Goal: Task Accomplishment & Management: Manage account settings

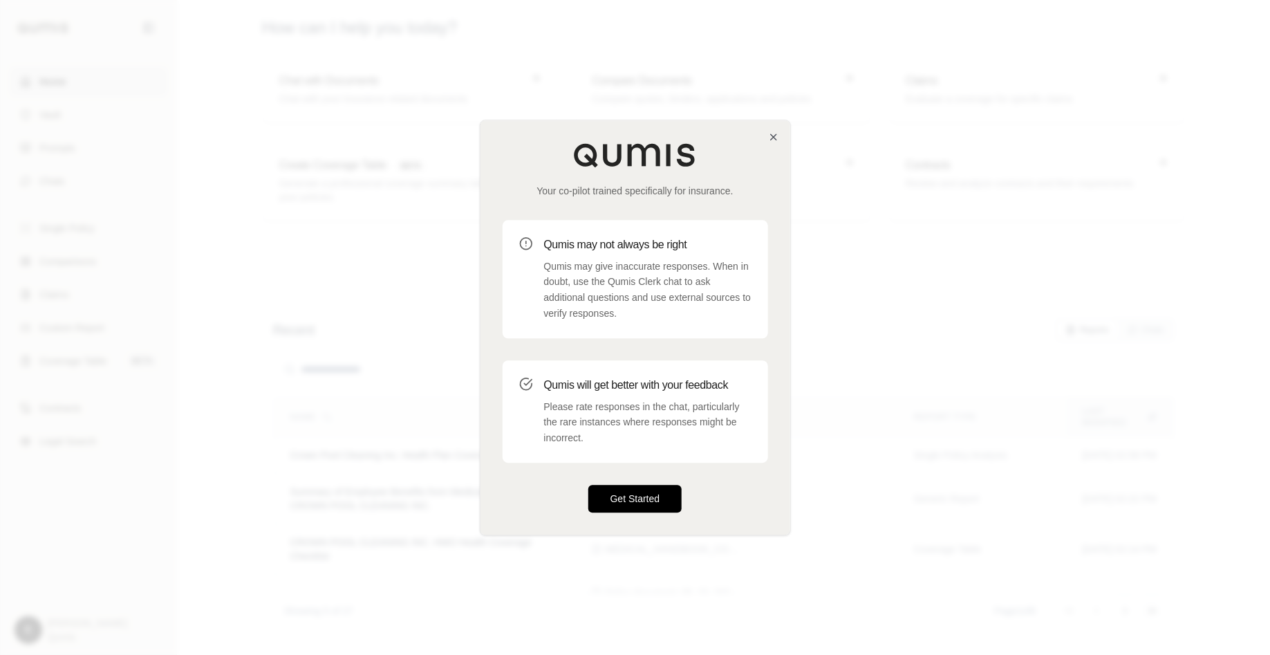
click at [632, 502] on button "Get Started" at bounding box center [635, 499] width 94 height 28
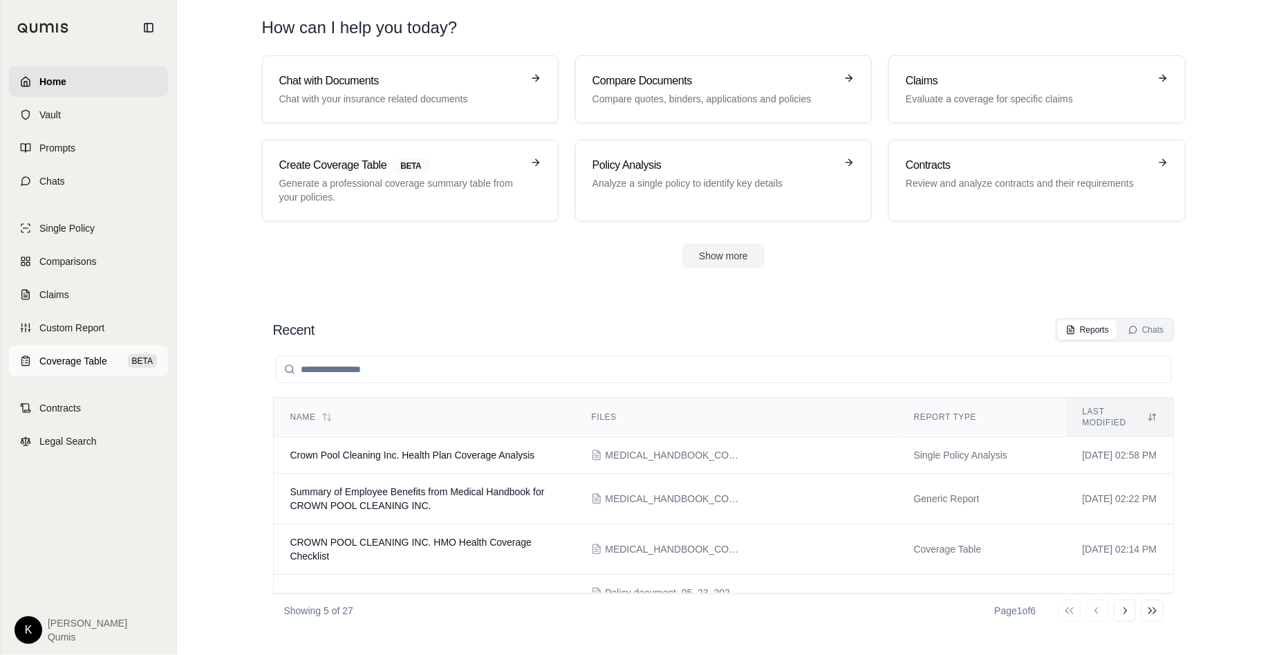
click at [76, 359] on span "Coverage Table" at bounding box center [73, 361] width 68 height 14
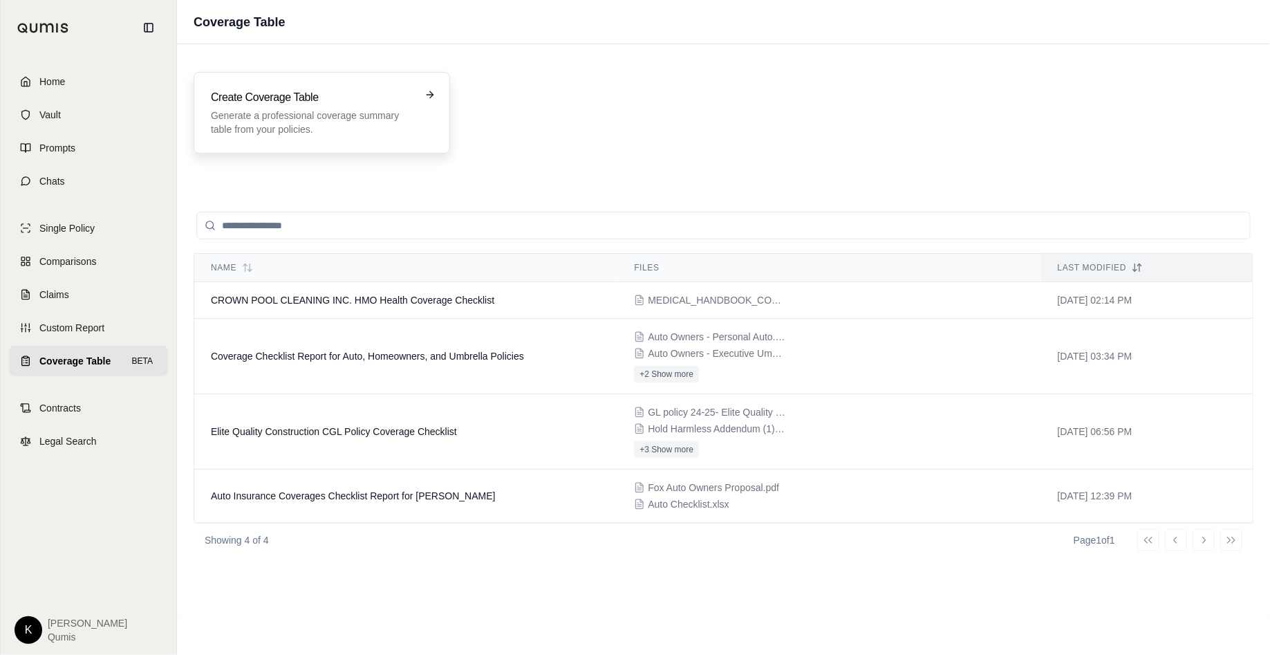
click at [354, 125] on p "Generate a professional coverage summary table from your policies." at bounding box center [312, 123] width 203 height 28
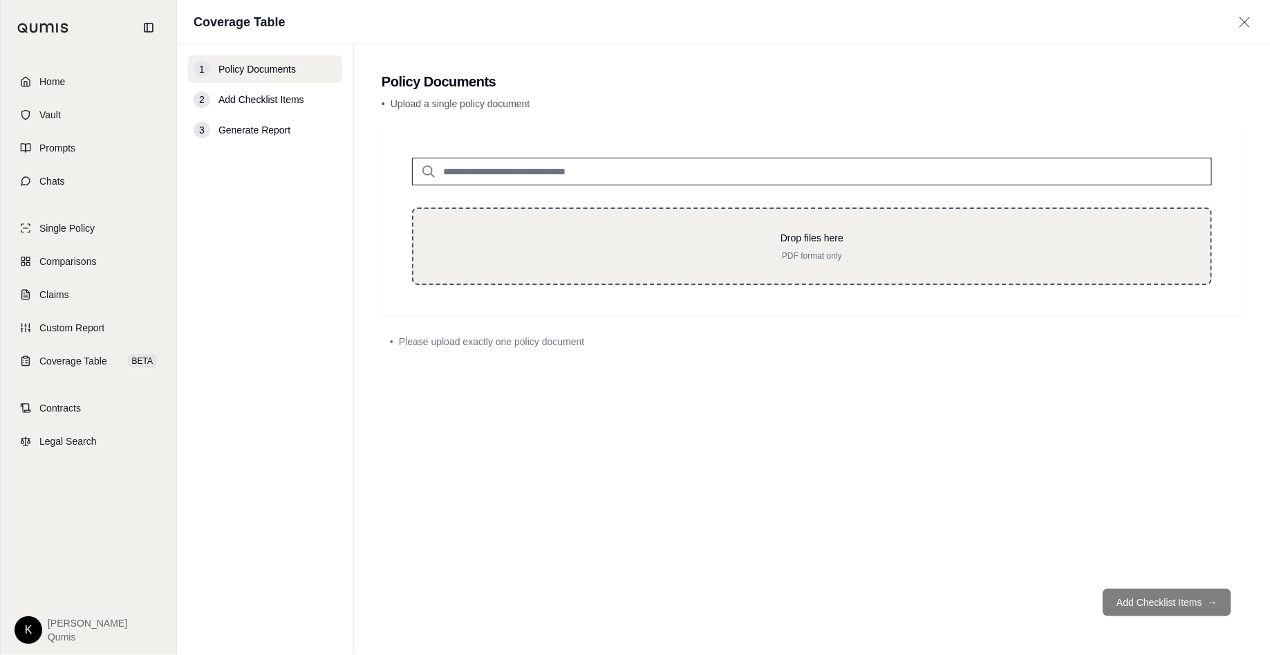
click at [798, 239] on p "Drop files here" at bounding box center [812, 238] width 753 height 14
type input "**********"
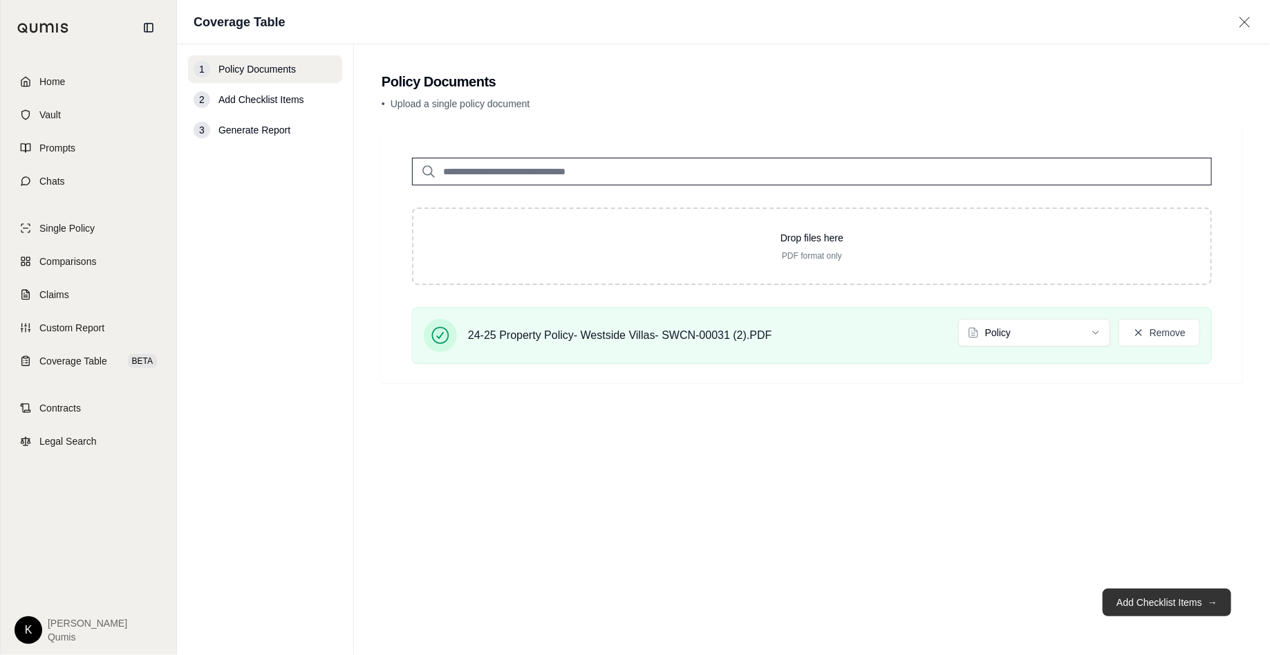
click at [1163, 602] on button "Add Checklist Items →" at bounding box center [1167, 602] width 129 height 28
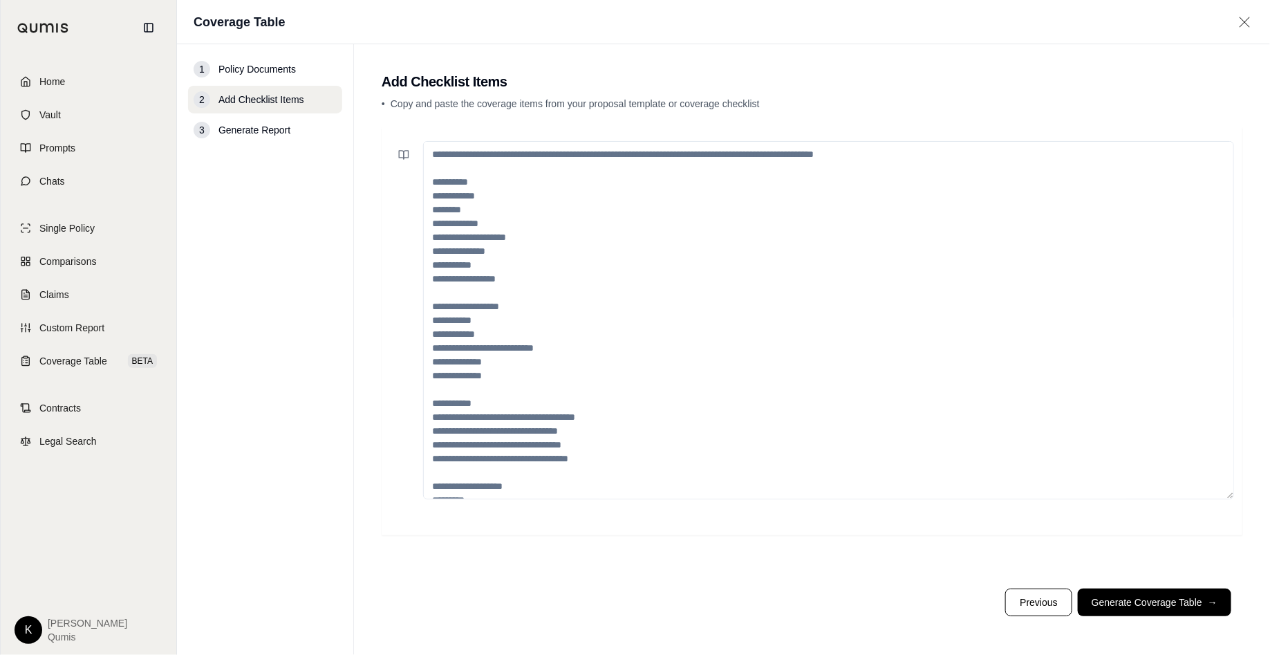
click at [439, 197] on textarea at bounding box center [828, 320] width 811 height 358
paste textarea "**********"
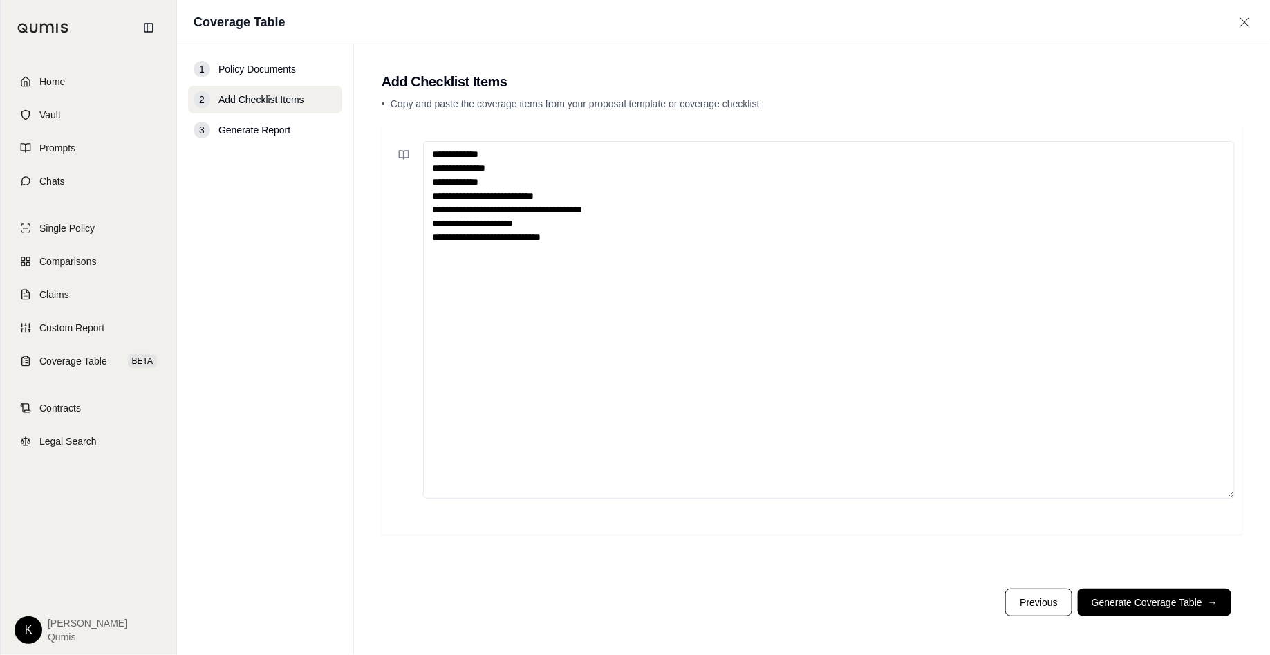
paste textarea "**********"
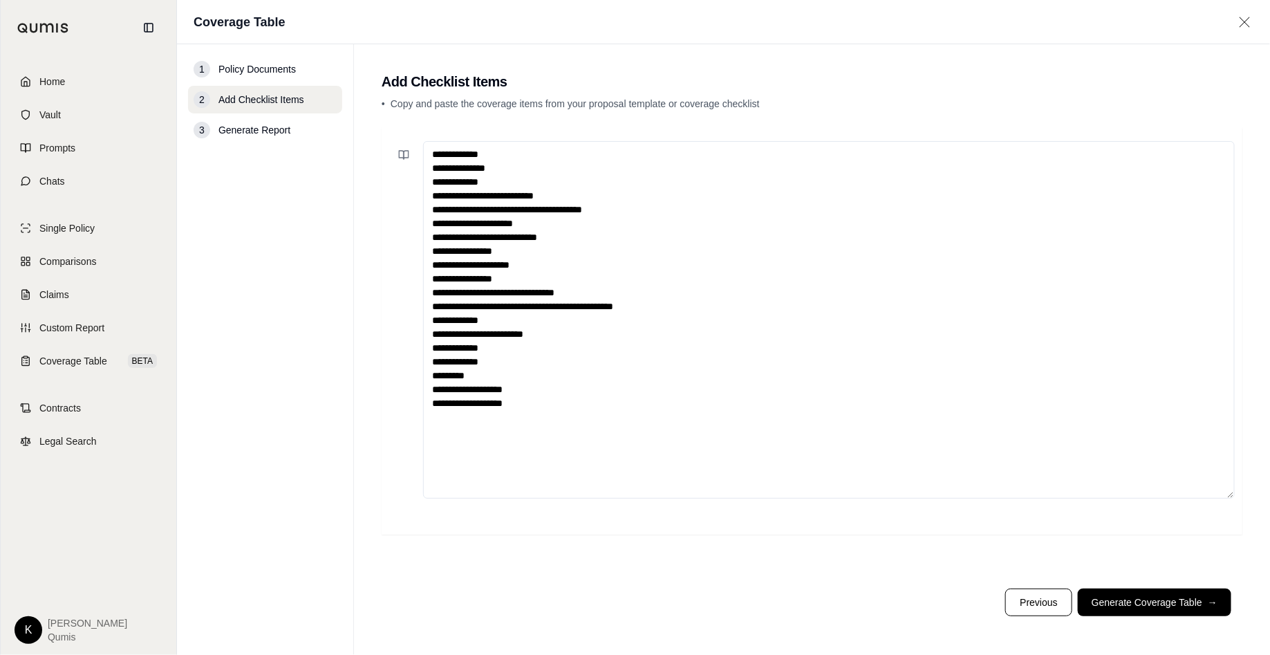
type textarea "**********"
drag, startPoint x: 523, startPoint y: 416, endPoint x: 307, endPoint y: 111, distance: 373.9
click at [308, 111] on div "**********" at bounding box center [723, 349] width 1093 height 611
click at [1018, 599] on button "Previous" at bounding box center [1038, 602] width 66 height 28
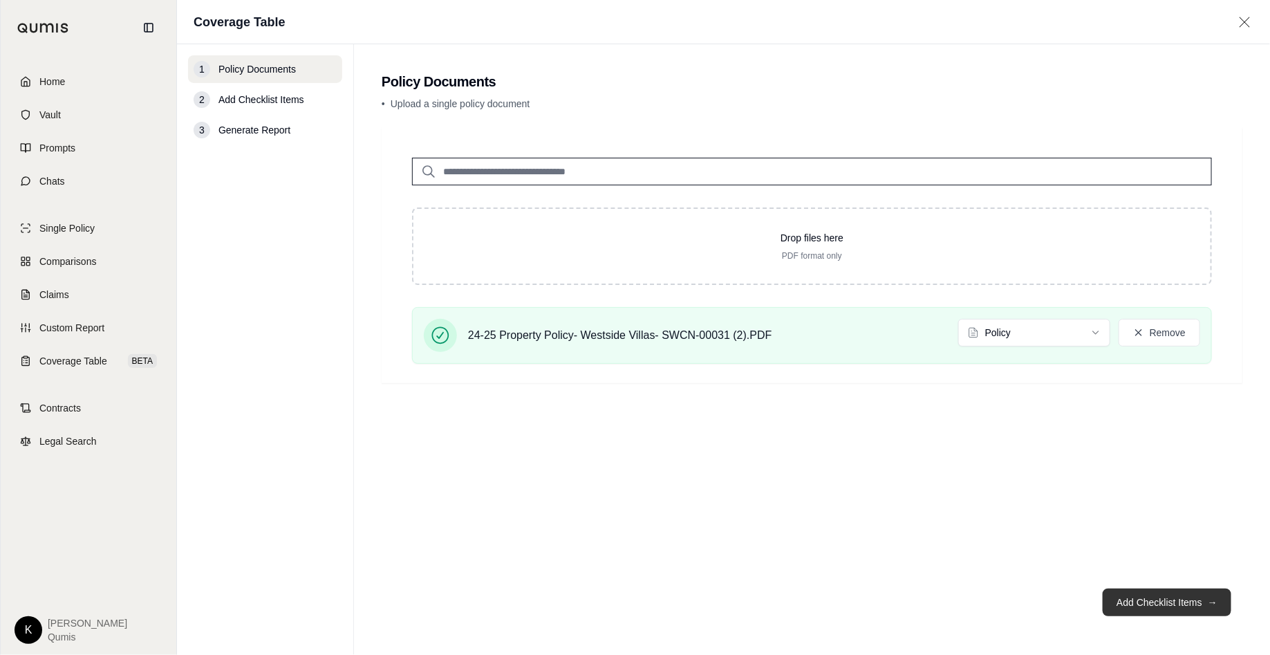
click at [1153, 591] on button "Add Checklist Items →" at bounding box center [1167, 602] width 129 height 28
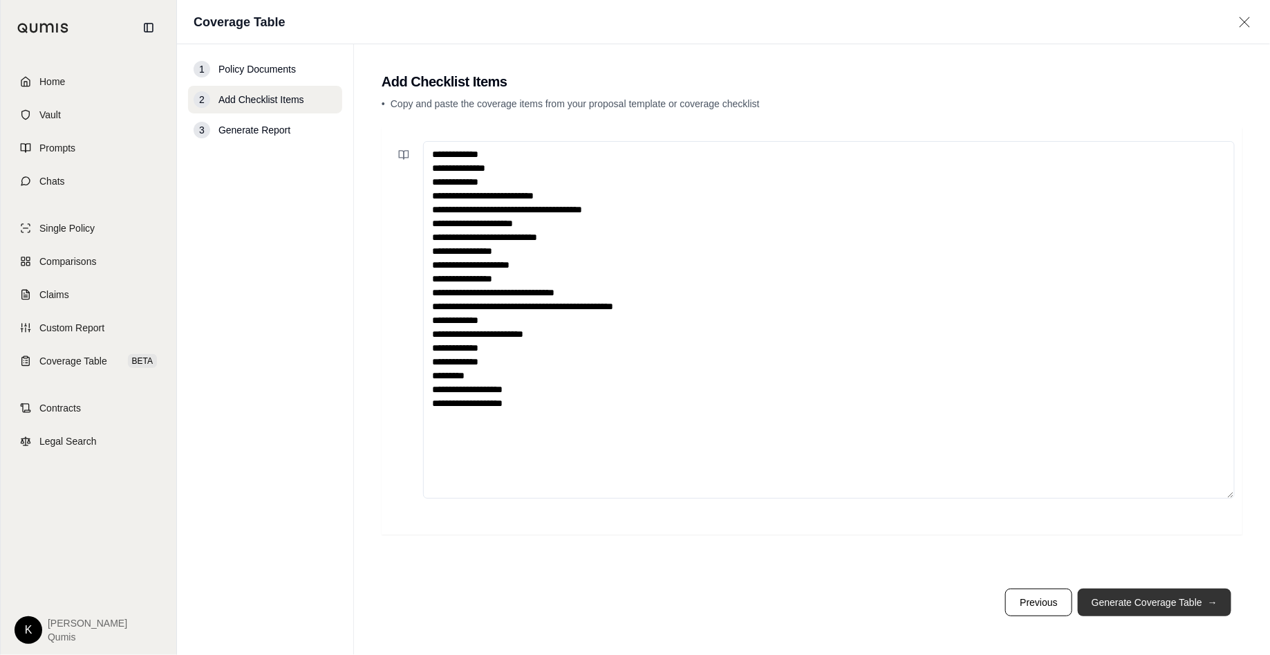
click at [1158, 609] on button "Generate Coverage Table →" at bounding box center [1155, 602] width 154 height 28
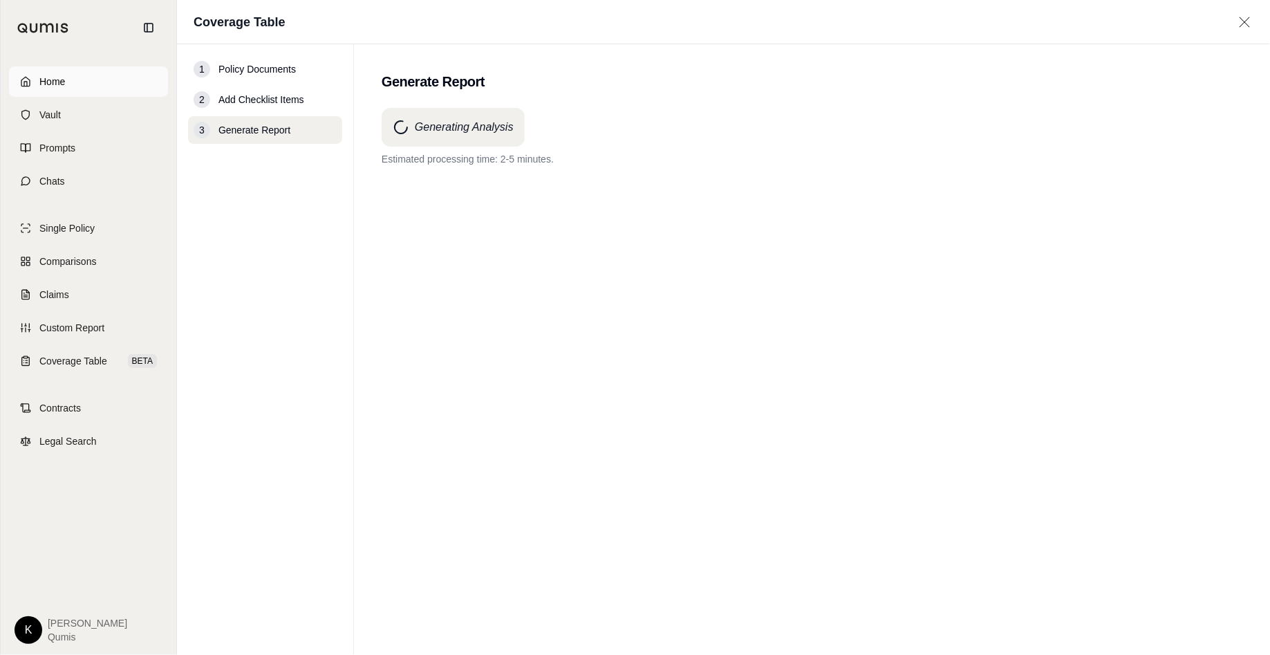
click at [56, 79] on span "Home" at bounding box center [52, 82] width 26 height 14
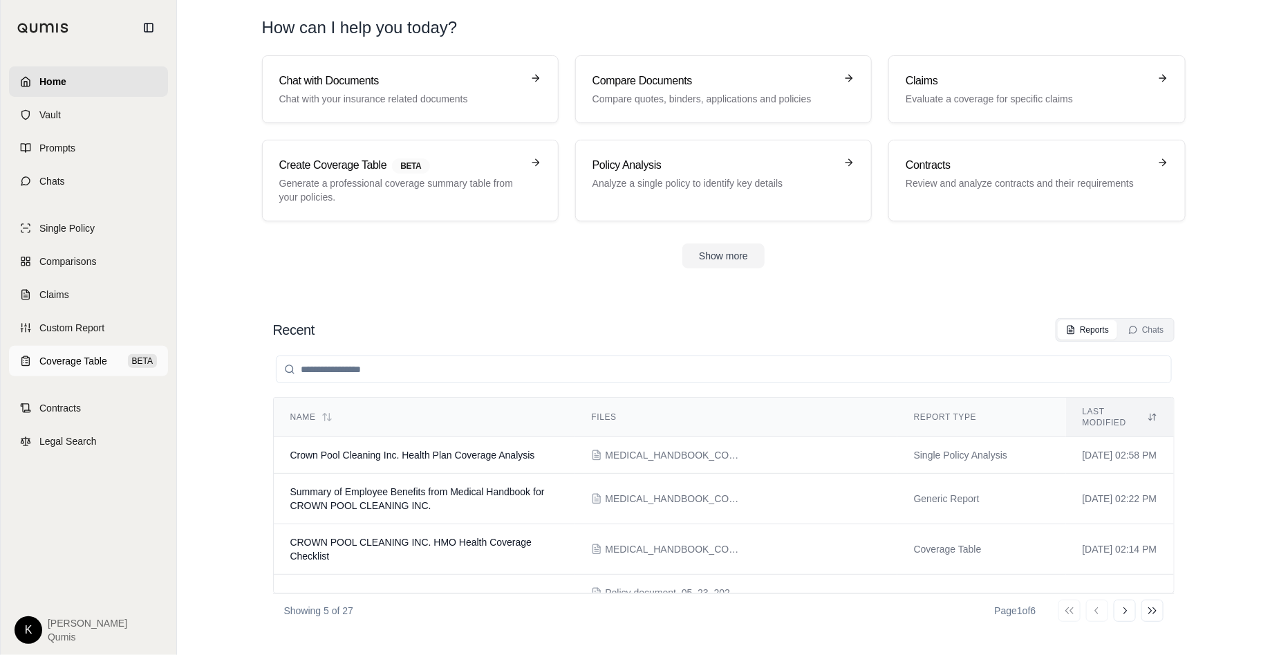
click at [72, 367] on span "Coverage Table" at bounding box center [73, 361] width 68 height 14
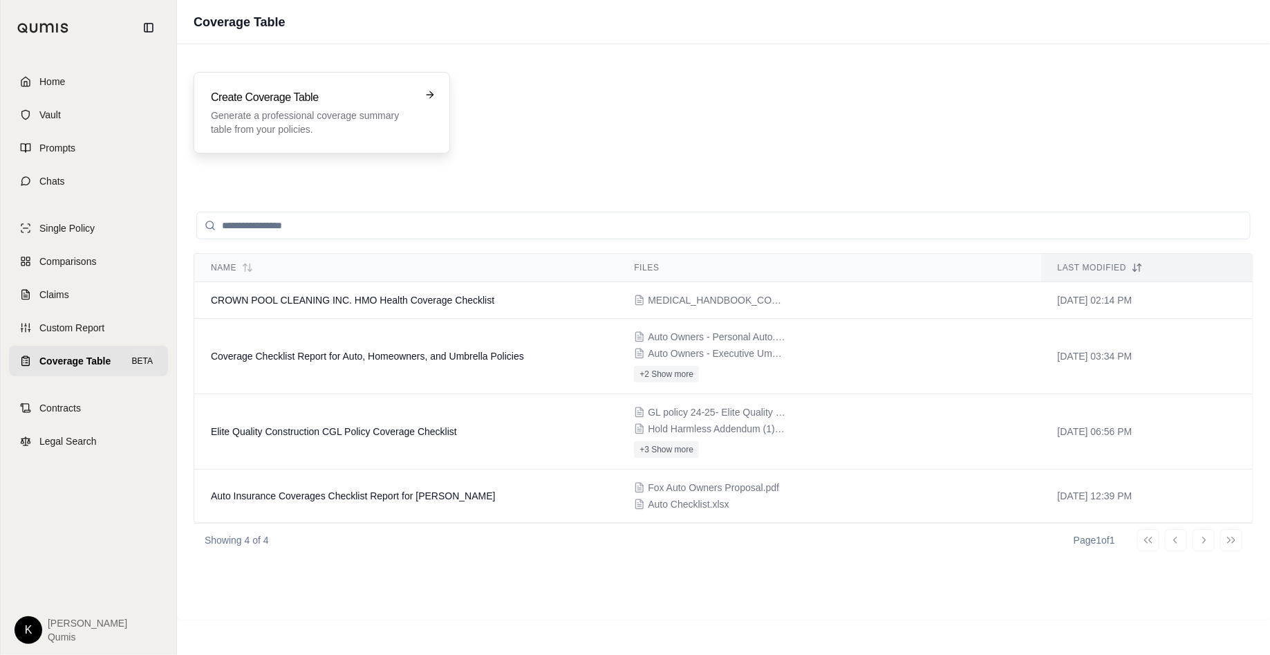
click at [379, 106] on div "Create Coverage Table Generate a professional coverage summary table from your …" at bounding box center [312, 112] width 203 height 47
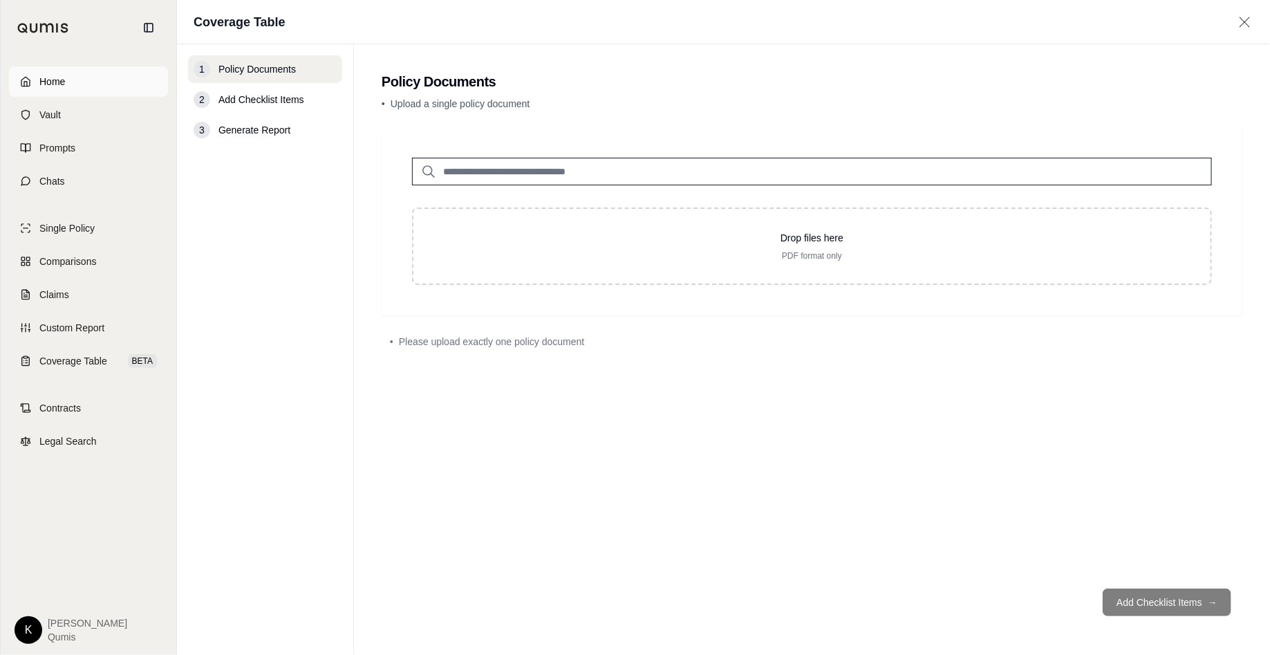
click at [46, 82] on span "Home" at bounding box center [52, 82] width 26 height 14
click at [46, 82] on html "Home Vault Prompts Chats Single Policy Comparisons Claims Custom Report Coverag…" at bounding box center [635, 327] width 1270 height 655
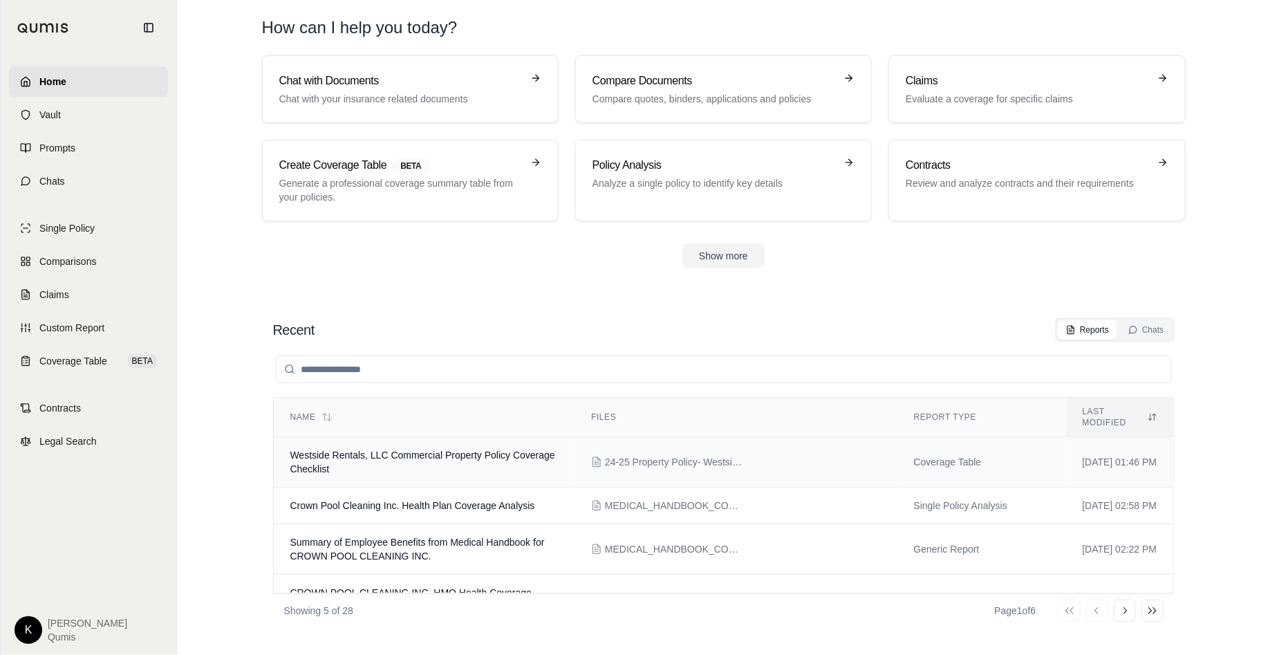
click at [434, 449] on span "Westside Rentals, LLC Commercial Property Policy Coverage Checklist" at bounding box center [422, 461] width 265 height 25
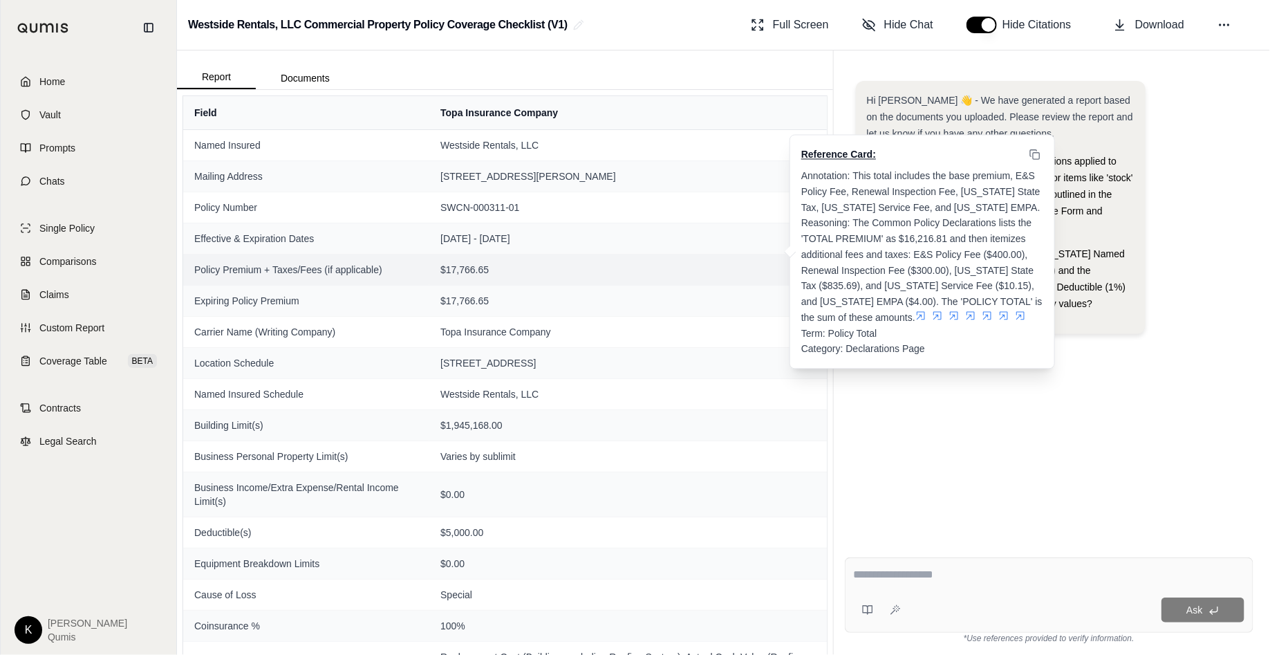
scroll to position [93, 0]
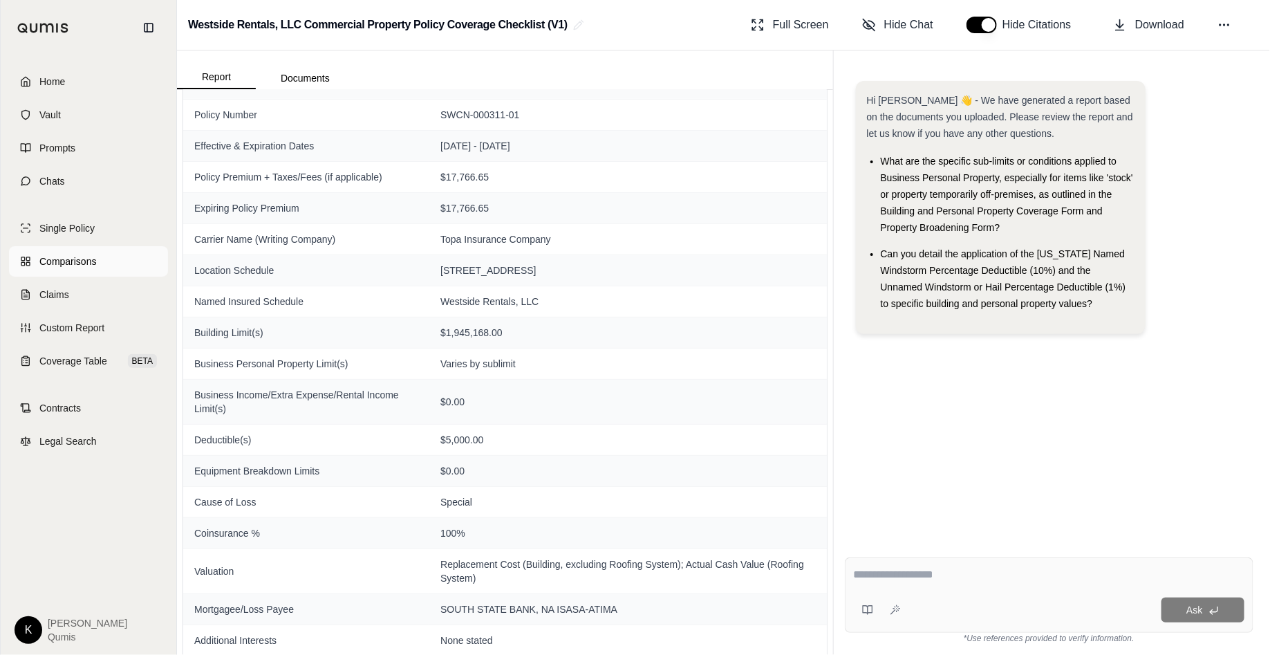
click at [75, 257] on span "Comparisons" at bounding box center [67, 261] width 57 height 14
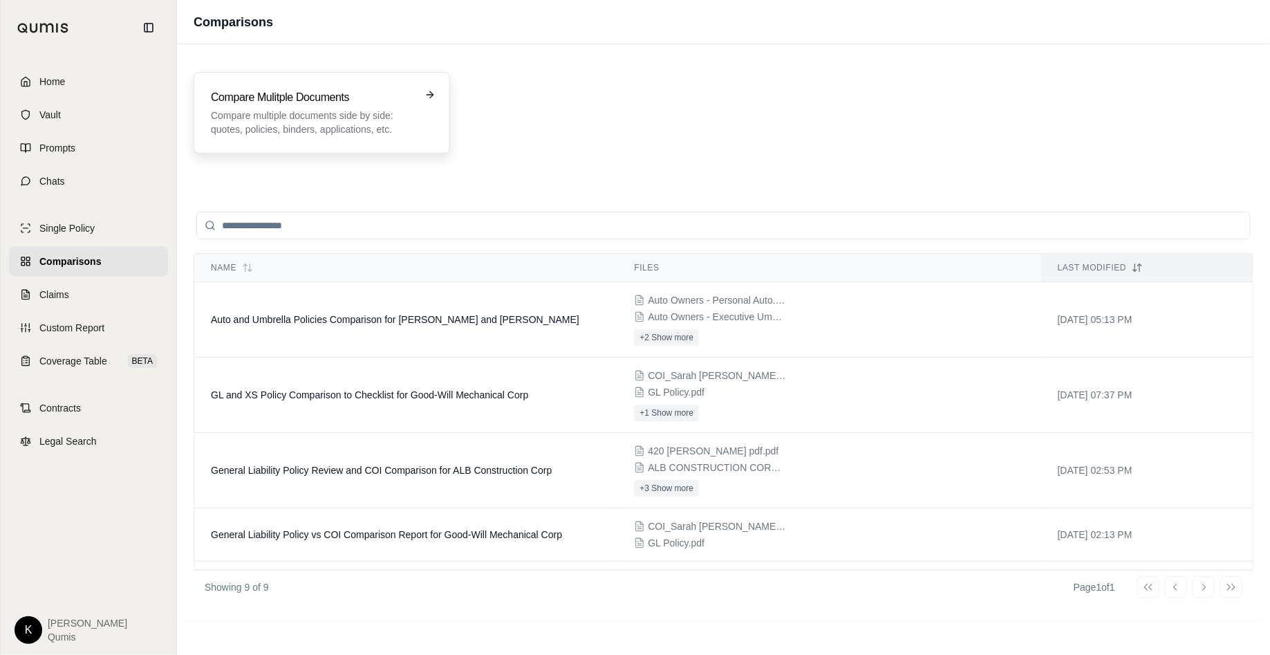
click at [354, 119] on p "Compare multiple documents side by side: quotes, policies, binders, application…" at bounding box center [312, 123] width 203 height 28
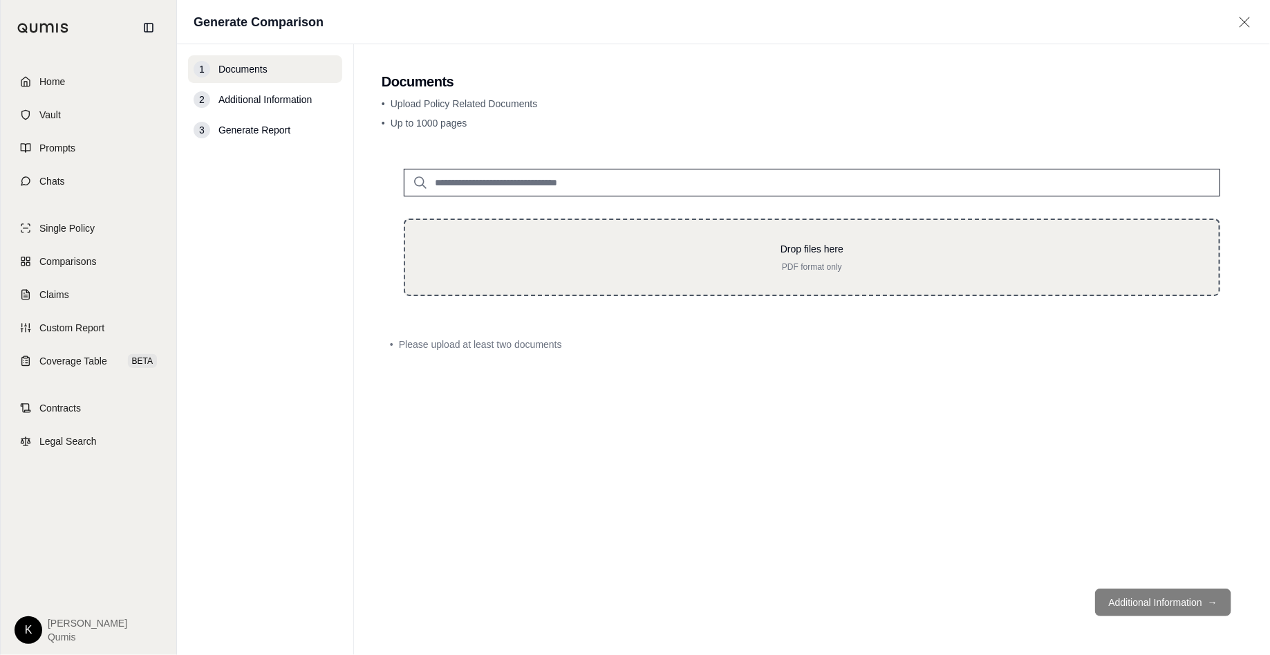
click at [794, 257] on div "Drop files here PDF format only" at bounding box center [812, 257] width 770 height 30
type input "**********"
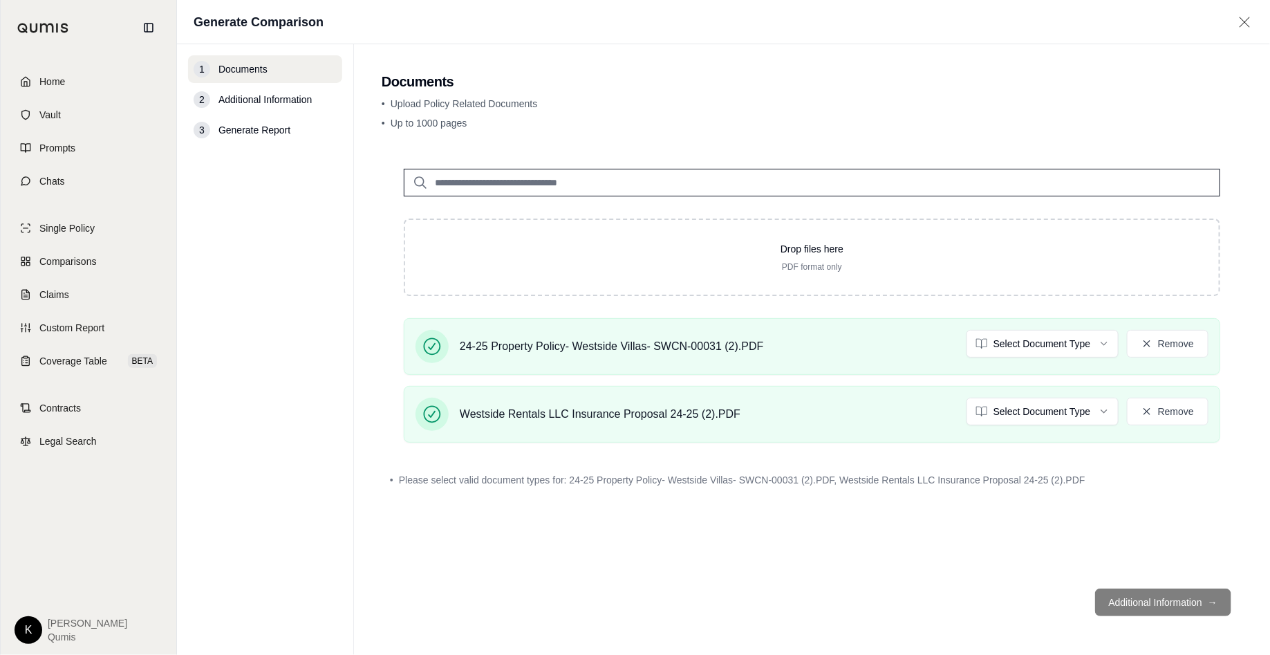
click at [1139, 604] on footer "Additional Information →" at bounding box center [812, 602] width 861 height 50
click at [1073, 522] on div "Drop files here PDF format only 24-25 Property Policy- Westside Villas- SWCN-00…" at bounding box center [812, 362] width 861 height 431
click at [1061, 333] on html "Home Vault Prompts Chats Single Policy Comparisons Claims Custom Report Coverag…" at bounding box center [635, 327] width 1270 height 655
click at [1059, 407] on html "Home Vault Prompts Chats Single Policy Comparisons Claims Custom Report Coverag…" at bounding box center [635, 327] width 1270 height 655
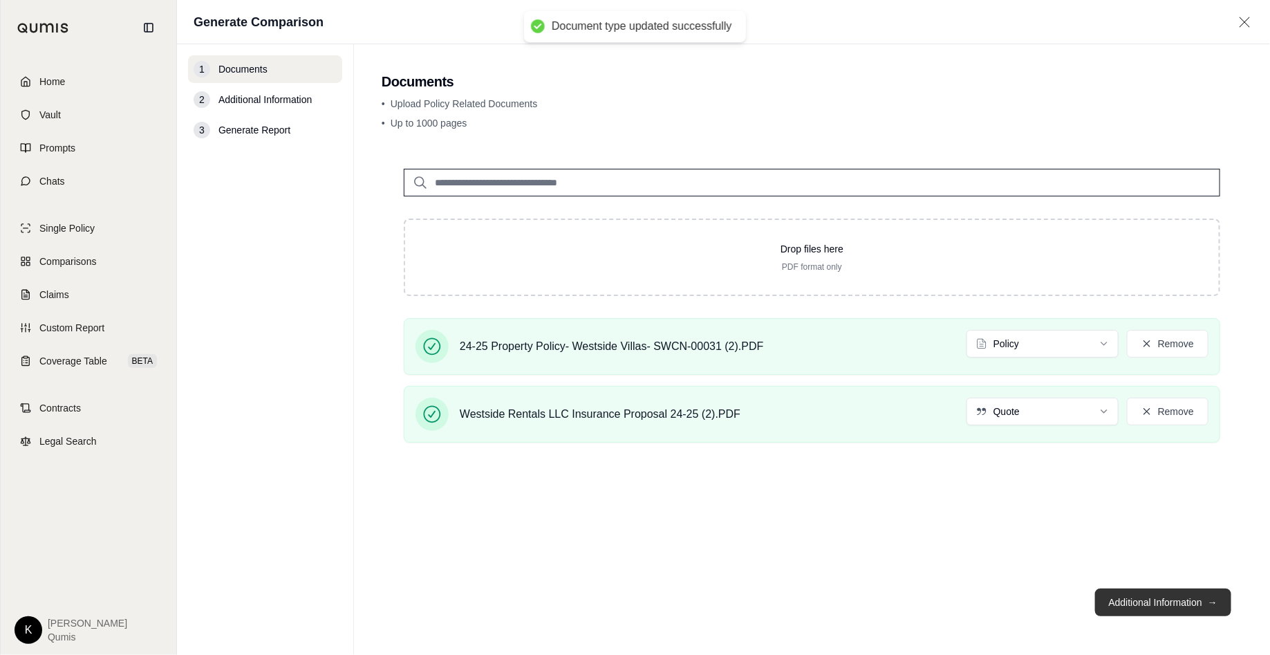
click at [1162, 599] on button "Additional Information →" at bounding box center [1163, 602] width 136 height 28
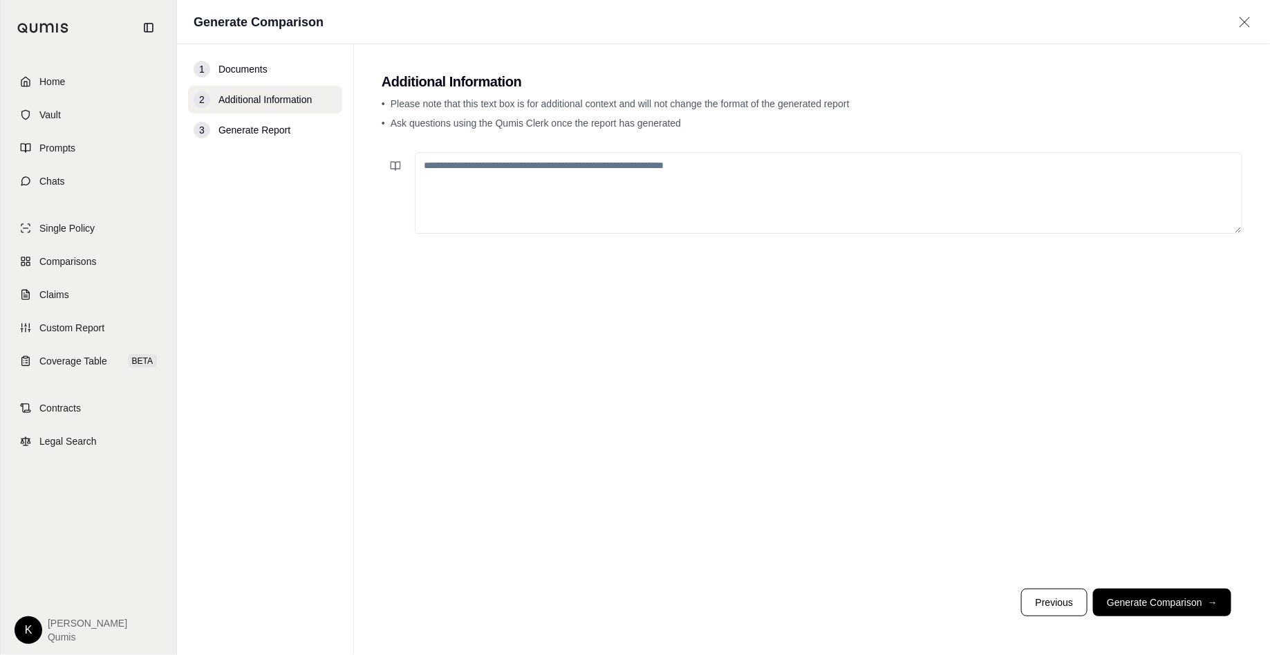
click at [634, 194] on textarea at bounding box center [829, 193] width 828 height 82
type textarea "*"
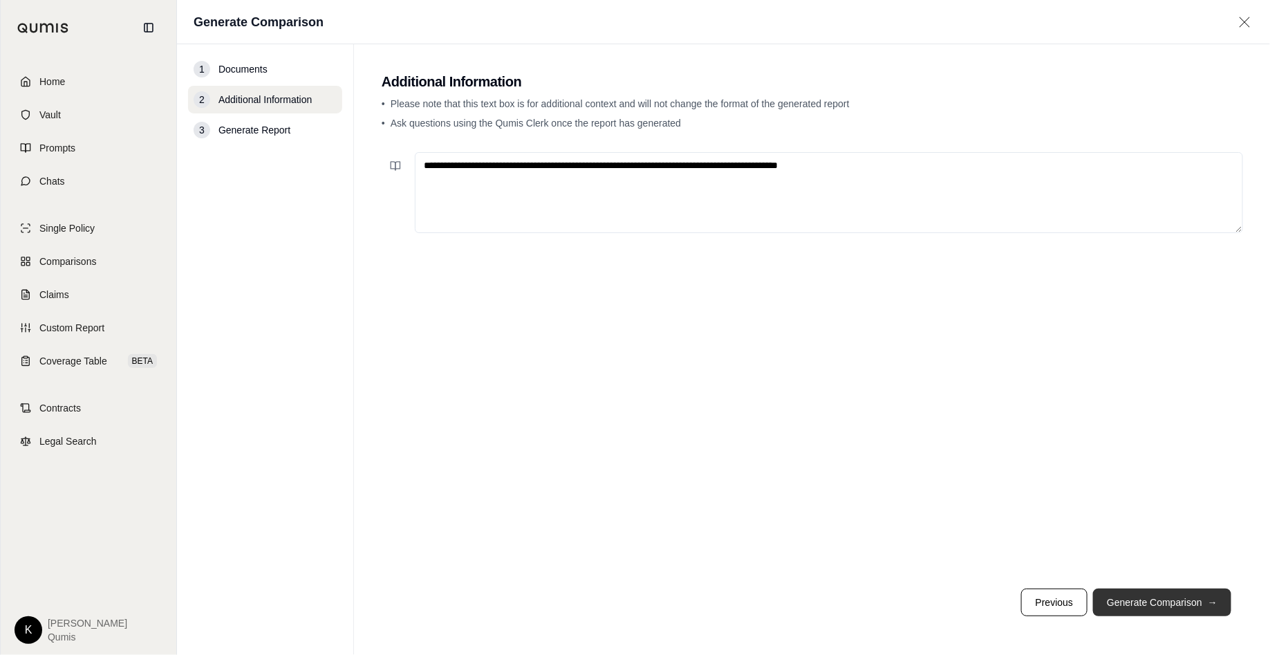
type textarea "**********"
click at [1183, 603] on button "Generate Comparison →" at bounding box center [1162, 602] width 138 height 28
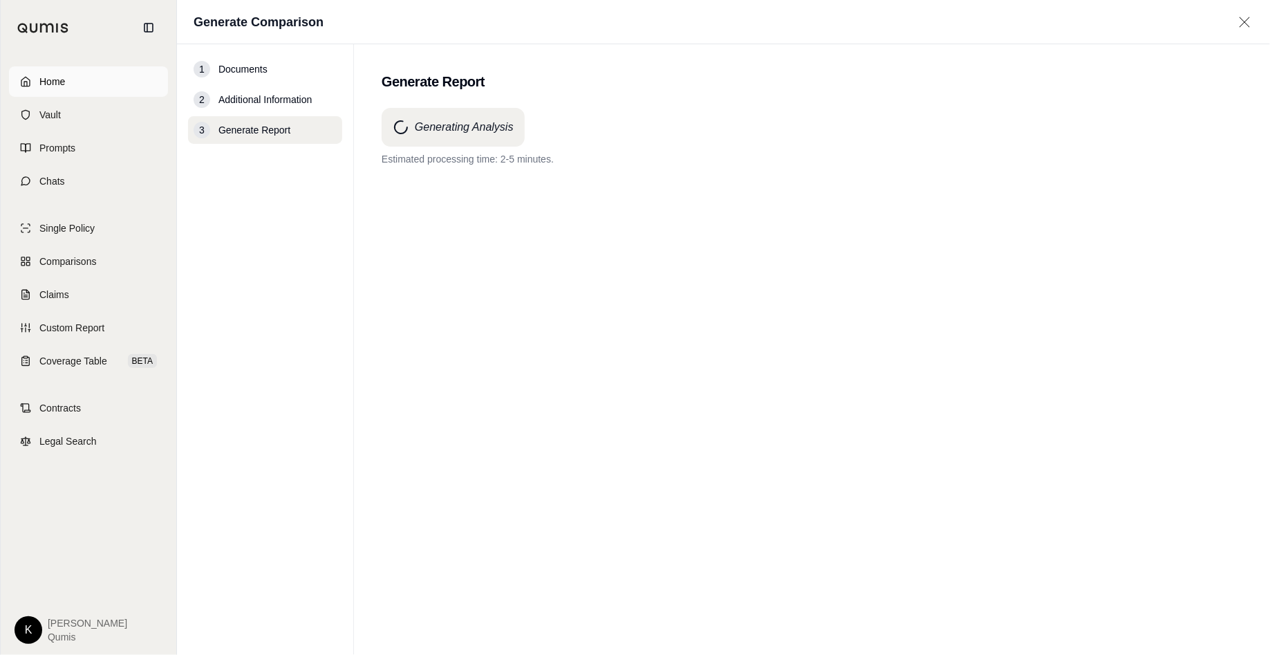
click at [59, 77] on span "Home" at bounding box center [52, 82] width 26 height 14
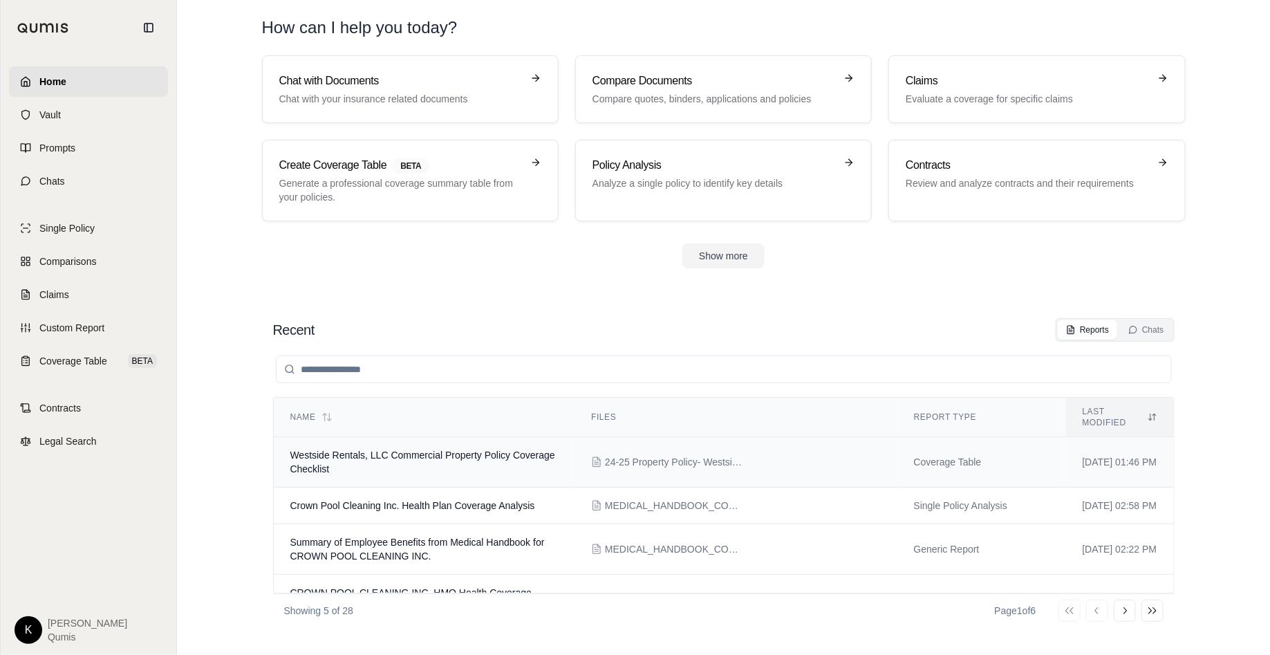
click at [427, 437] on td "Westside Rentals, LLC Commercial Property Policy Coverage Checklist" at bounding box center [424, 462] width 301 height 50
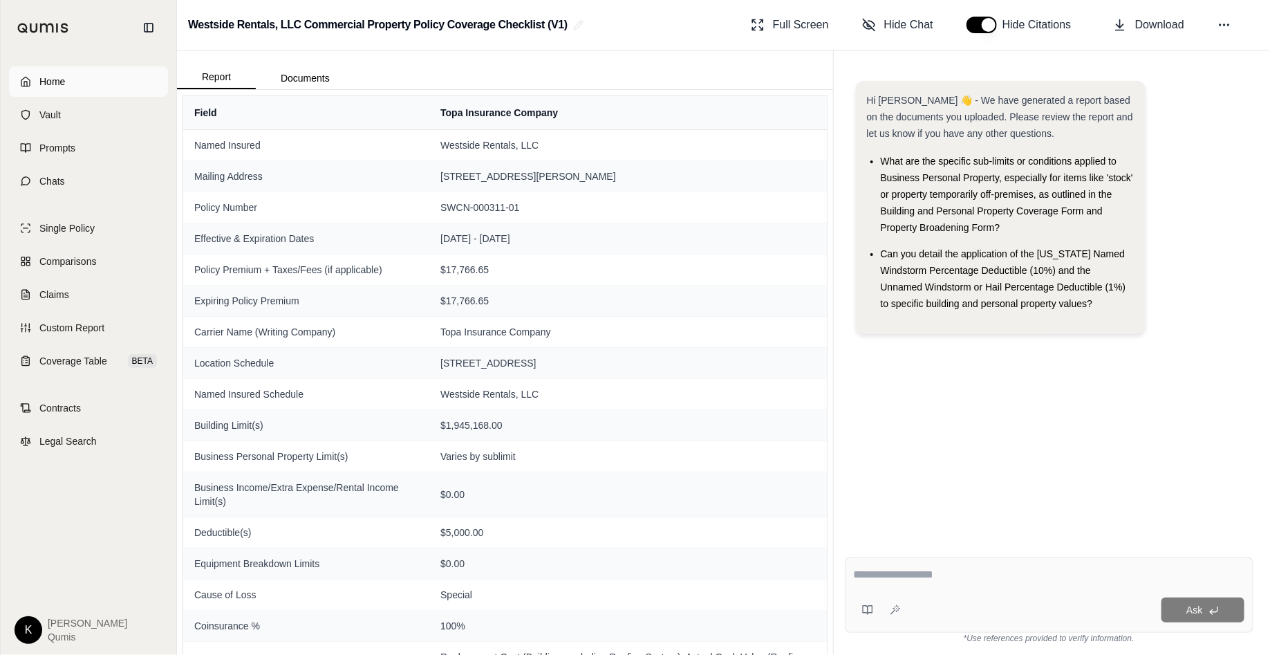
click at [82, 85] on link "Home" at bounding box center [88, 81] width 159 height 30
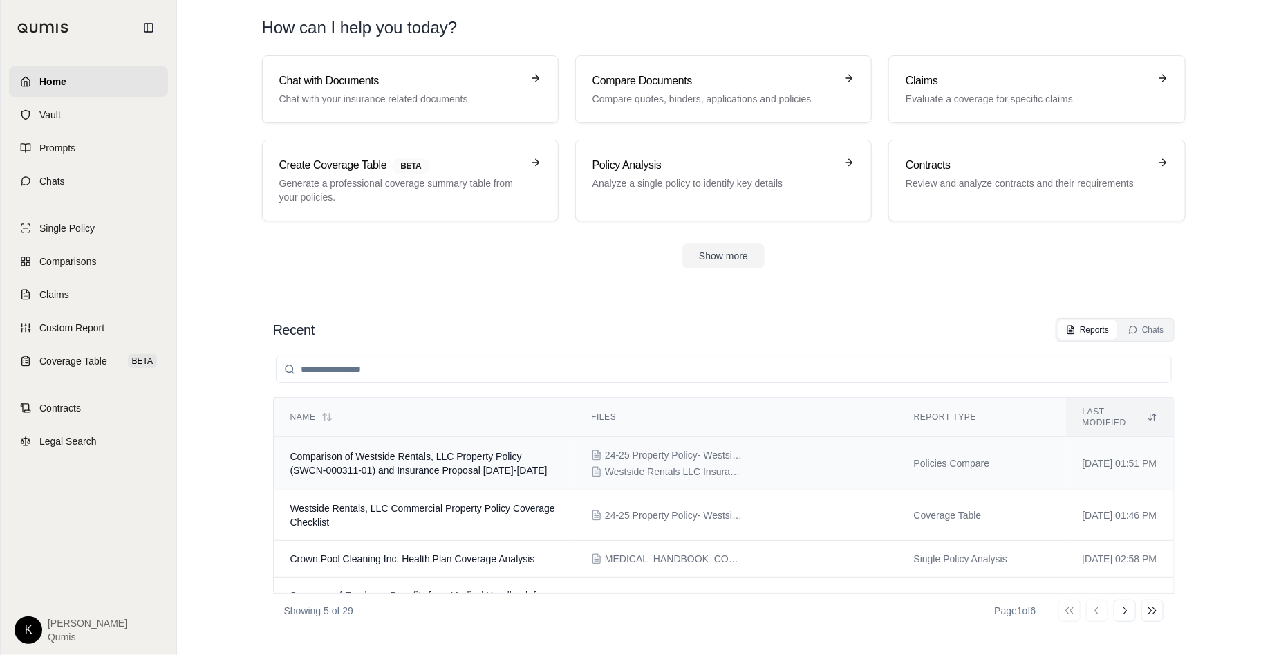
click at [437, 451] on span "Comparison of Westside Rentals, LLC Property Policy (SWCN-000311-01) and Insura…" at bounding box center [418, 463] width 257 height 25
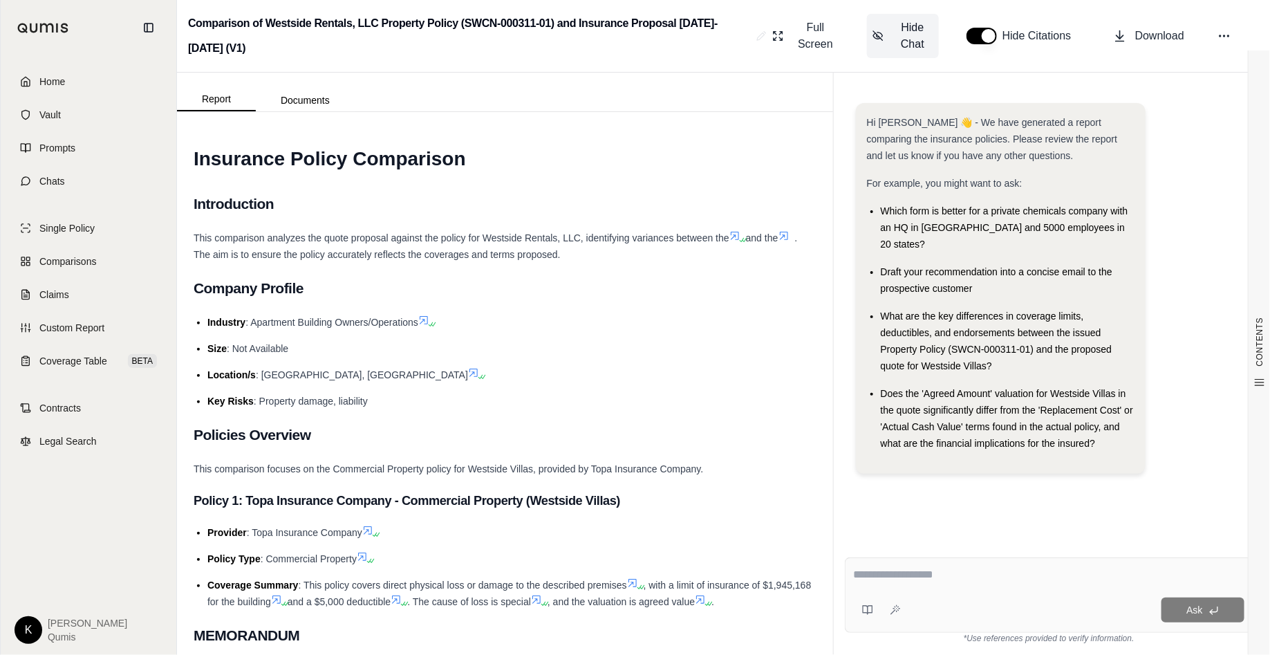
click at [892, 34] on span "Hide Chat" at bounding box center [912, 35] width 41 height 33
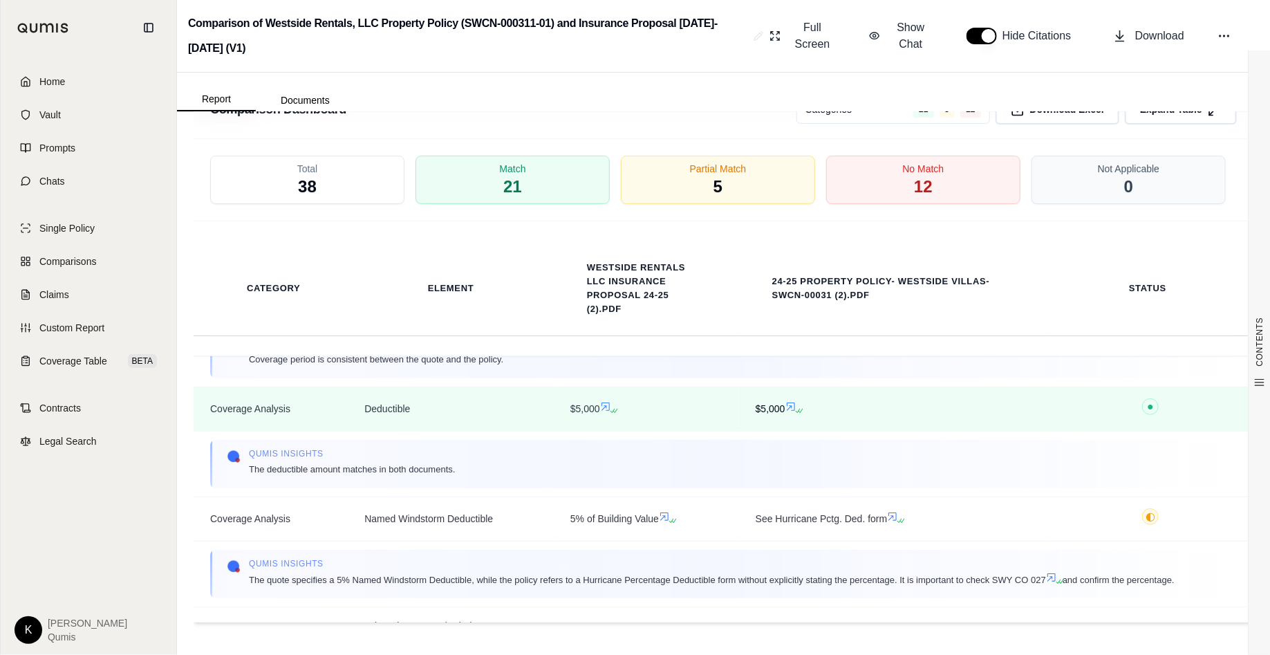
scroll to position [323, 0]
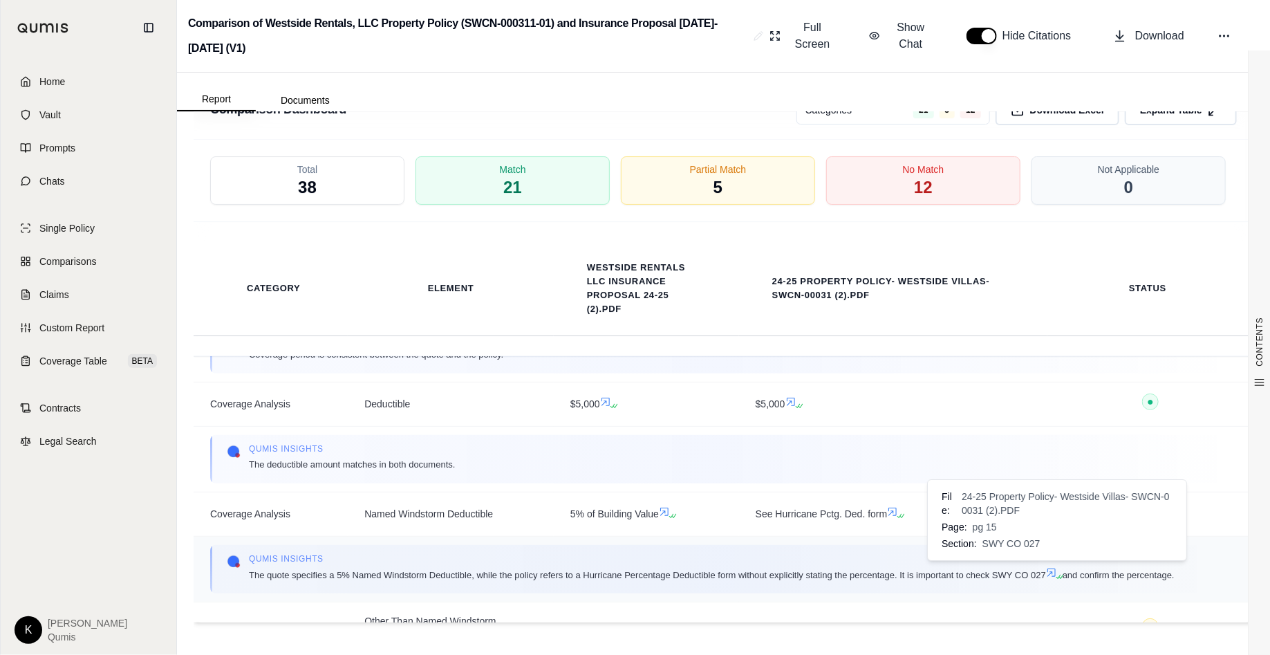
click at [1055, 568] on icon at bounding box center [1052, 572] width 8 height 8
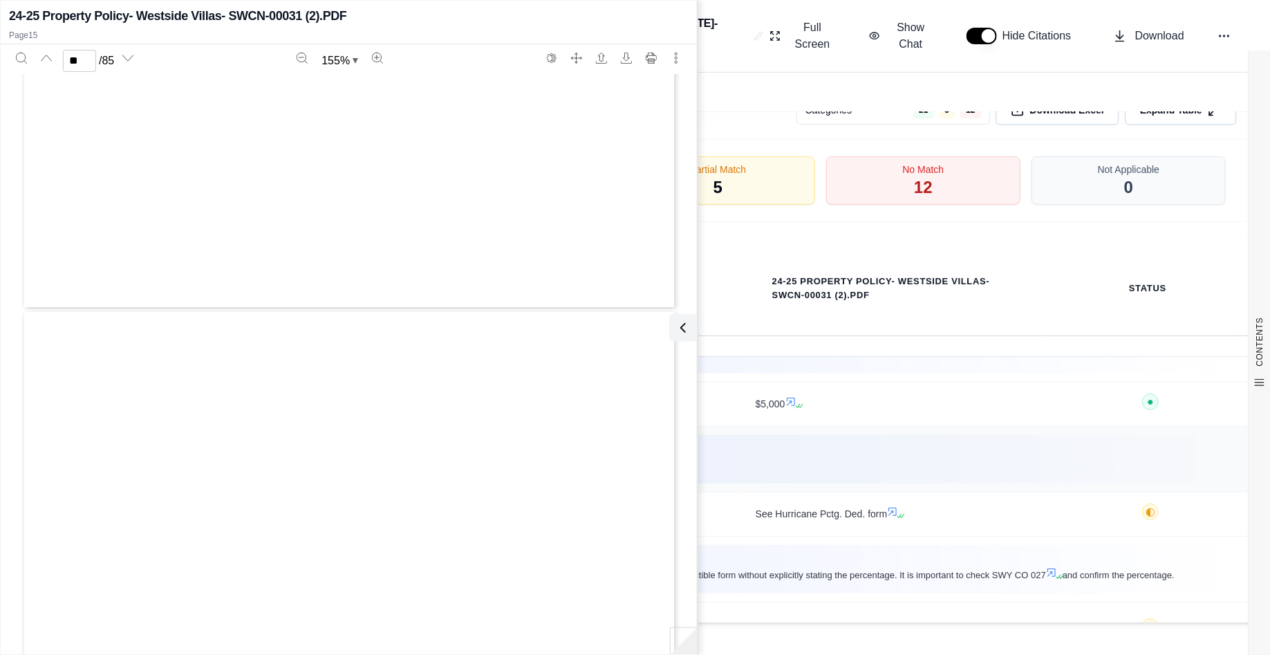
scroll to position [11876, 0]
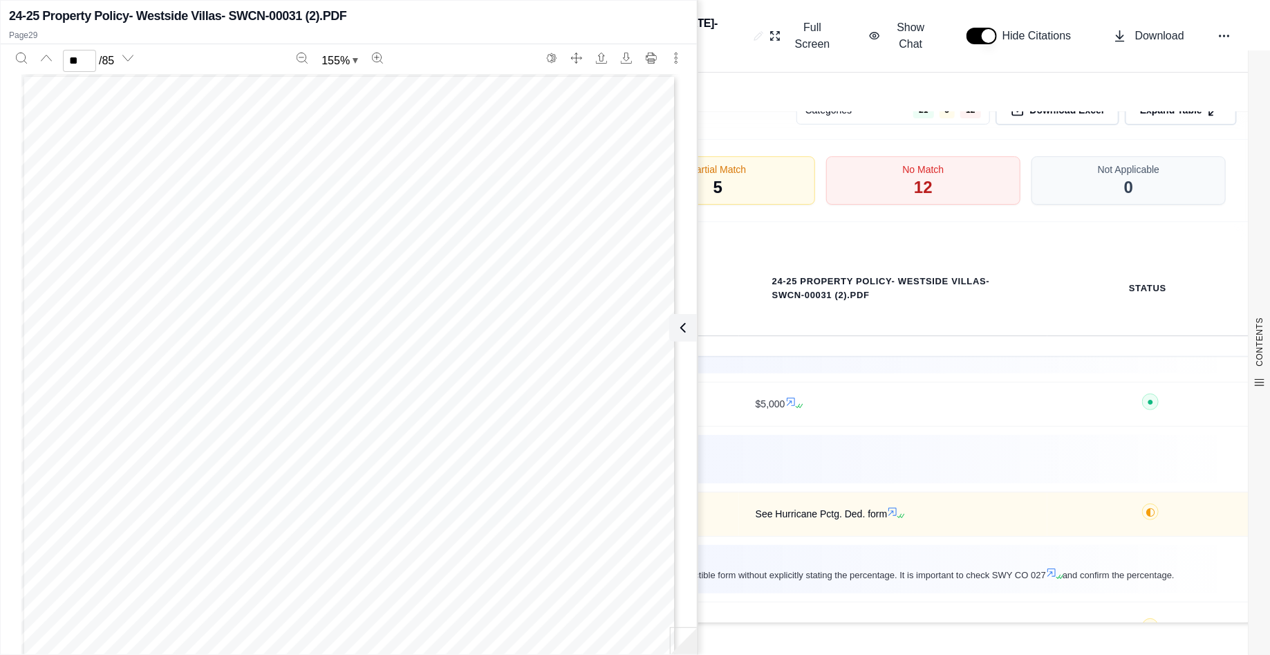
click at [887, 506] on icon at bounding box center [892, 511] width 11 height 11
type input "**"
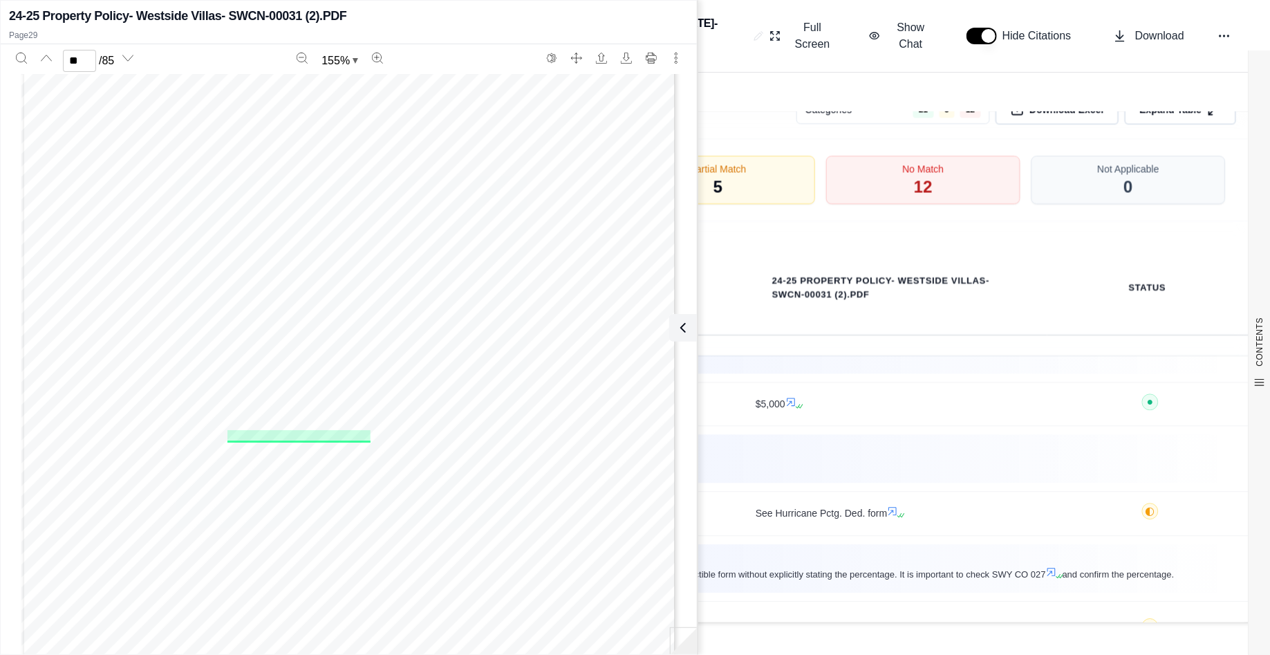
scroll to position [24081, 0]
click at [529, 382] on div "POLICY NO. COMMERCIAL PROPERTY COVERAGE PART NAME INSURED SWCN-000311-01 Westsi…" at bounding box center [348, 169] width 655 height 848
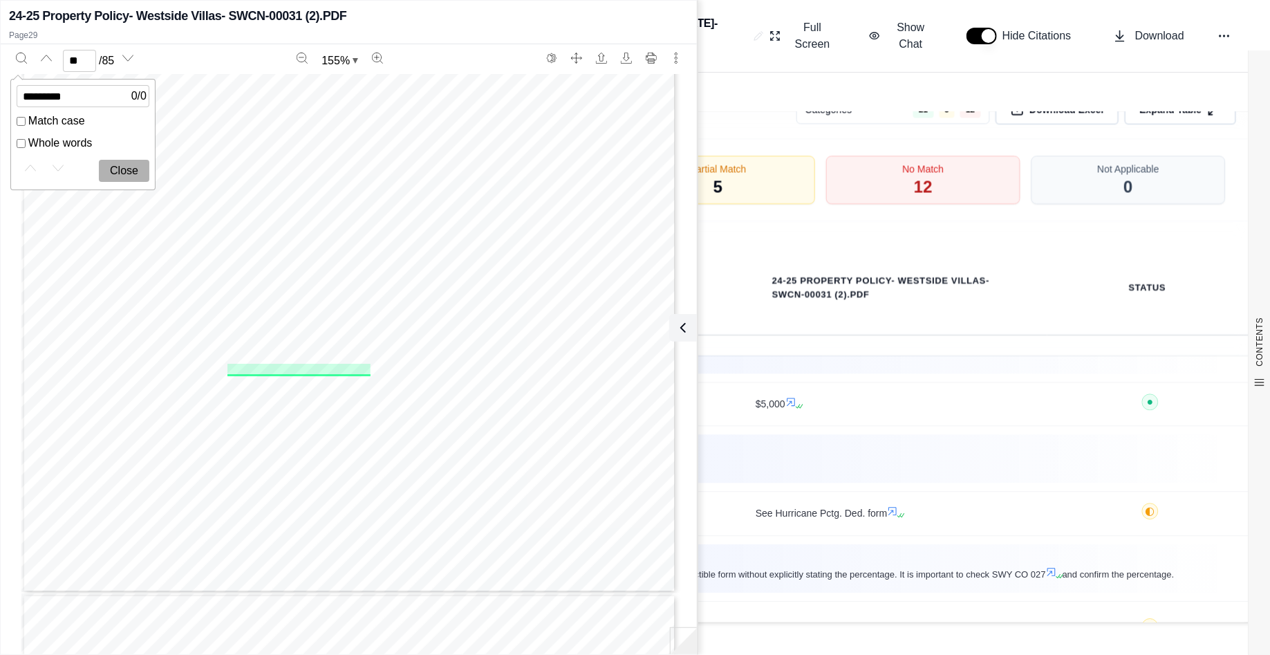
type input "*********"
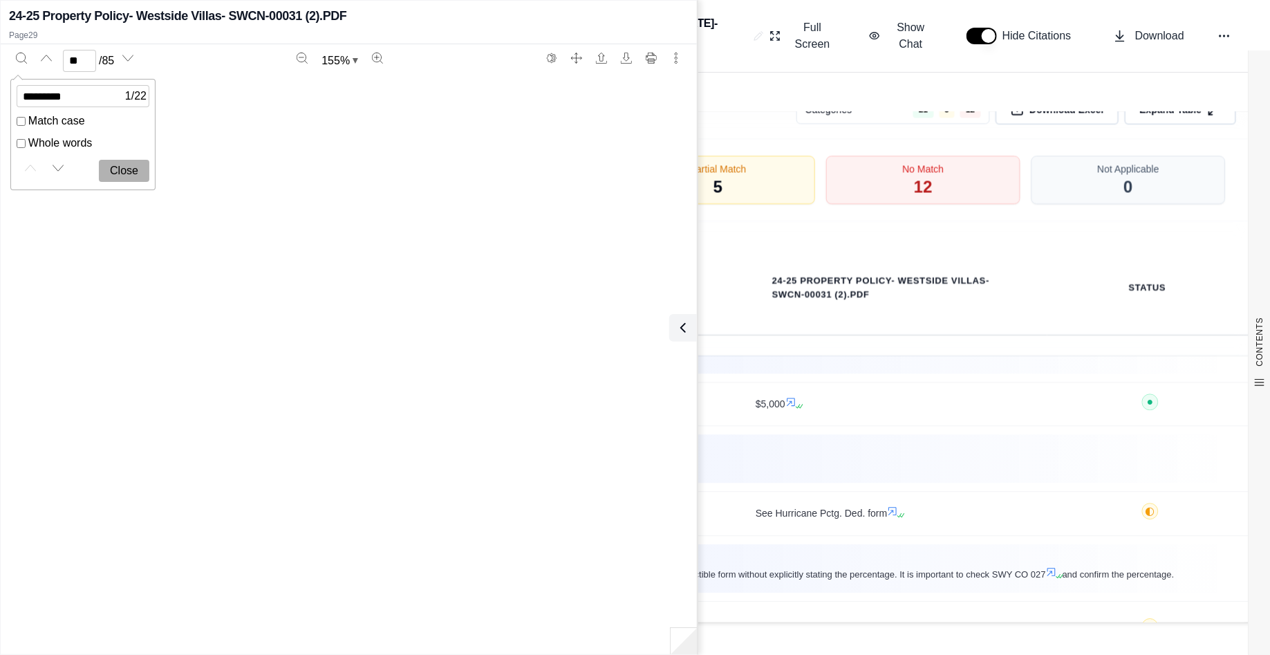
type input "**"
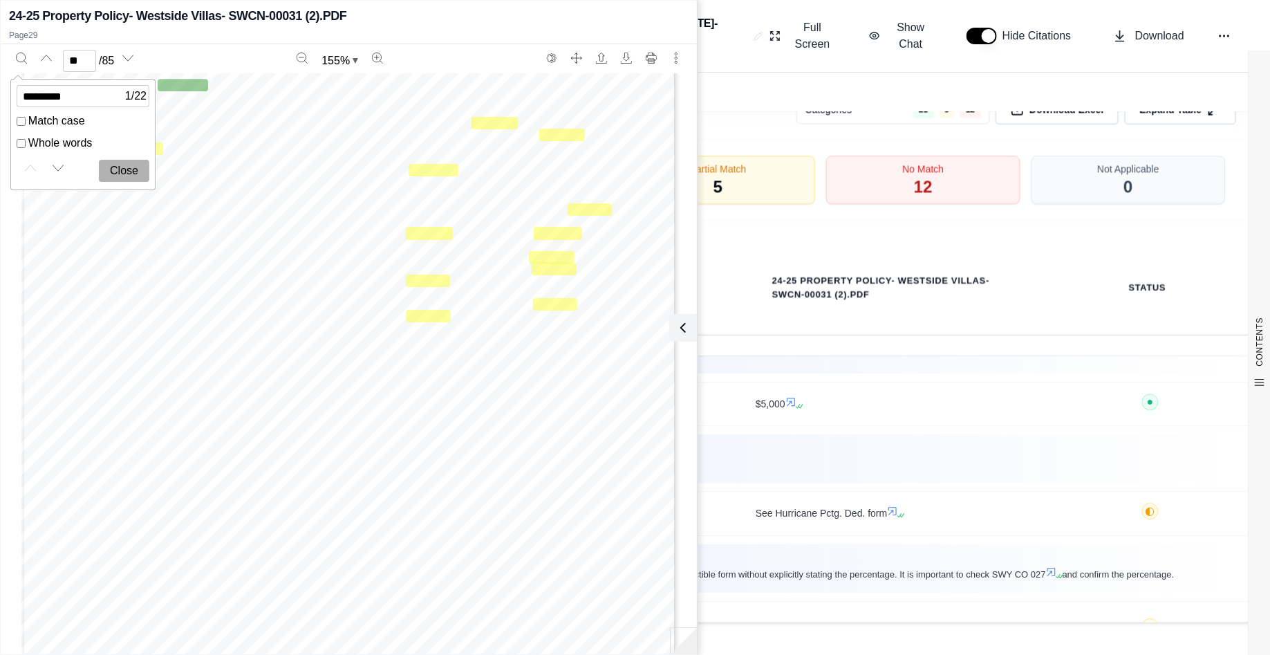
scroll to position [19753, 0]
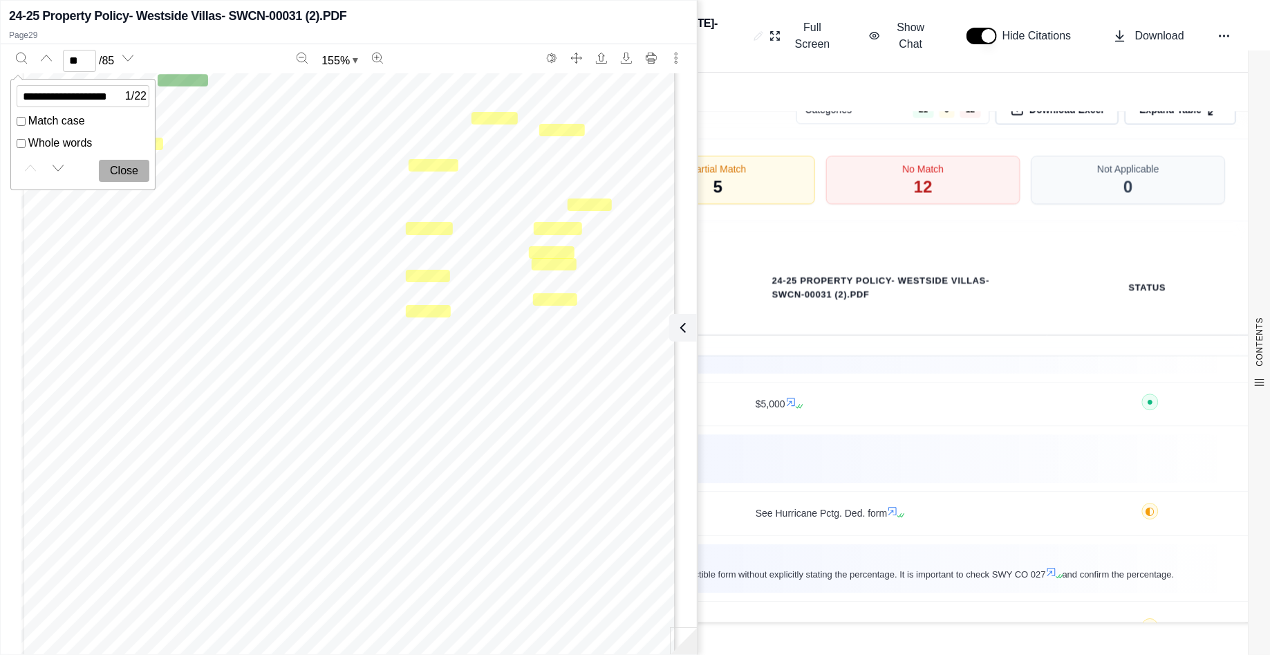
type input "**********"
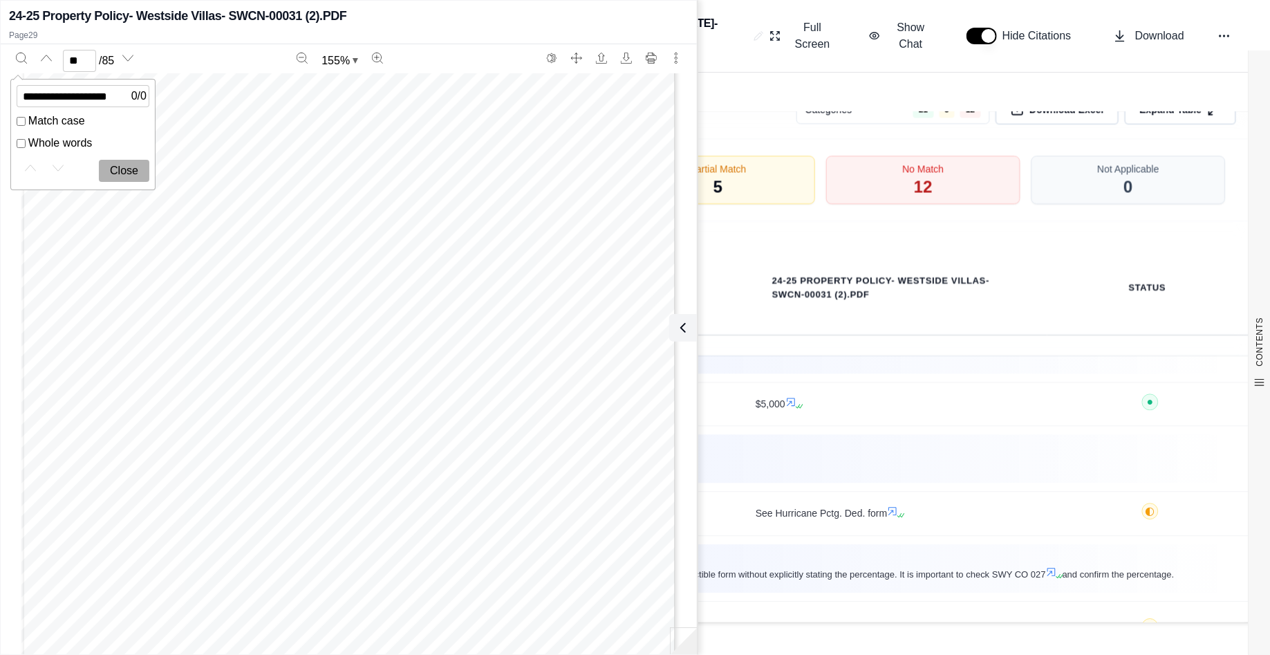
click at [1057, 566] on icon at bounding box center [1051, 571] width 11 height 11
type input "**"
click at [116, 94] on input "**********" at bounding box center [83, 96] width 133 height 22
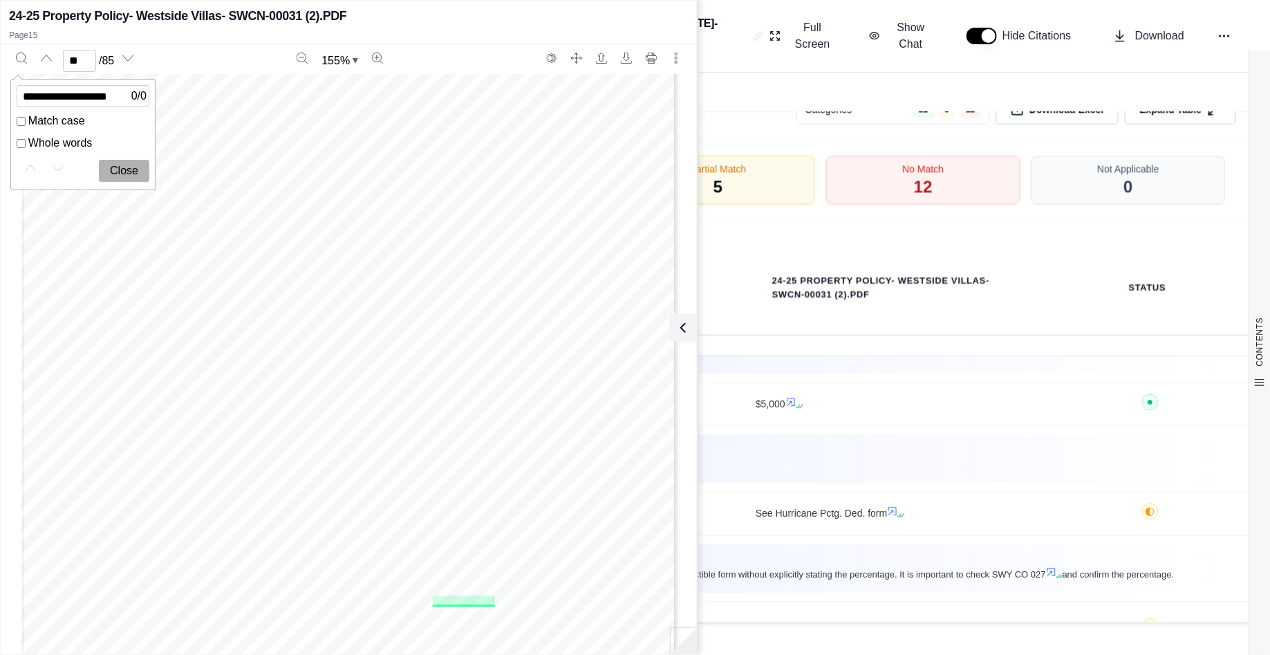
click at [116, 94] on input "**********" at bounding box center [83, 96] width 133 height 22
type input "**********"
type input "**"
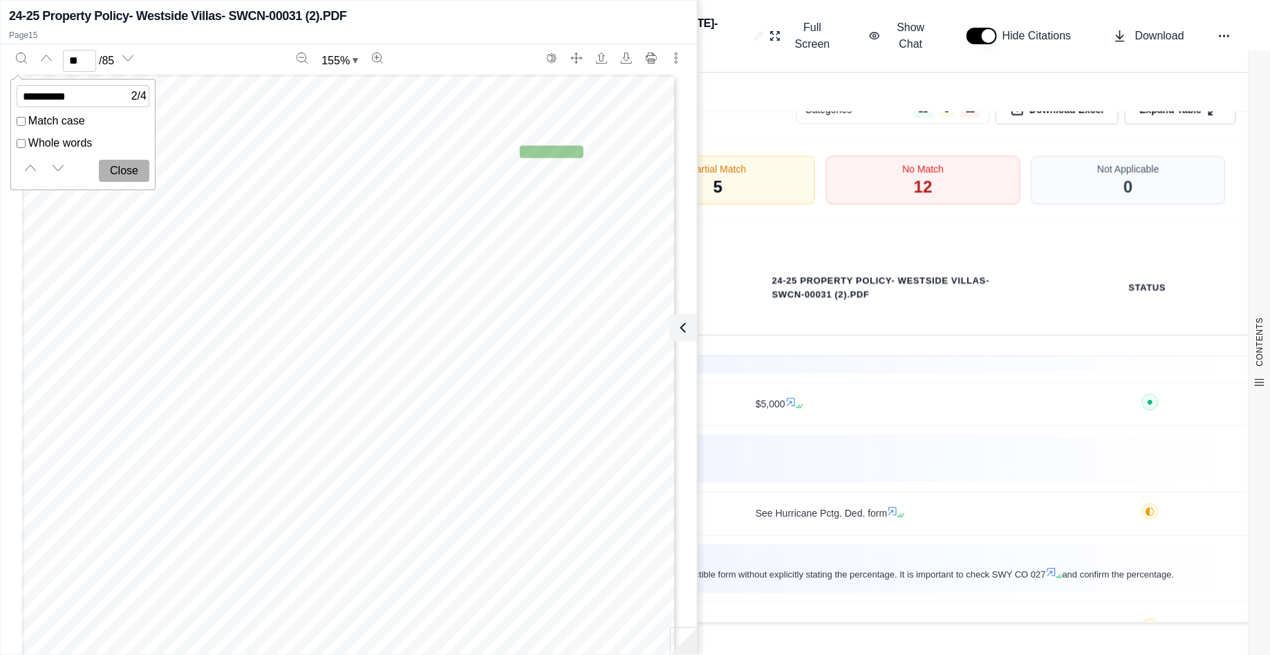
scroll to position [55865, 0]
click at [673, 327] on icon at bounding box center [680, 327] width 17 height 17
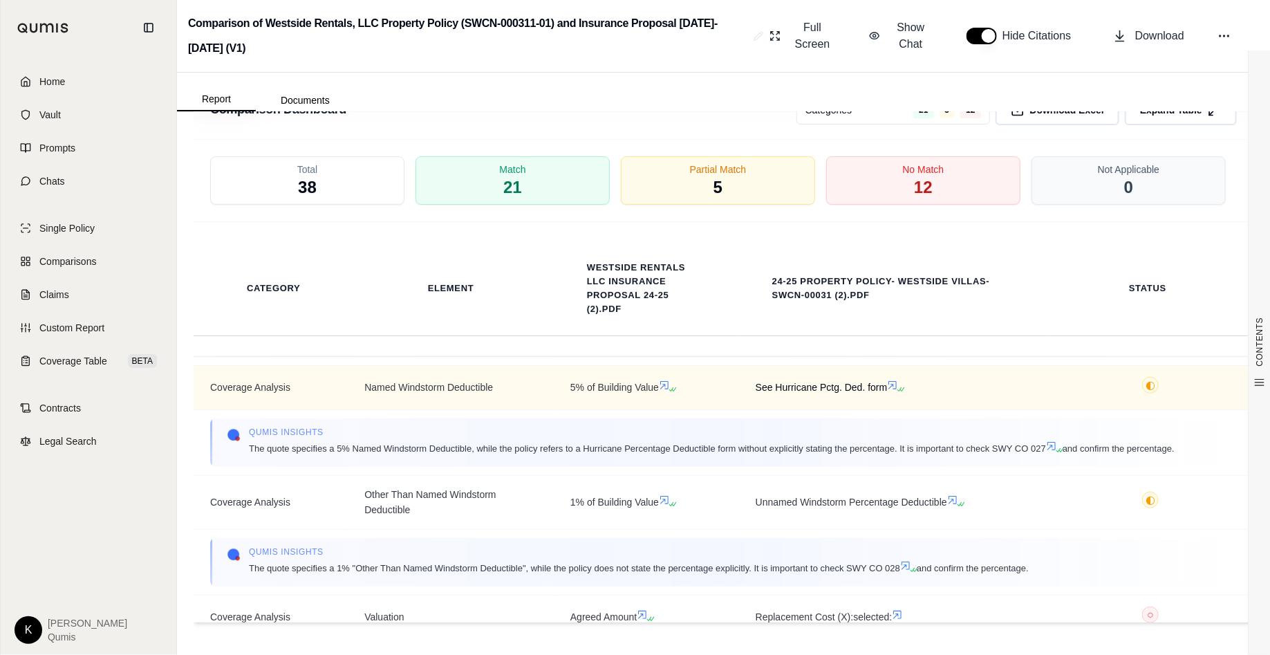
scroll to position [491, 0]
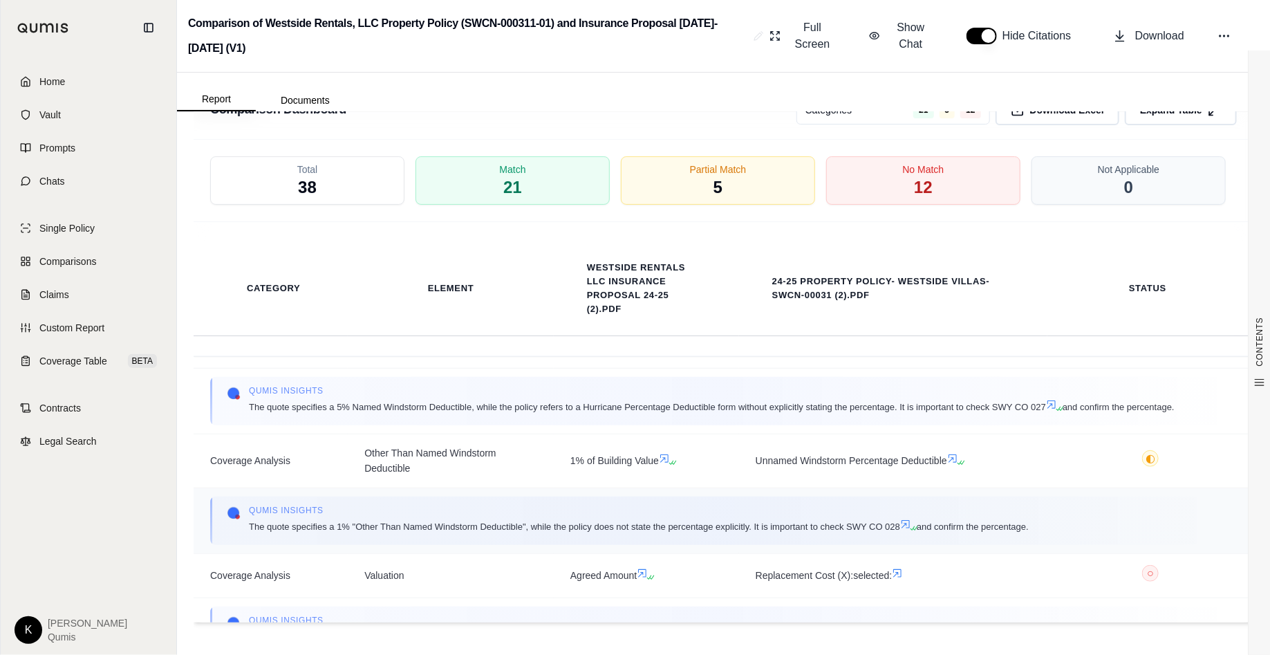
click at [906, 519] on icon at bounding box center [905, 524] width 11 height 11
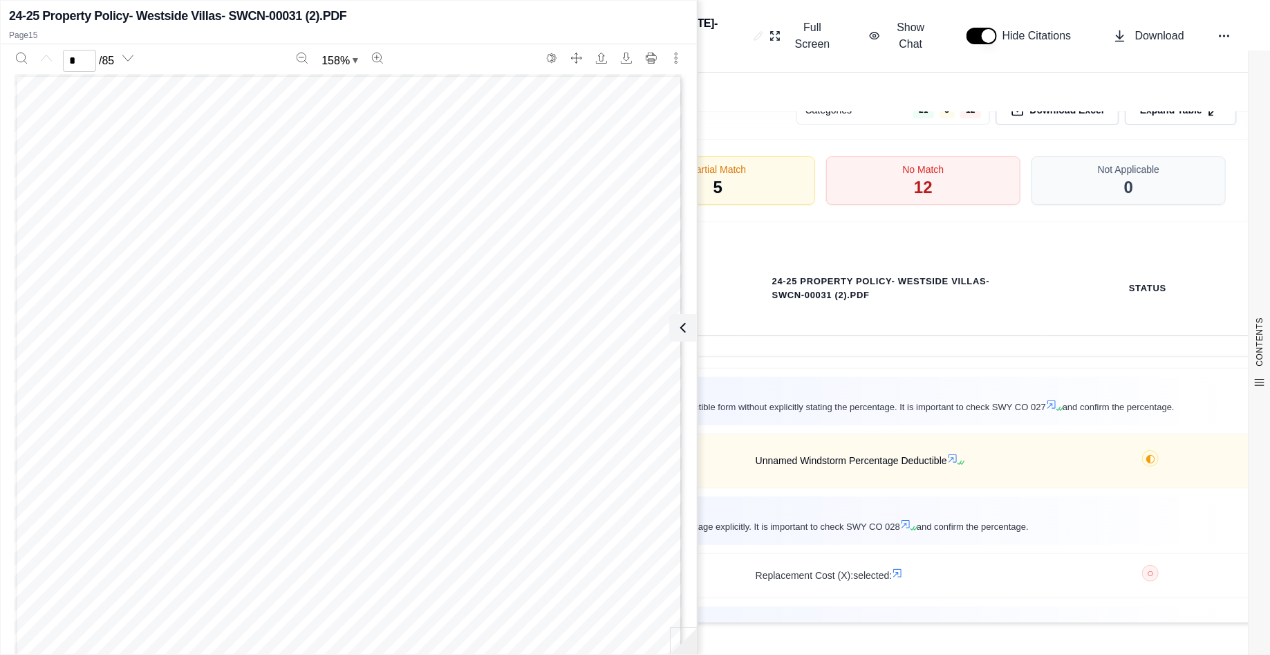
scroll to position [0, 0]
type input "**"
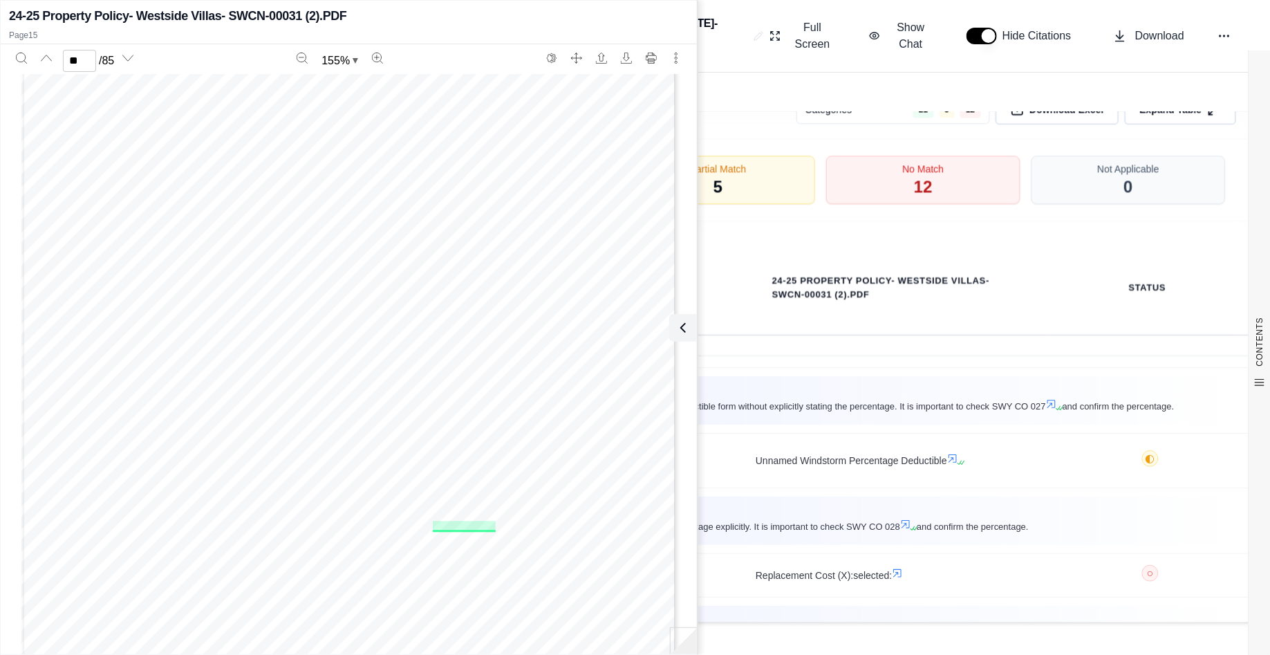
scroll to position [12149, 0]
drag, startPoint x: 496, startPoint y: 518, endPoint x: 438, endPoint y: 513, distance: 59.0
click at [438, 513] on div "Cover Letter Cover Letter 03 19 Report a Claim Topa Claim 03 19 Swyfft TRIA Rej…" at bounding box center [348, 226] width 655 height 848
click at [438, 514] on span "SWY CO 028" at bounding box center [464, 519] width 62 height 10
drag, startPoint x: 489, startPoint y: 517, endPoint x: 428, endPoint y: 515, distance: 60.9
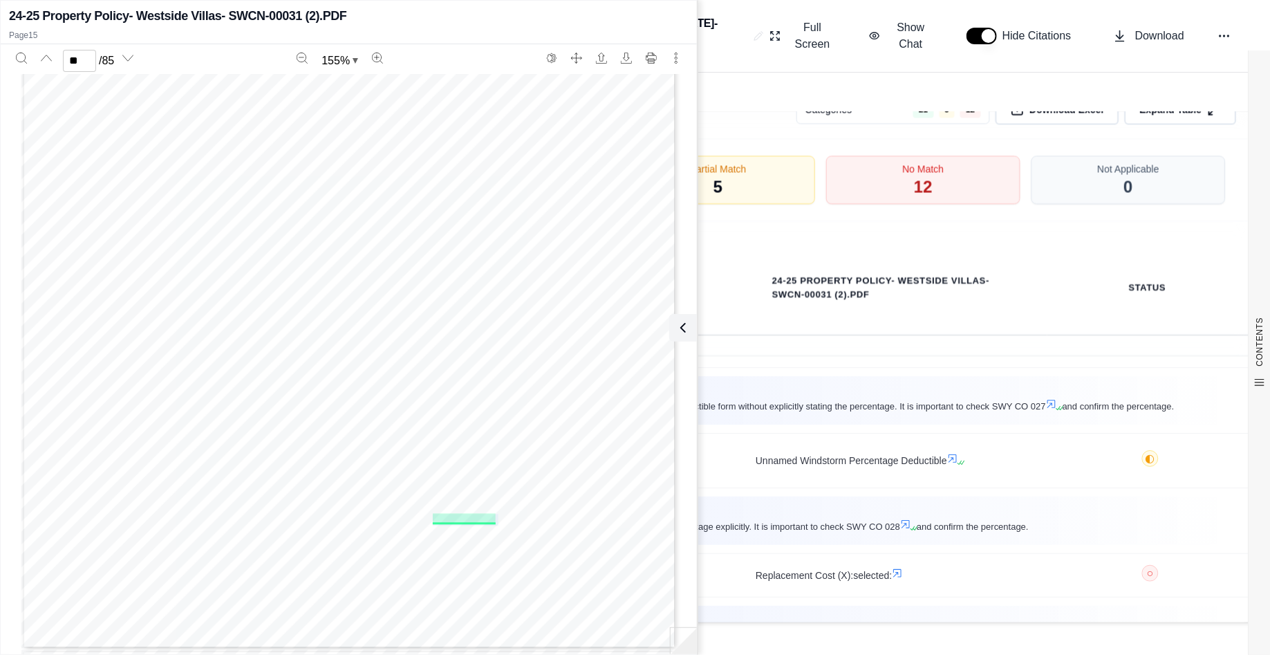
click at [428, 515] on div "Cover Letter Cover Letter 03 19 Report a Claim Topa Claim 03 19 Swyfft TRIA Rej…" at bounding box center [348, 226] width 655 height 848
copy span "SWY CO 028"
type input "**********"
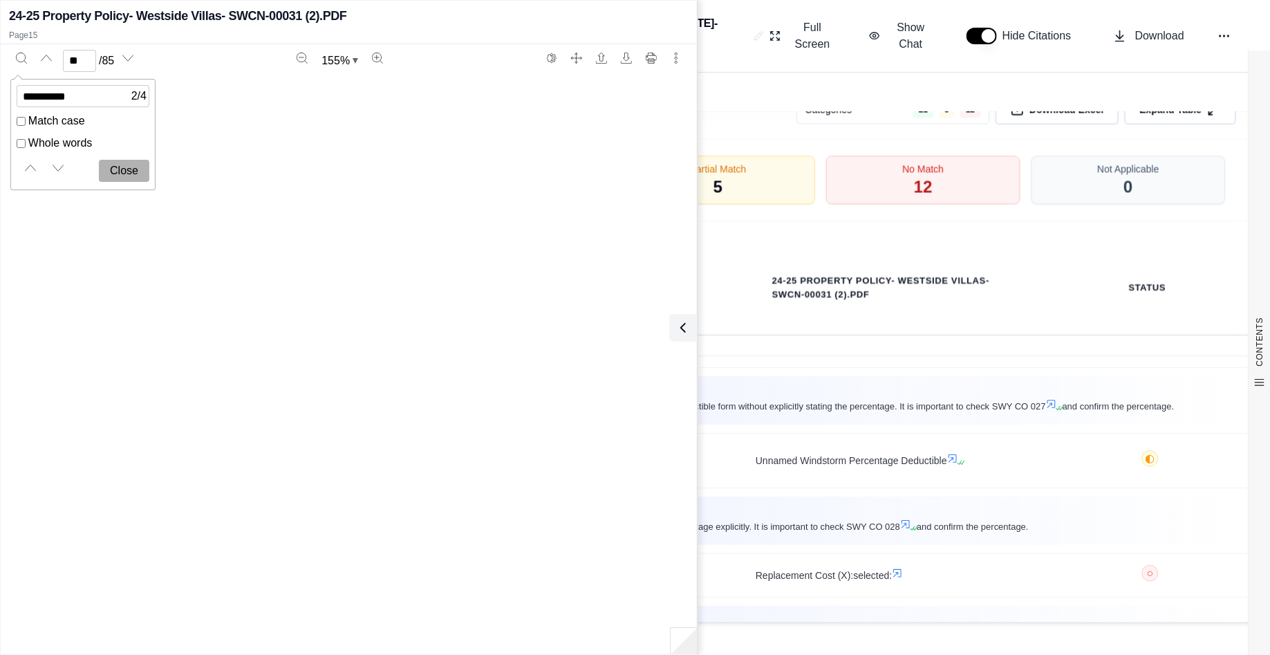
type input "**"
click at [988, 546] on td "Qumis INSIGHTS The quote specifies a 1% "Other Than Named Windstorm Deductible"…" at bounding box center [724, 521] width 1060 height 66
click at [690, 329] on button at bounding box center [681, 328] width 28 height 28
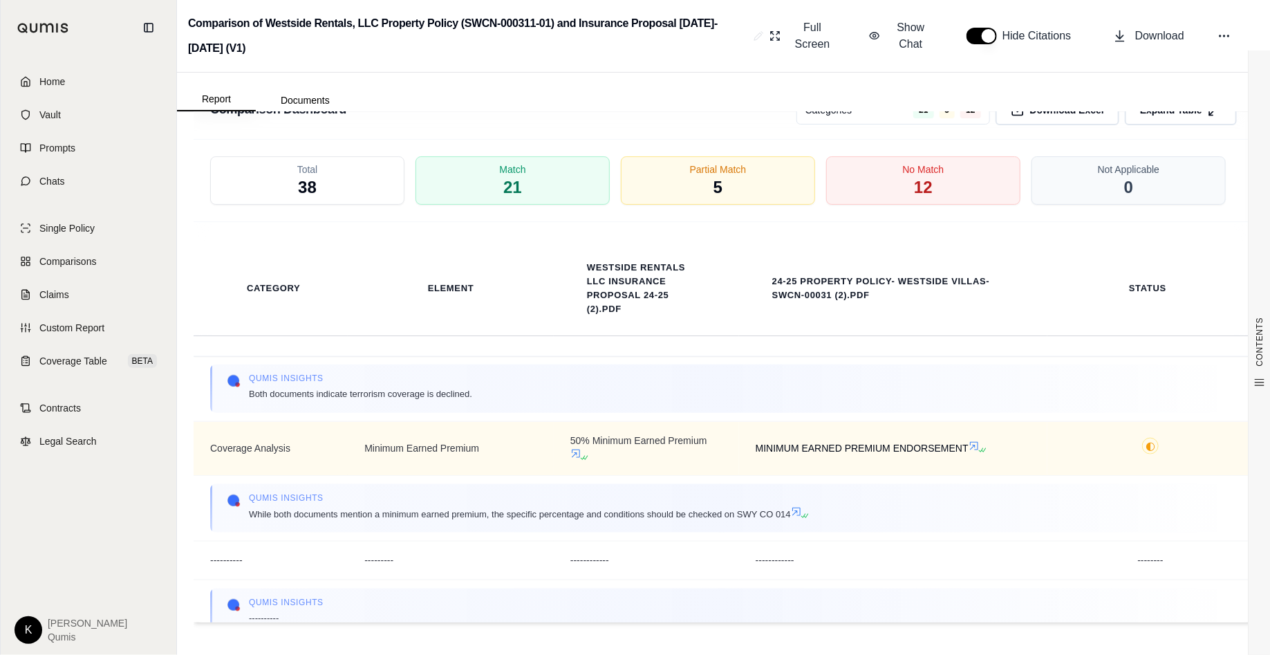
scroll to position [868, 0]
click at [980, 443] on icon at bounding box center [984, 447] width 8 height 8
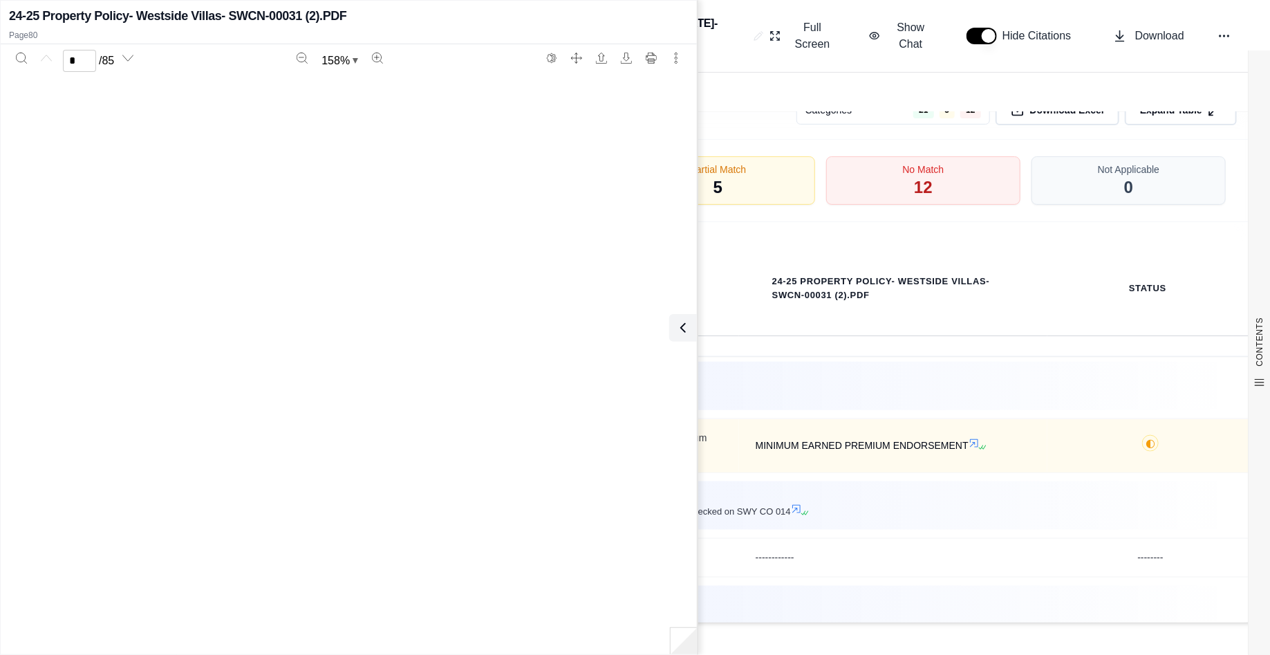
scroll to position [0, 0]
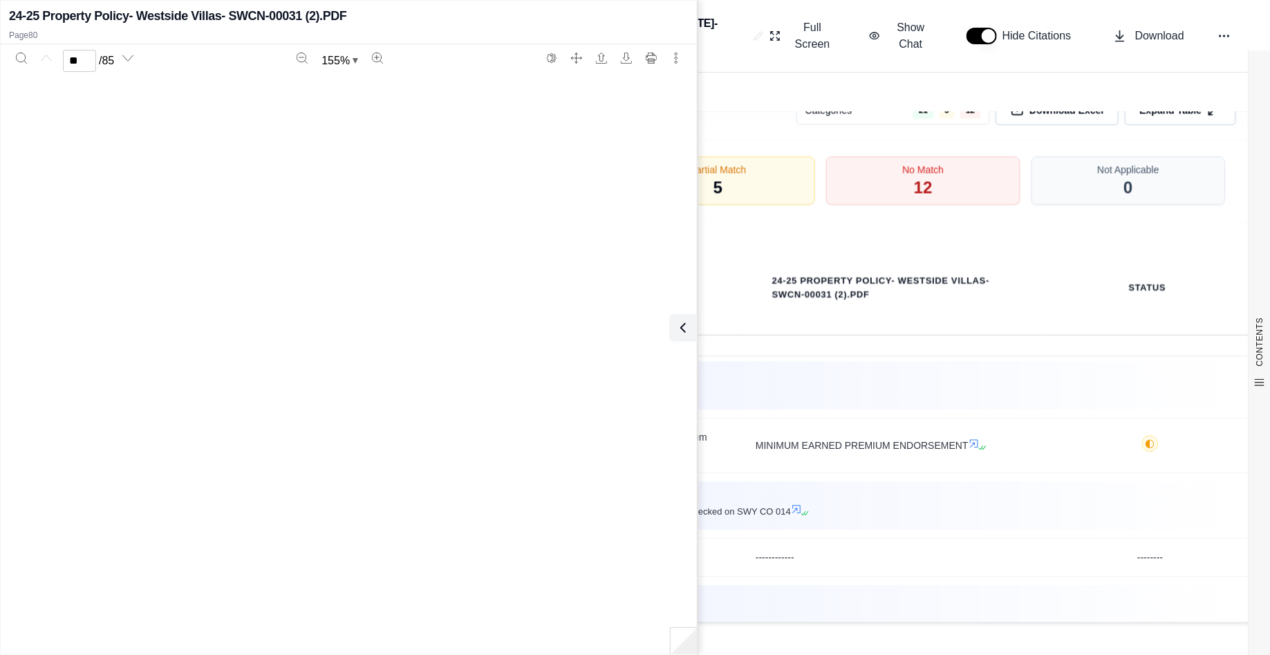
type input "**"
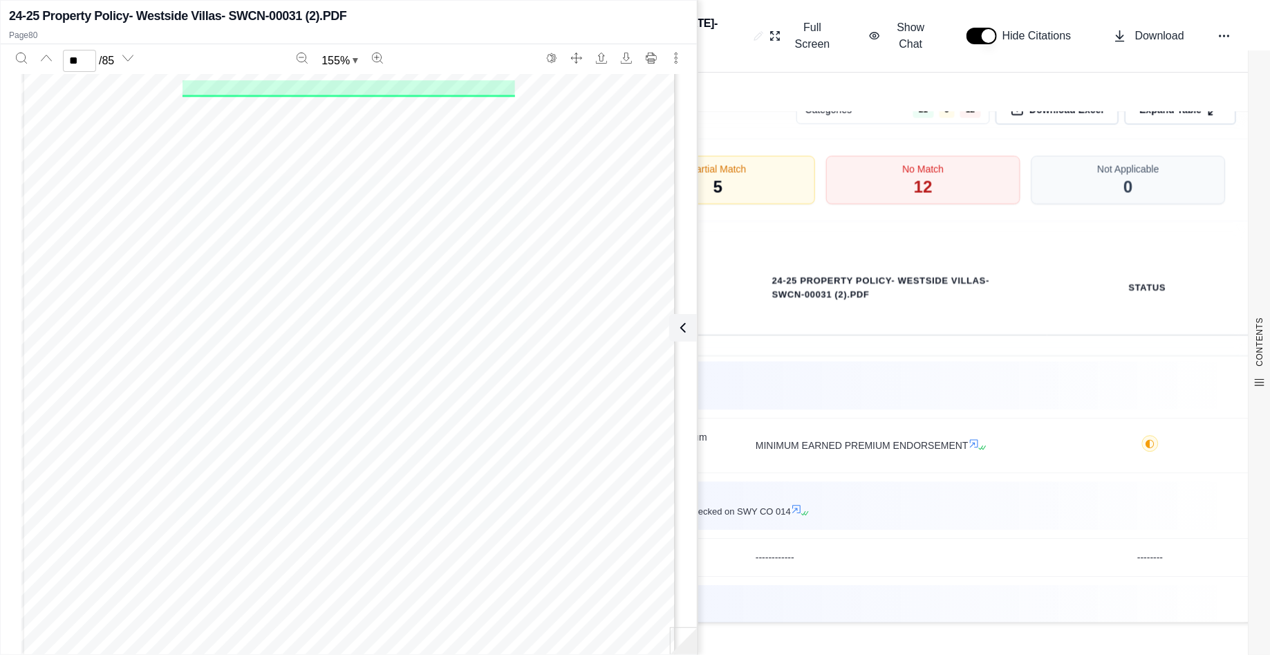
scroll to position [66917, 0]
click at [844, 411] on td "Qumis INSIGHTS Both documents indicate terrorism coverage is declined." at bounding box center [724, 386] width 1060 height 66
click at [682, 327] on icon at bounding box center [680, 327] width 17 height 17
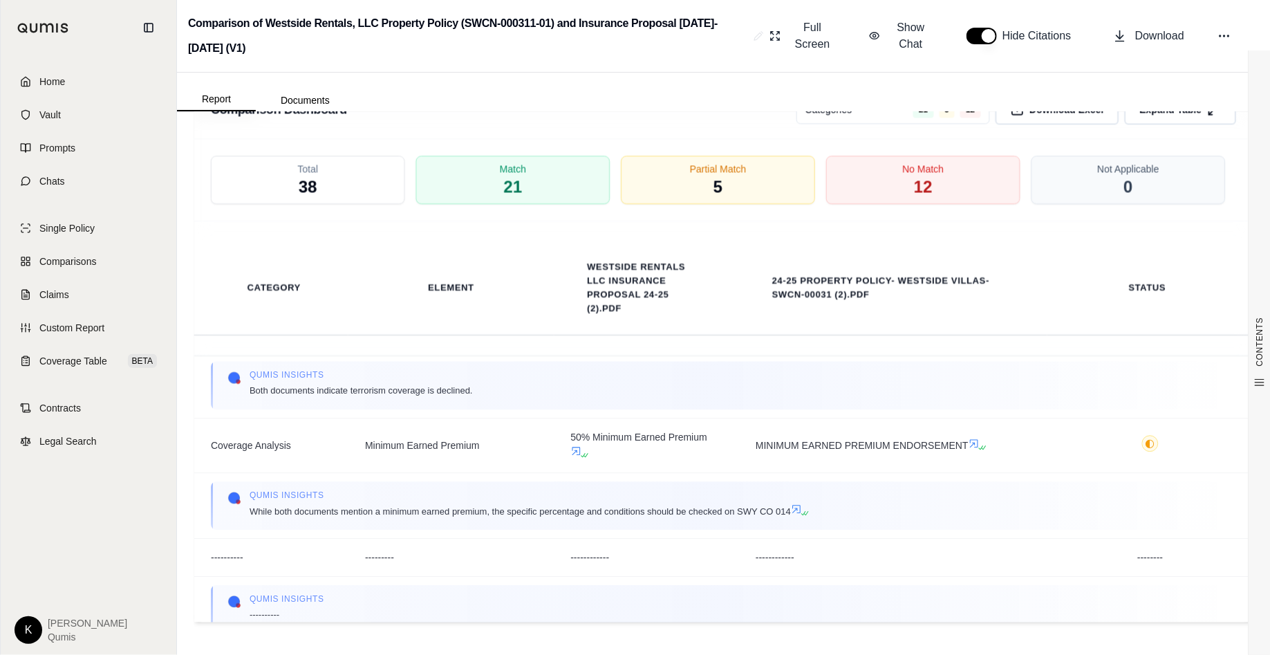
scroll to position [0, 0]
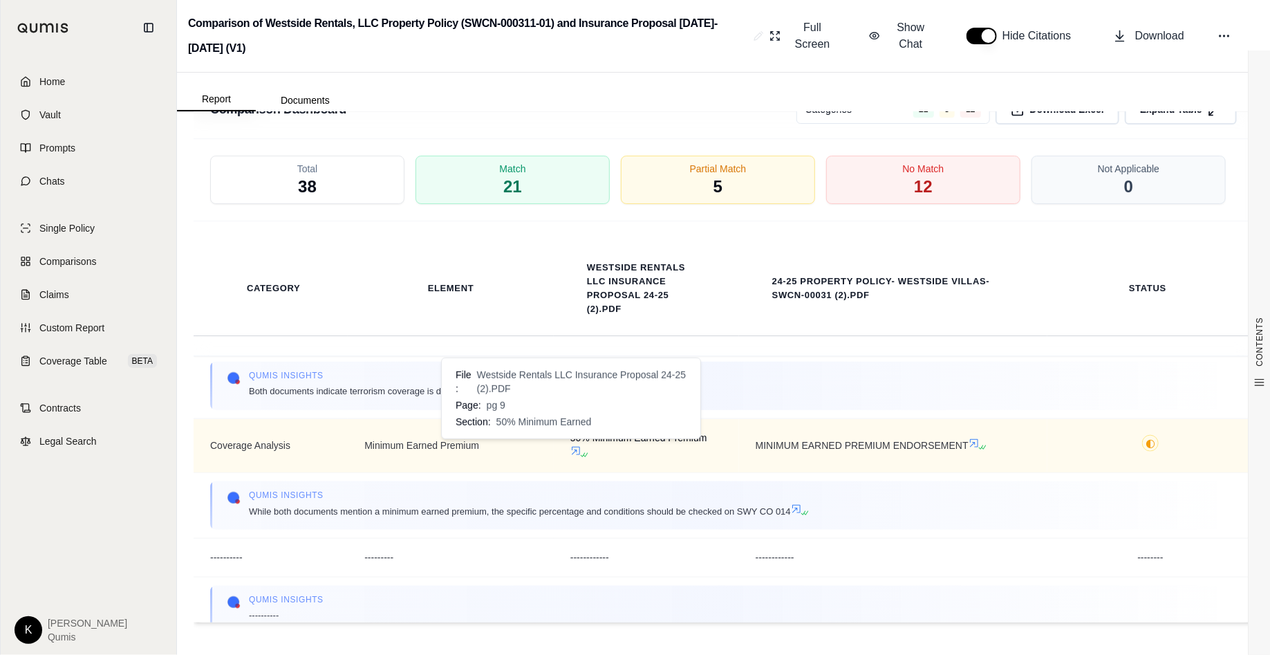
click at [579, 451] on icon at bounding box center [583, 455] width 8 height 8
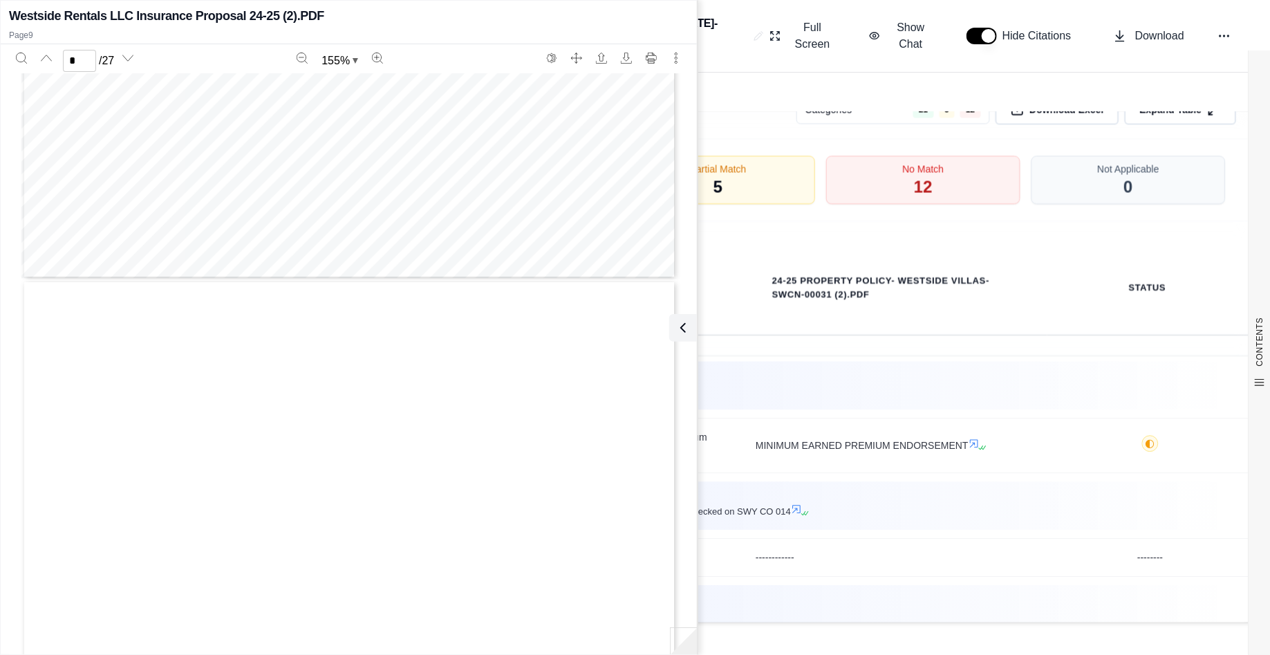
scroll to position [6786, 0]
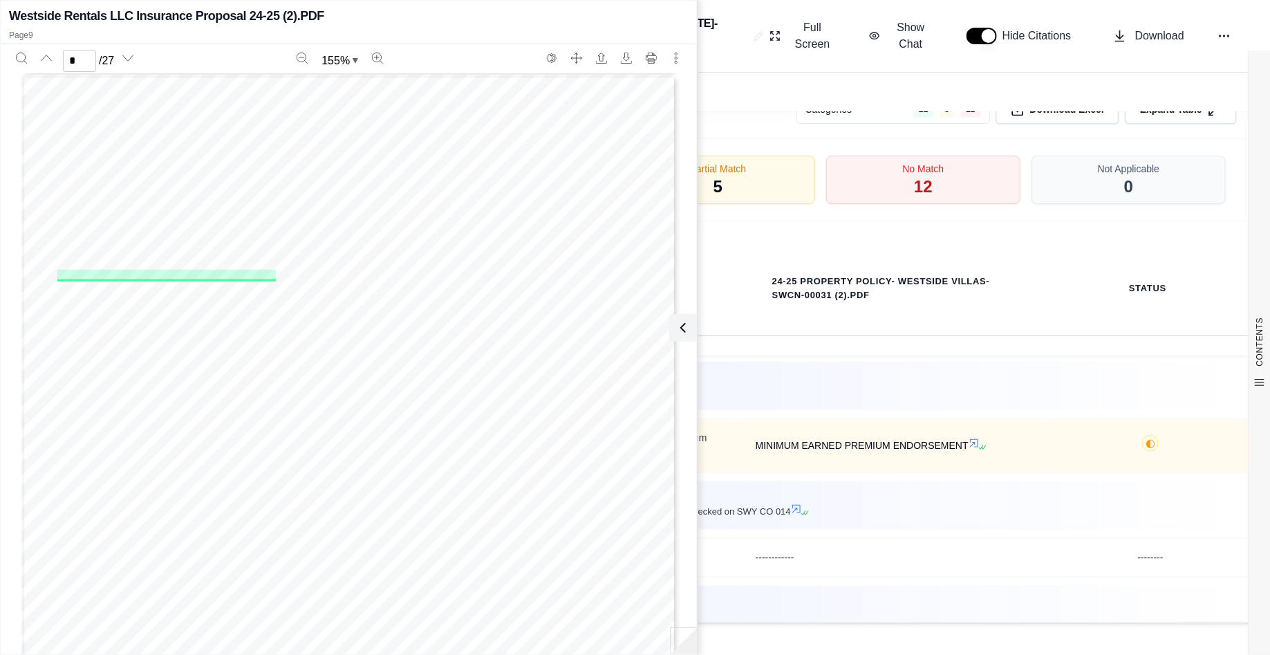
click at [886, 424] on td "MINIMUM EARNED PREMIUM ENDORSEMENT" at bounding box center [893, 445] width 309 height 55
click at [977, 444] on icon at bounding box center [981, 447] width 8 height 8
type input "*"
click at [969, 439] on icon at bounding box center [974, 443] width 11 height 11
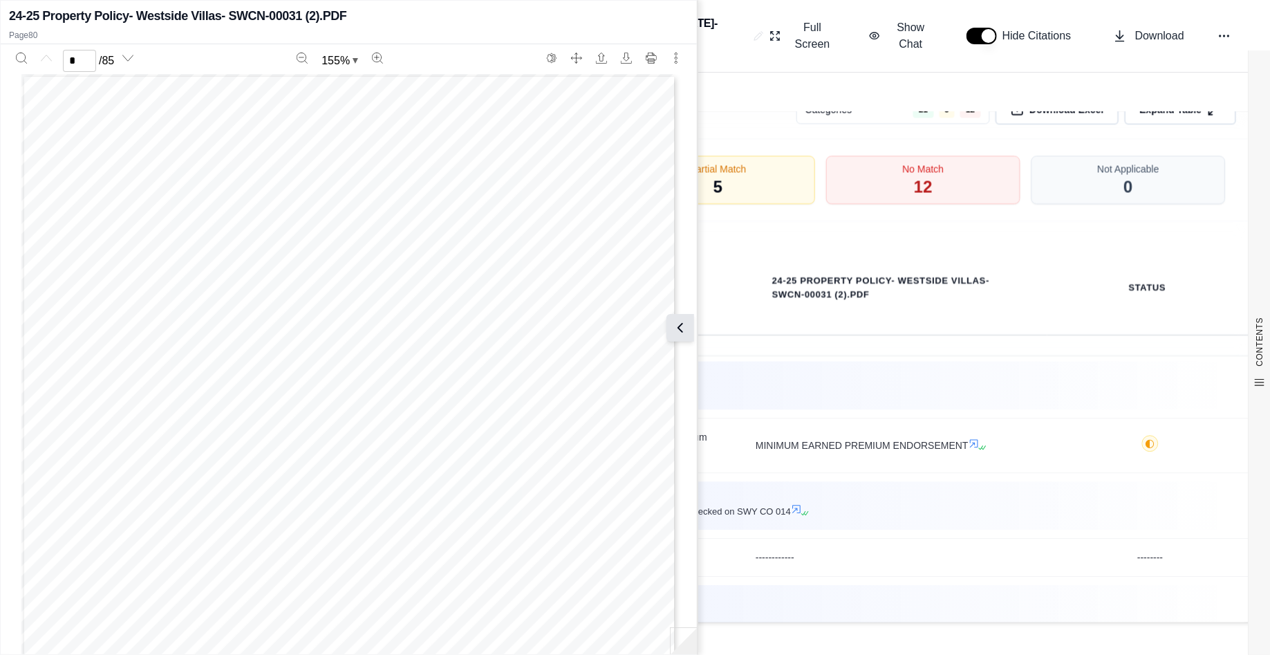
click at [681, 333] on icon at bounding box center [680, 327] width 17 height 17
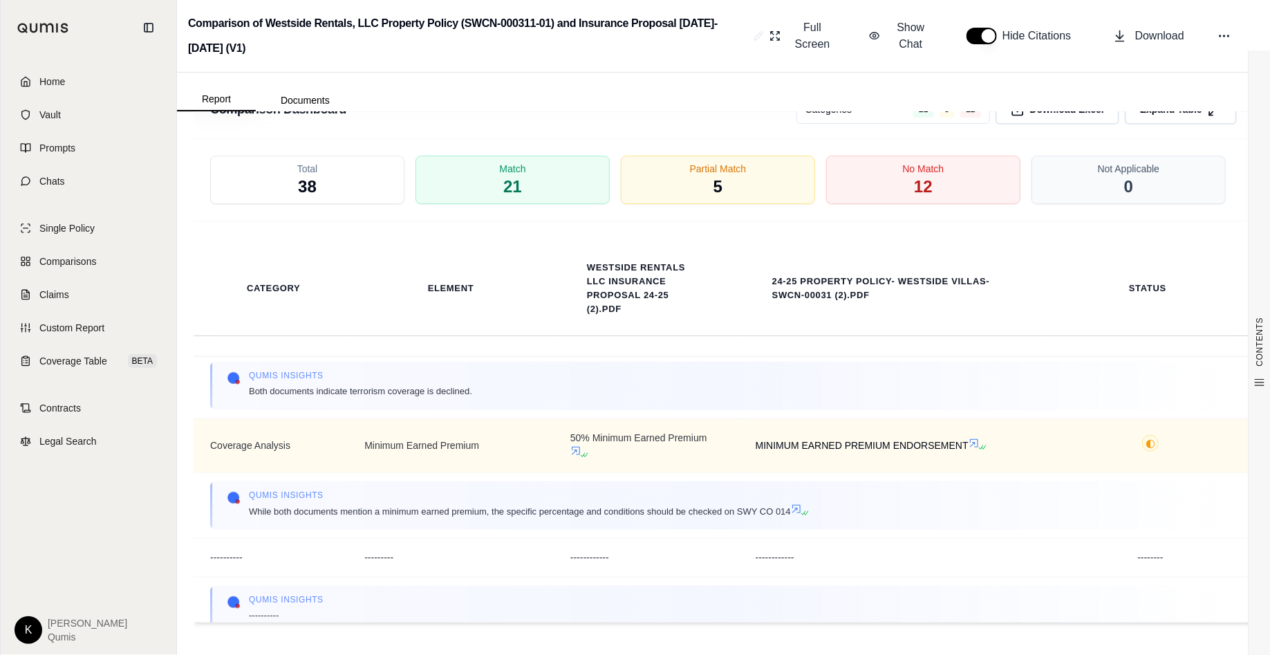
click at [970, 440] on icon at bounding box center [974, 443] width 8 height 8
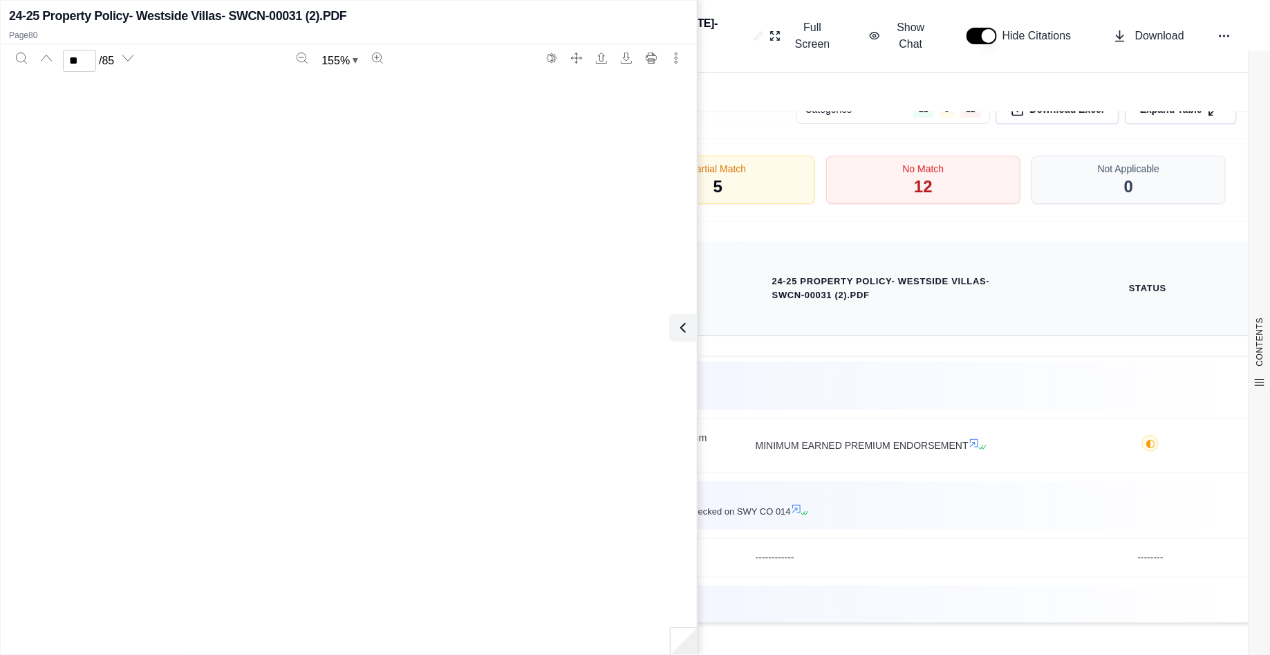
type input "**"
click at [830, 385] on div "Qumis INSIGHTS Both documents indicate terrorism coverage is declined." at bounding box center [724, 386] width 994 height 32
click at [685, 326] on icon at bounding box center [680, 327] width 17 height 17
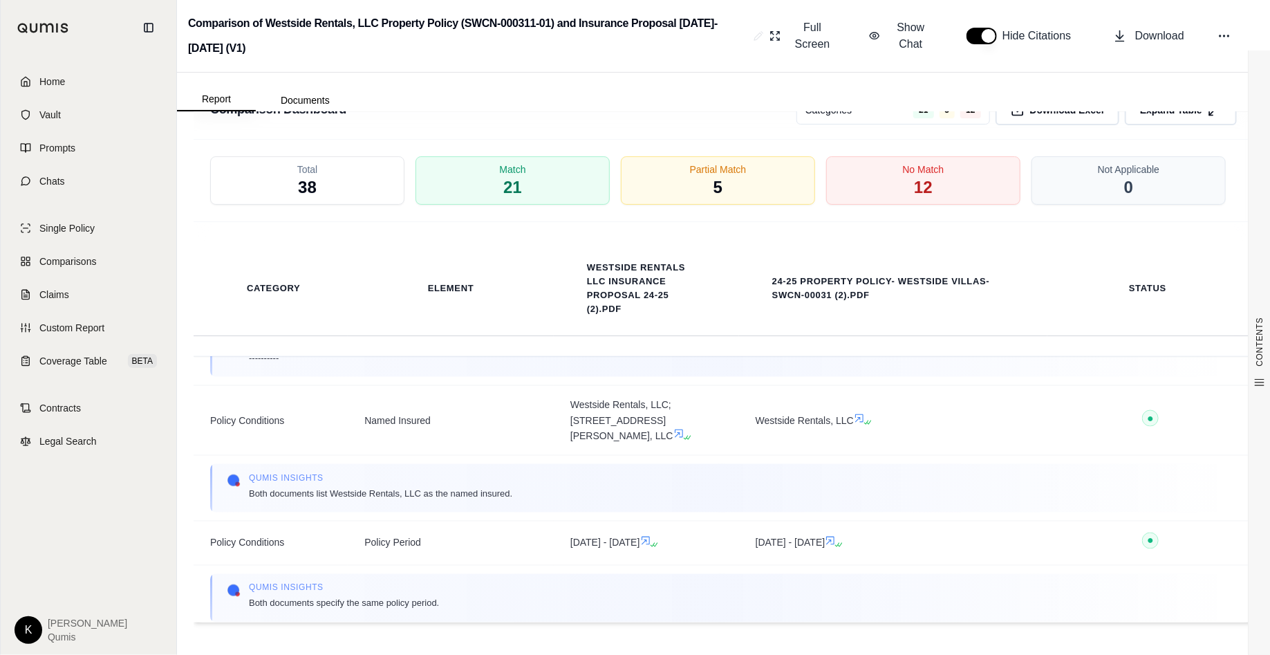
scroll to position [1121, 0]
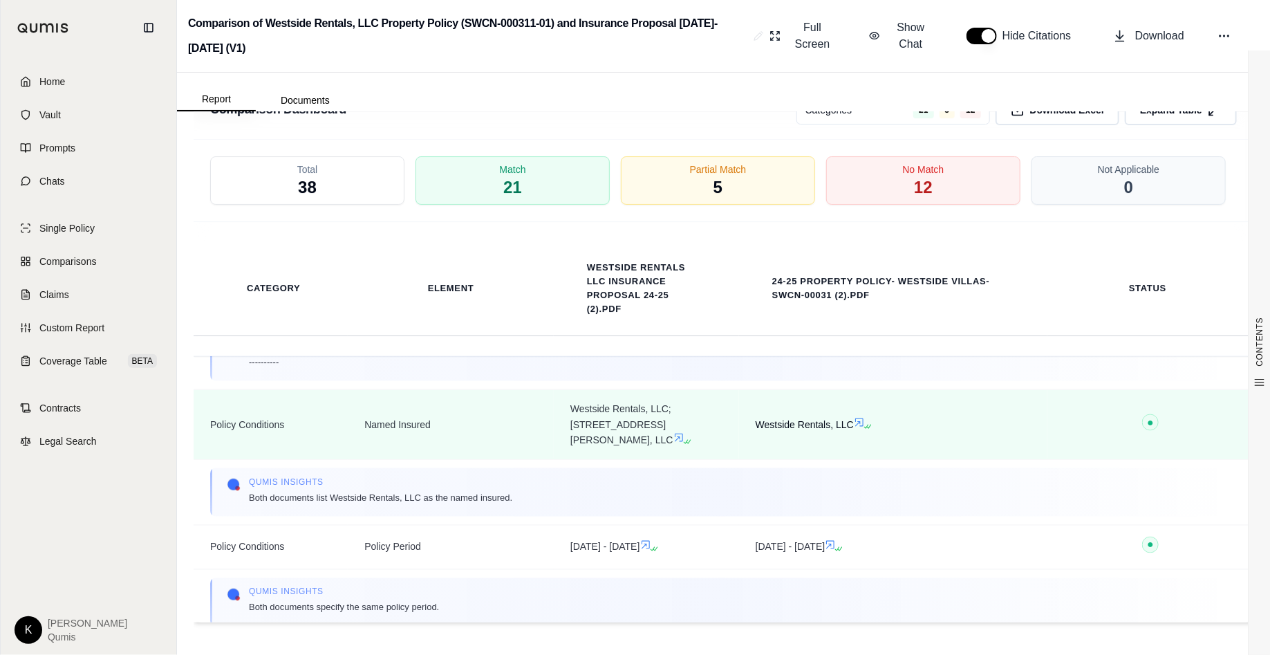
click at [855, 417] on icon at bounding box center [859, 422] width 11 height 11
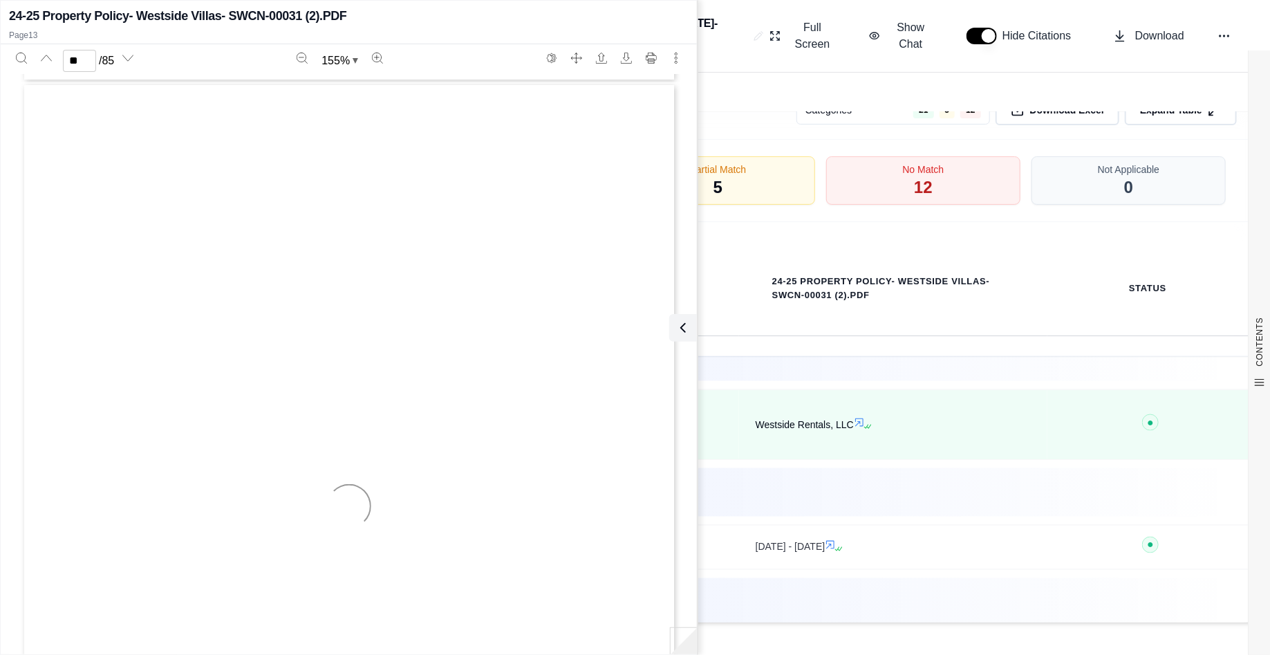
scroll to position [10179, 0]
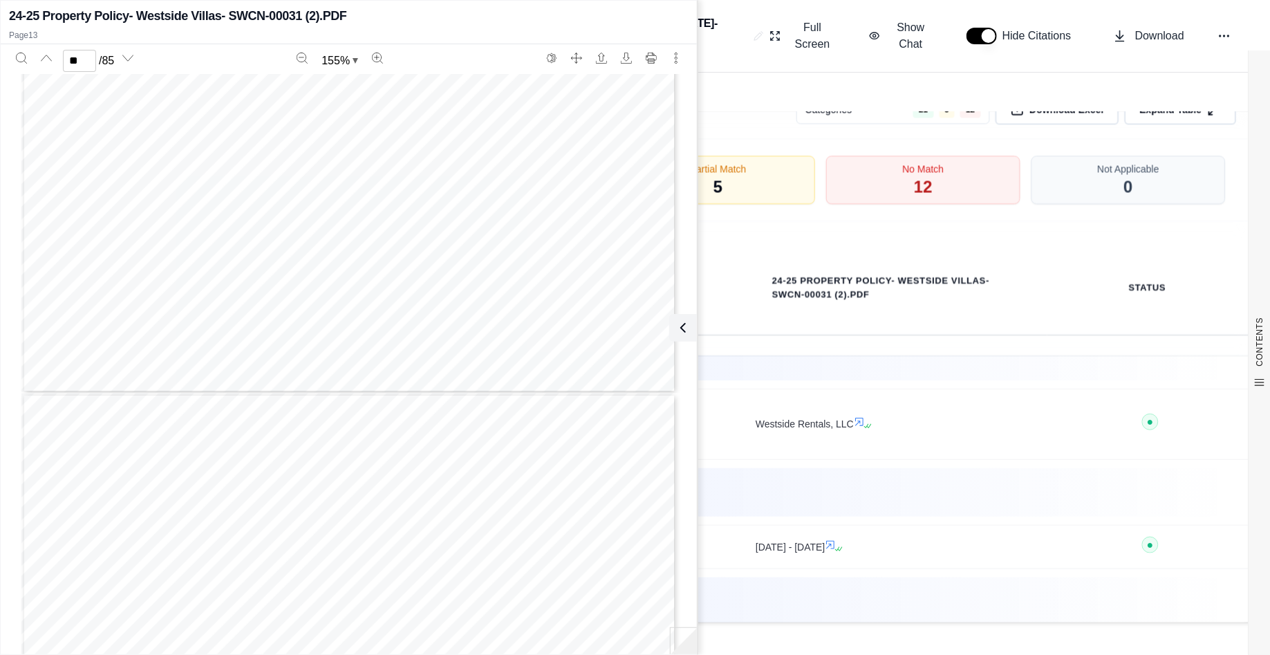
type input "**"
drag, startPoint x: 483, startPoint y: 311, endPoint x: 442, endPoint y: 300, distance: 42.3
click at [442, 300] on div "Cover Letter Cover Letter 03 19 Report a Claim Topa Claim 03 19 Swyfft TRIA Rej…" at bounding box center [348, 385] width 655 height 848
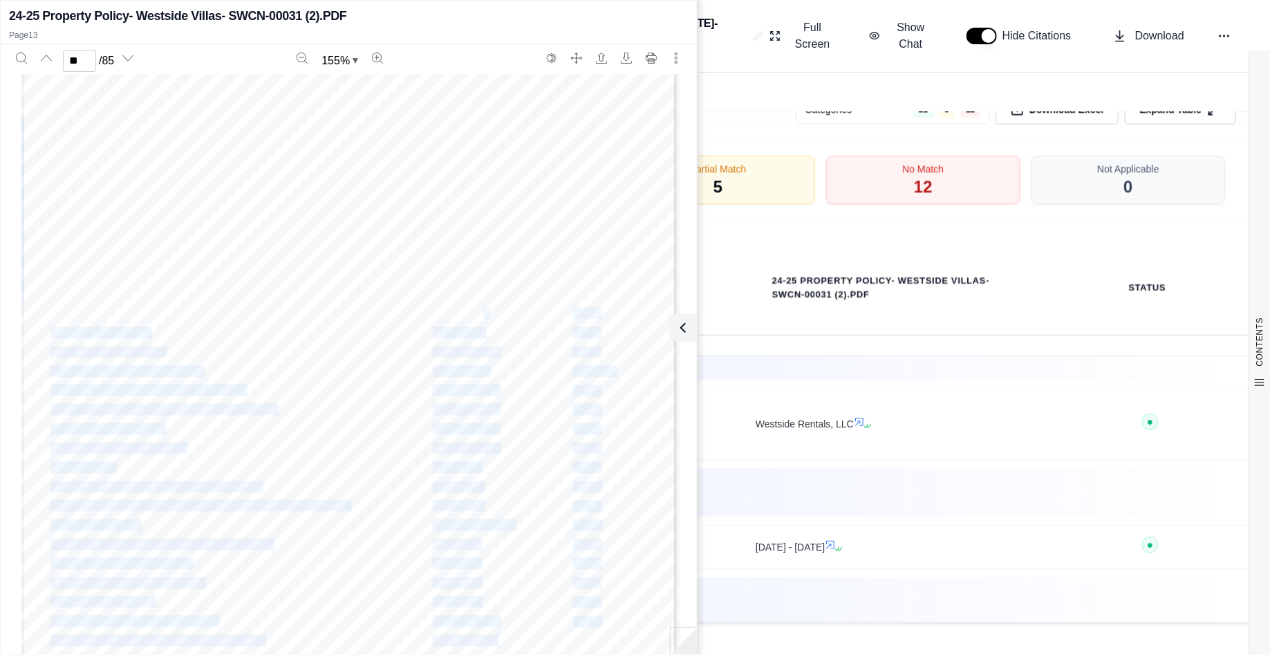
drag, startPoint x: 476, startPoint y: 310, endPoint x: 422, endPoint y: 308, distance: 54.0
click at [422, 308] on div "Cover Letter Cover Letter 03 19 Report a Claim Topa Claim 03 19 Swyfft TRIA Rej…" at bounding box center [348, 385] width 655 height 848
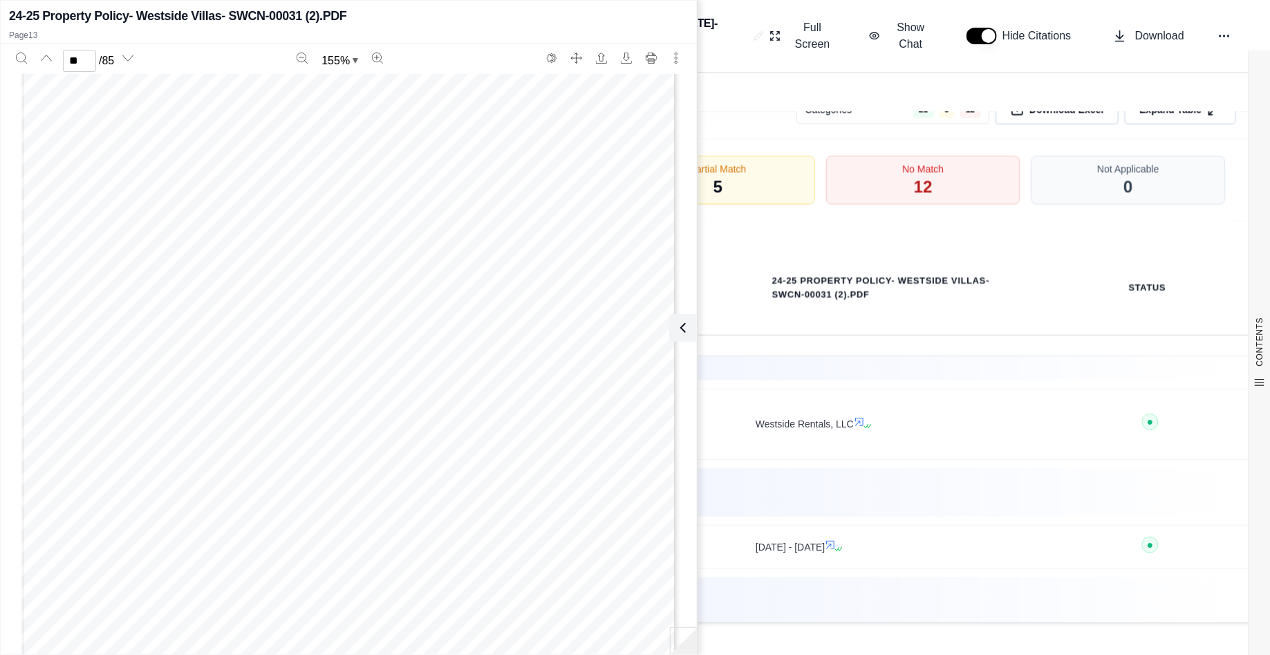
click at [443, 308] on span "NI-SCHED" at bounding box center [458, 313] width 50 height 10
drag, startPoint x: 477, startPoint y: 311, endPoint x: 428, endPoint y: 308, distance: 49.2
click at [428, 308] on div "Cover Letter Cover Letter 03 19 Report a Claim Topa Claim 03 19 Swyfft TRIA Rej…" at bounding box center [348, 385] width 655 height 848
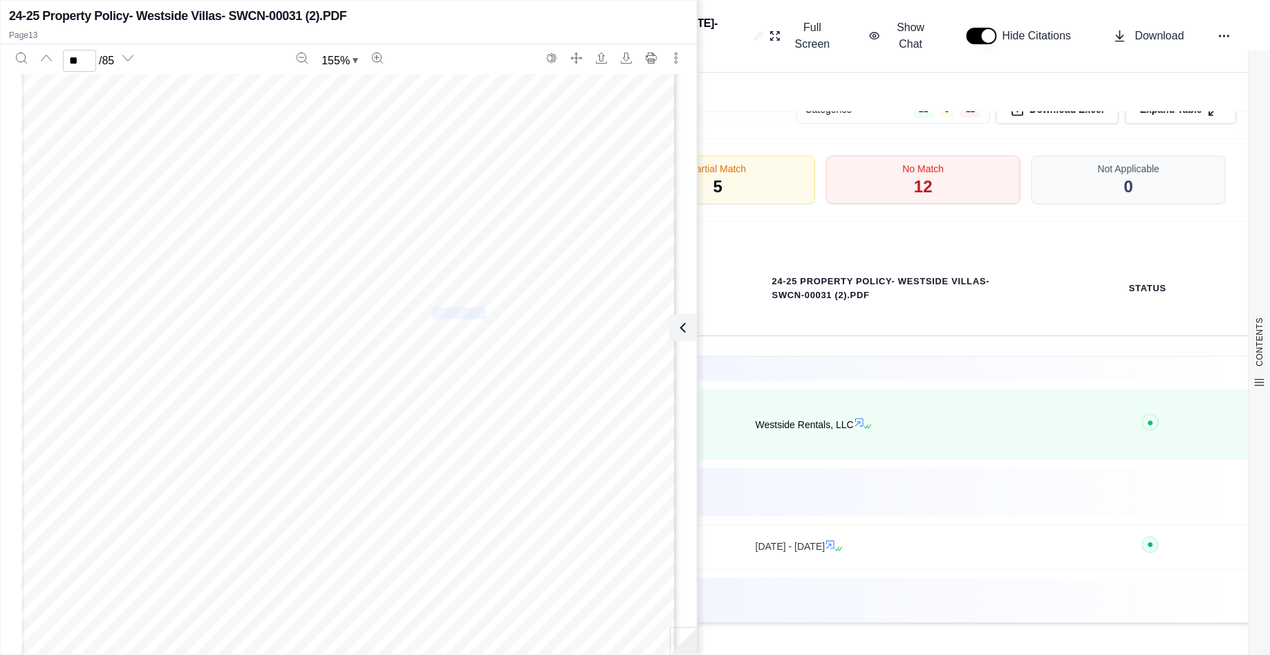
copy span "NI-SCHED"
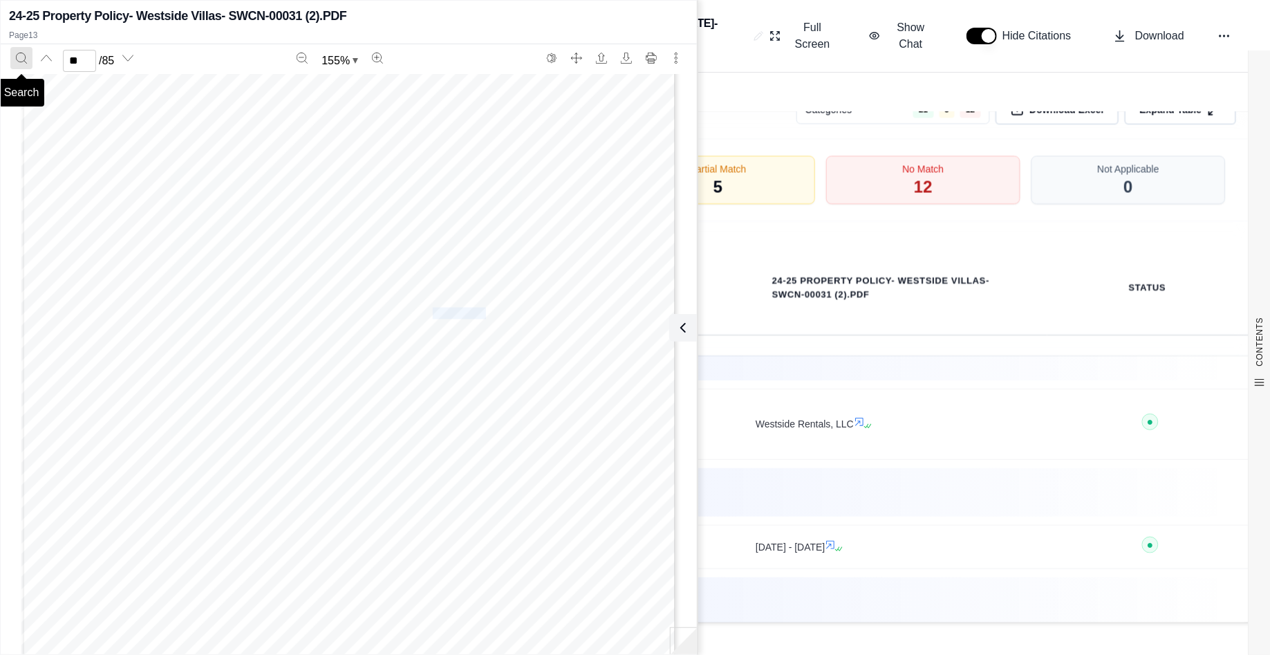
click at [24, 61] on icon "Search" at bounding box center [21, 58] width 10 height 10
type input "********"
type input "**"
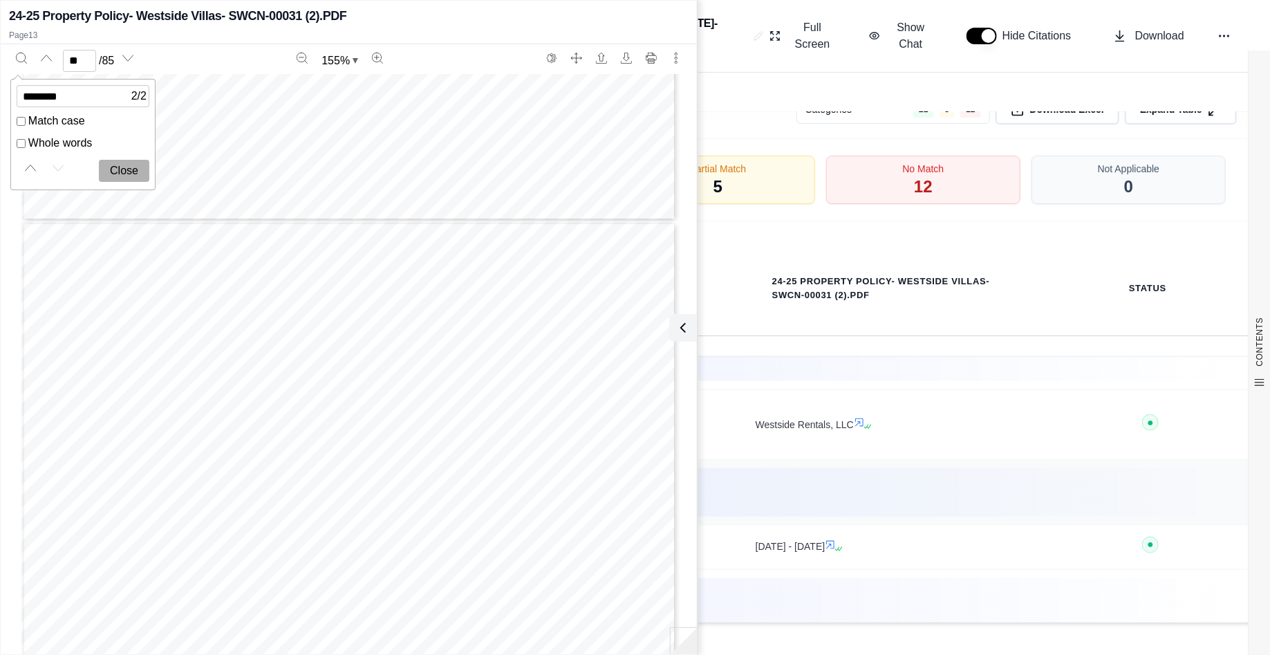
click at [1020, 476] on div "Qumis INSIGHTS Both documents list Westside Rentals, LLC as the named insured." at bounding box center [724, 492] width 994 height 32
click at [1061, 460] on td "Qumis INSIGHTS Both documents list Westside Rentals, LLC as the named insured." at bounding box center [724, 493] width 1060 height 66
click at [1068, 347] on div "Category Element Westside Rentals LLC Insurance Proposal 24-25 (2).PDF 24-25 Pr…" at bounding box center [724, 288] width 1060 height 133
click at [691, 335] on button at bounding box center [681, 328] width 28 height 28
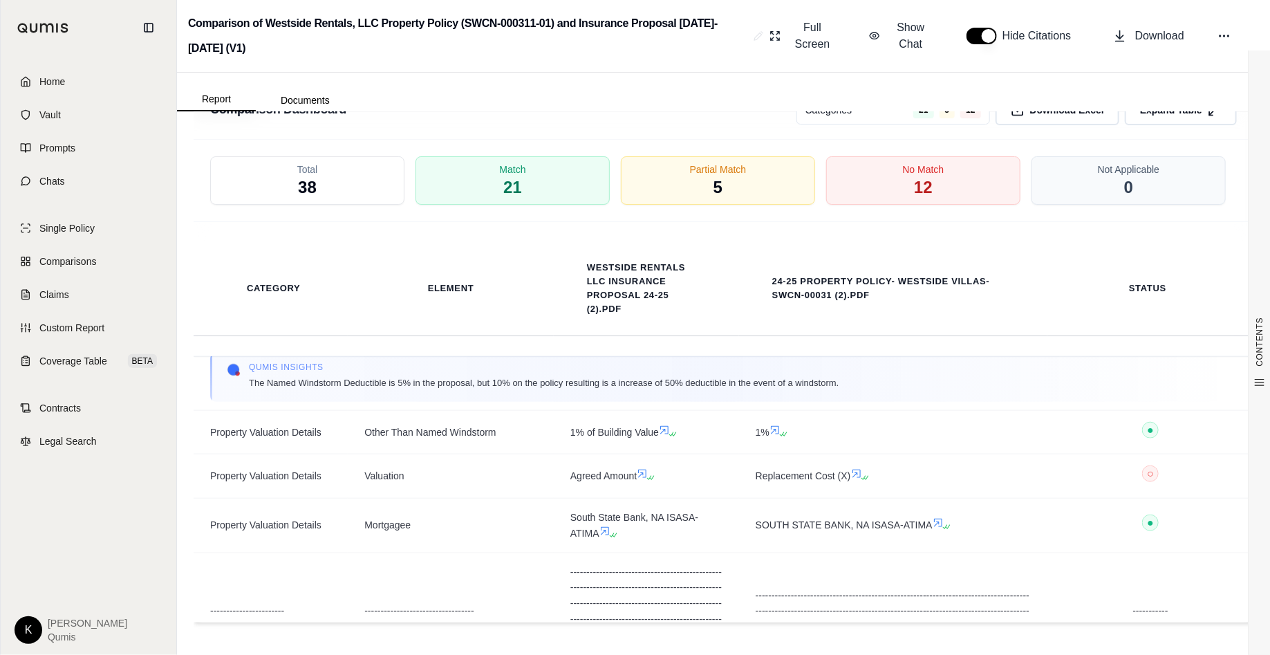
scroll to position [3383, 0]
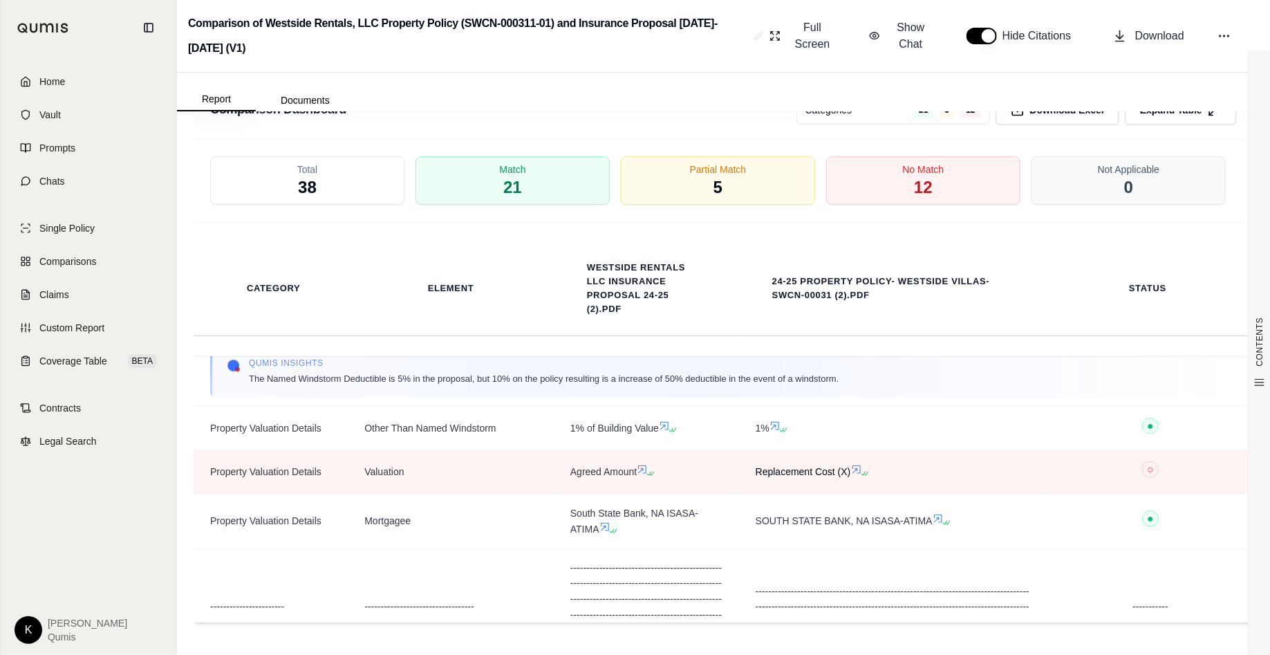
click at [851, 464] on icon at bounding box center [856, 469] width 11 height 11
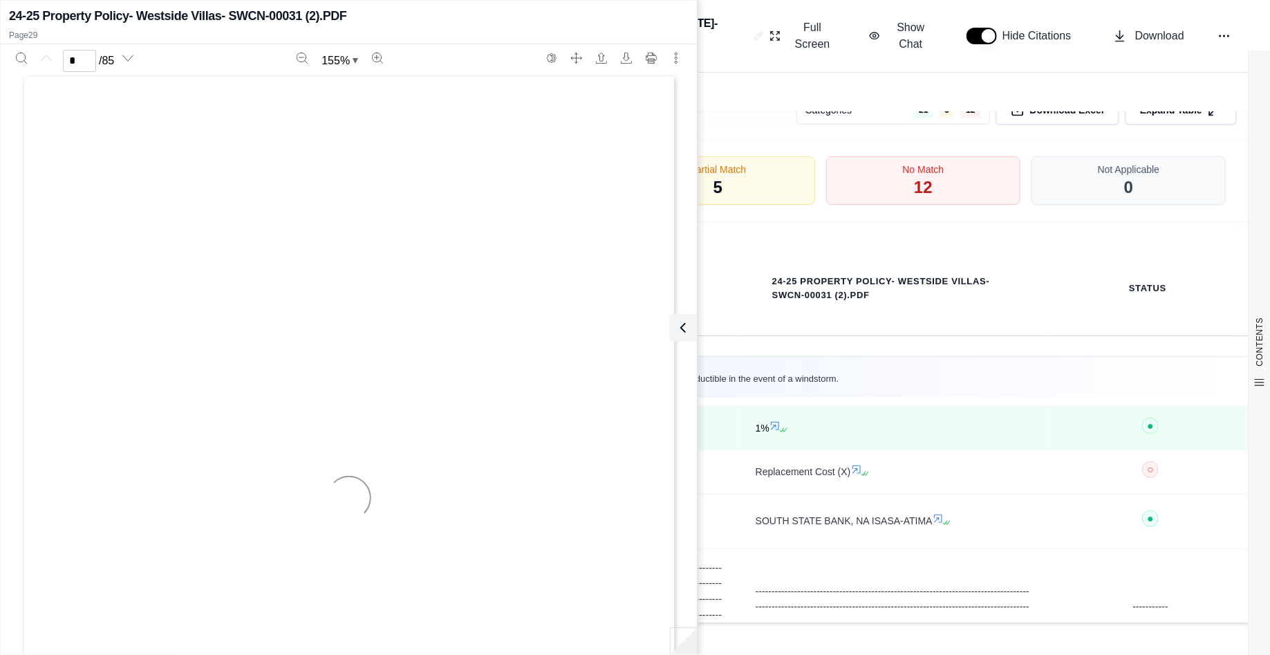
scroll to position [0, 0]
type input "**"
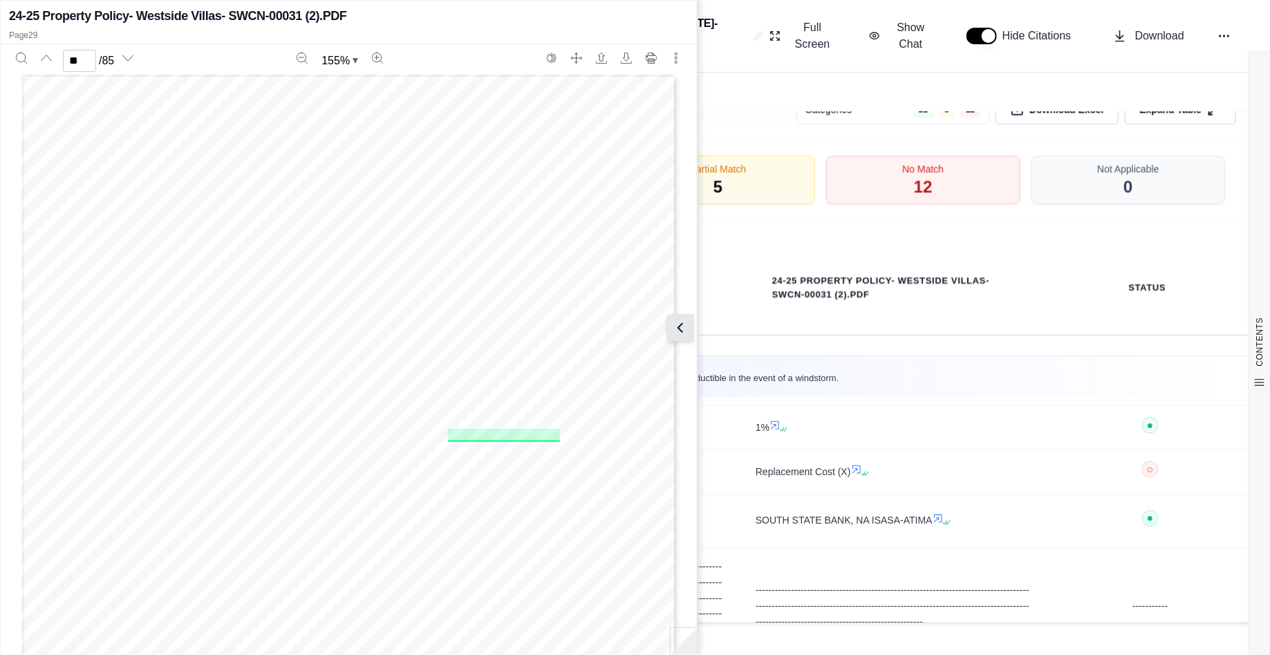
click at [685, 325] on icon at bounding box center [680, 327] width 17 height 17
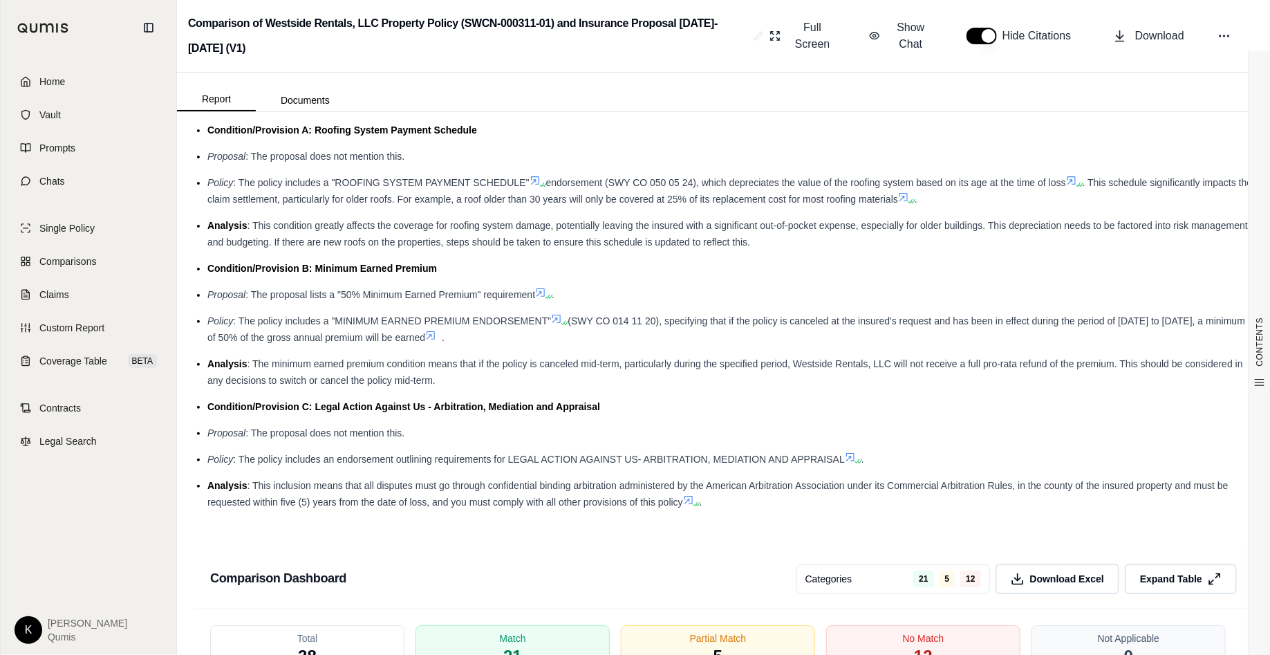
scroll to position [1959, 0]
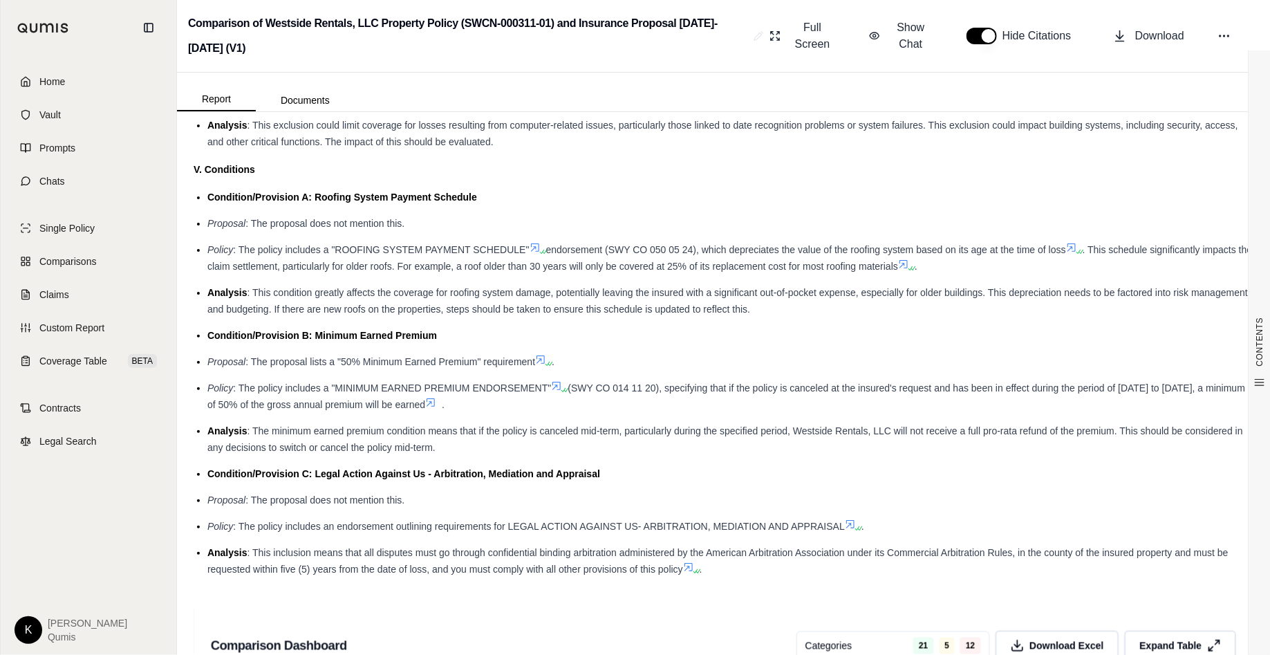
click at [42, 615] on div "K [PERSON_NAME]" at bounding box center [88, 624] width 159 height 39
click at [57, 626] on span "[PERSON_NAME]" at bounding box center [88, 623] width 80 height 14
click at [35, 633] on html "Home Vault Prompts Chats Single Policy Comparisons Claims Custom Report Coverag…" at bounding box center [635, 327] width 1270 height 655
click at [73, 525] on link "Site Admin Portal" at bounding box center [60, 528] width 114 height 22
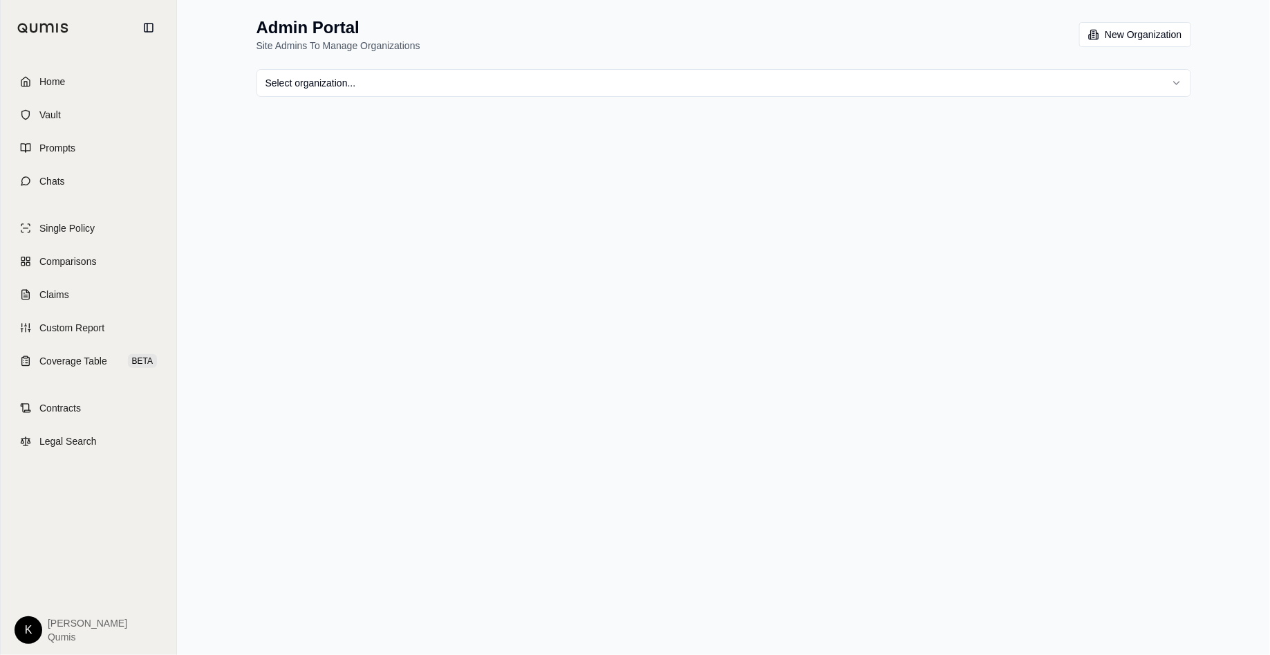
click at [680, 87] on html "Home Vault Prompts Chats Single Policy Comparisons Claims Custom Report Coverag…" at bounding box center [635, 327] width 1270 height 655
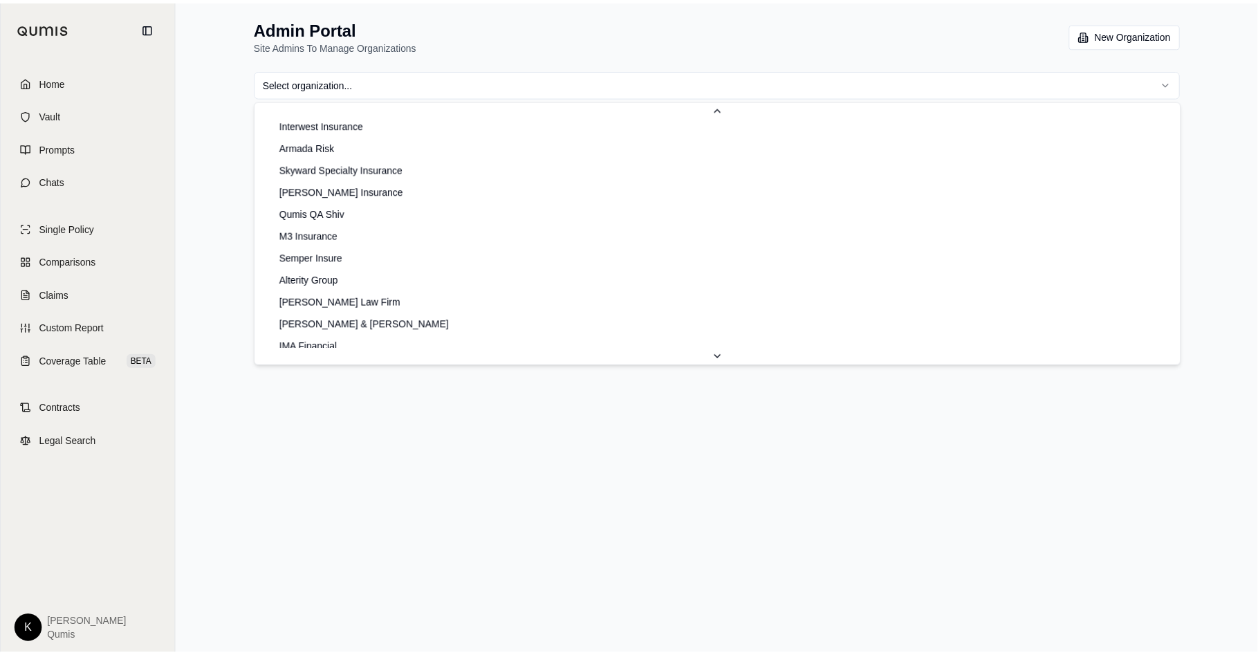
scroll to position [208, 0]
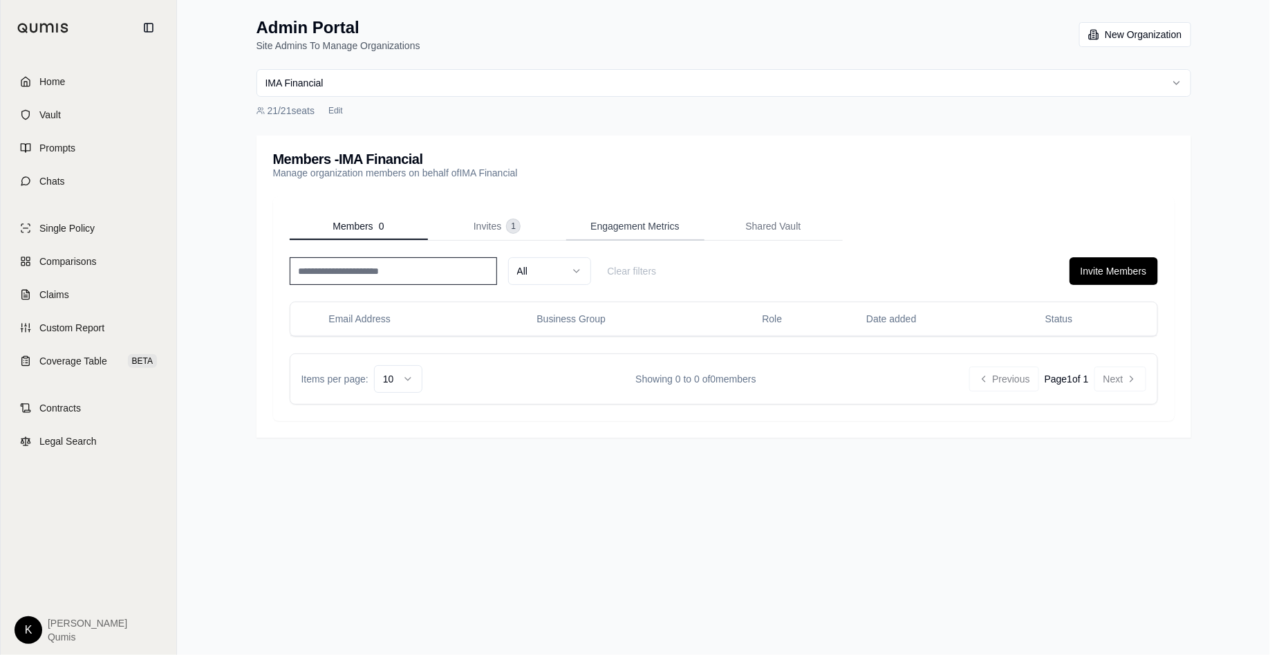
click at [647, 225] on span "Engagement Metrics" at bounding box center [634, 226] width 89 height 14
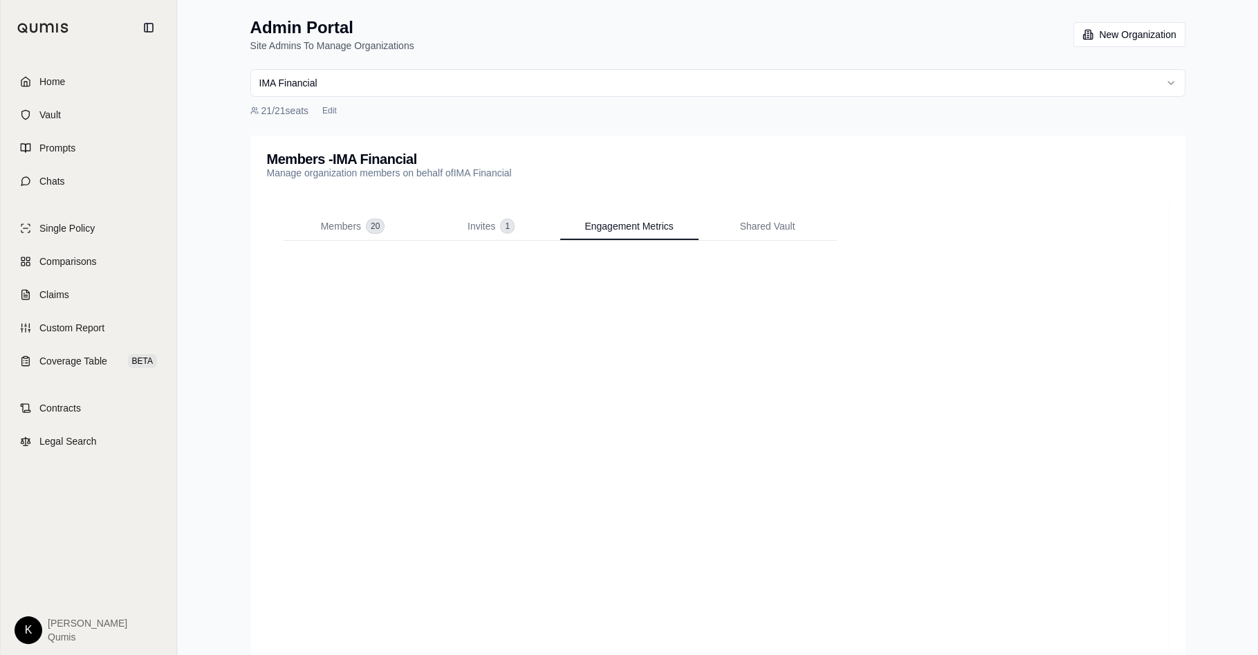
scroll to position [63, 0]
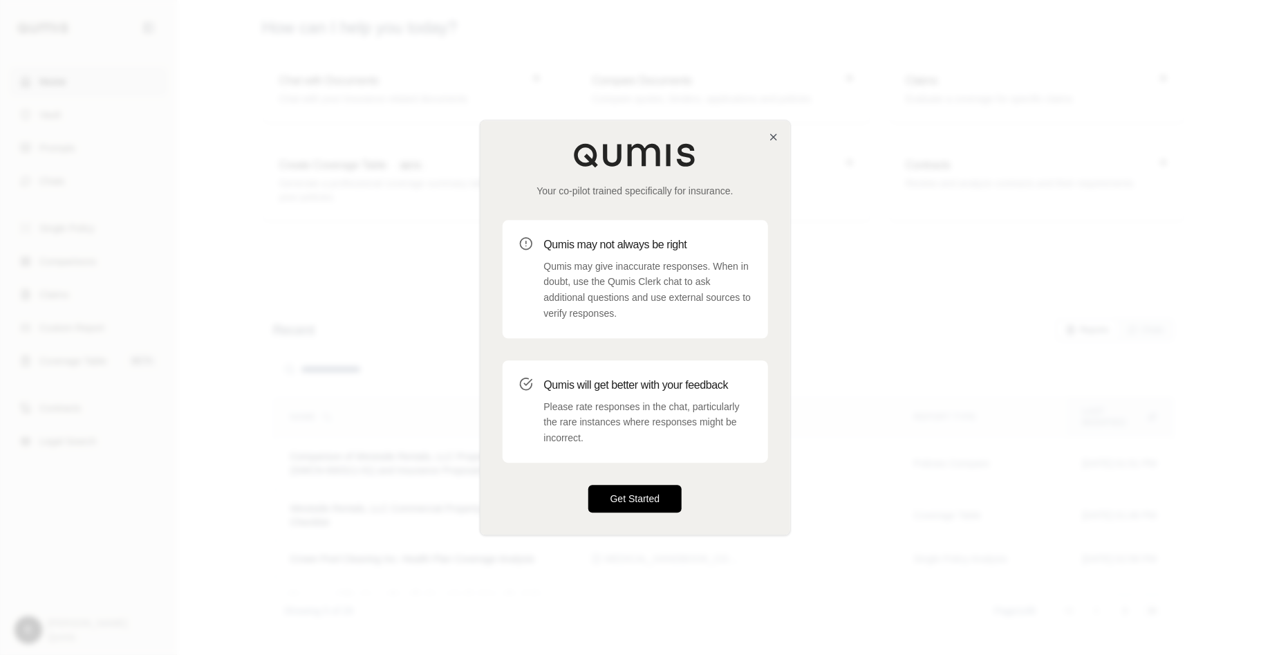
click at [643, 500] on button "Get Started" at bounding box center [635, 499] width 94 height 28
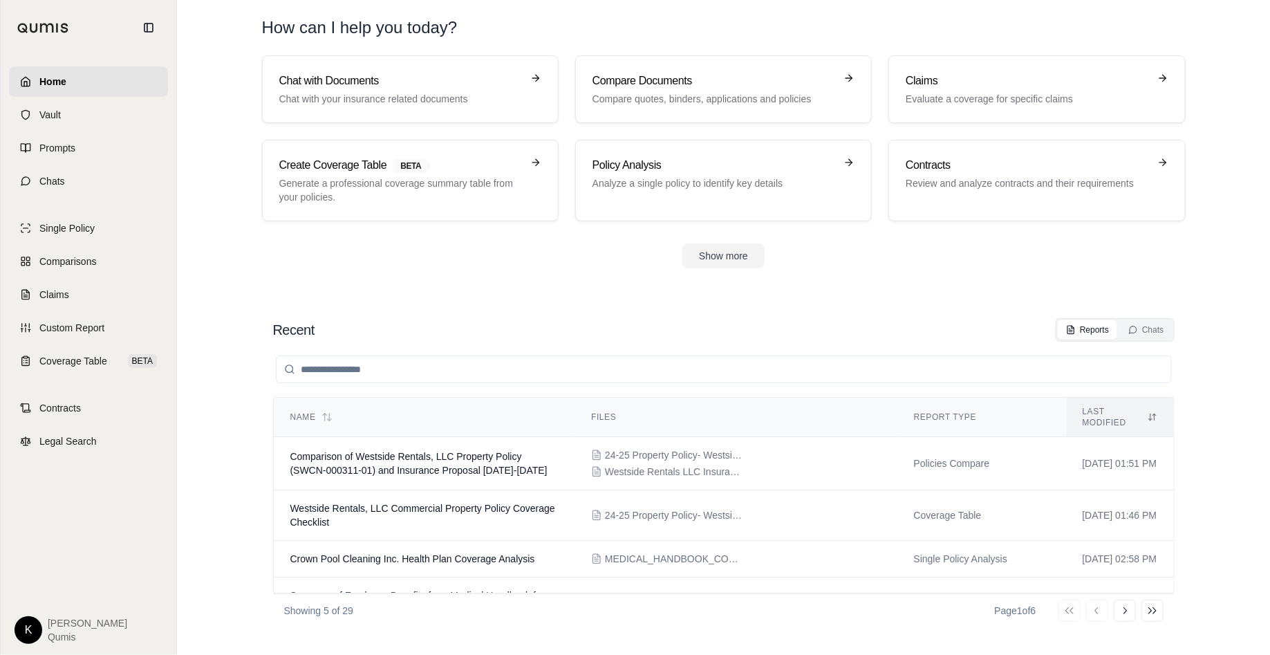
click at [49, 620] on span "[PERSON_NAME]" at bounding box center [88, 623] width 80 height 14
click at [30, 631] on html "Home Vault Prompts Chats Single Policy Comparisons Claims Custom Report Coverag…" at bounding box center [635, 327] width 1270 height 655
click at [90, 524] on link "Site Admin Portal" at bounding box center [60, 528] width 114 height 22
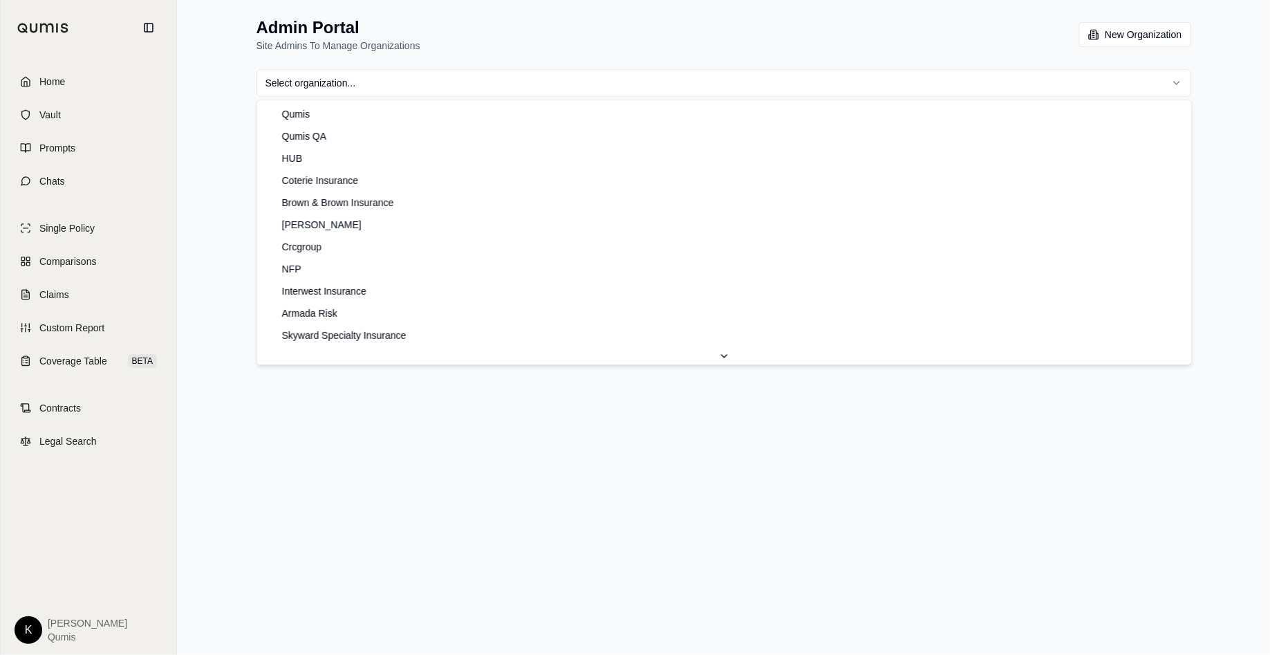
click at [548, 88] on html "Home Vault Prompts Chats Single Policy Comparisons Claims Custom Report Coverag…" at bounding box center [635, 327] width 1270 height 655
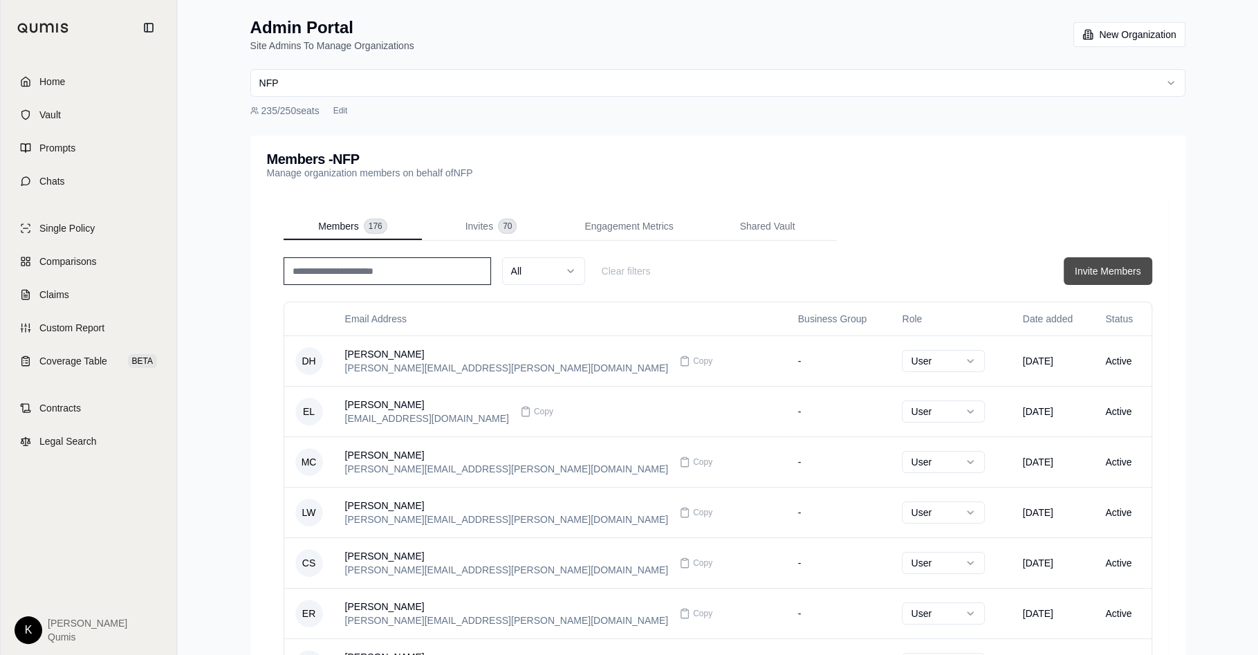
click at [1110, 265] on button "Invite Members" at bounding box center [1107, 271] width 89 height 28
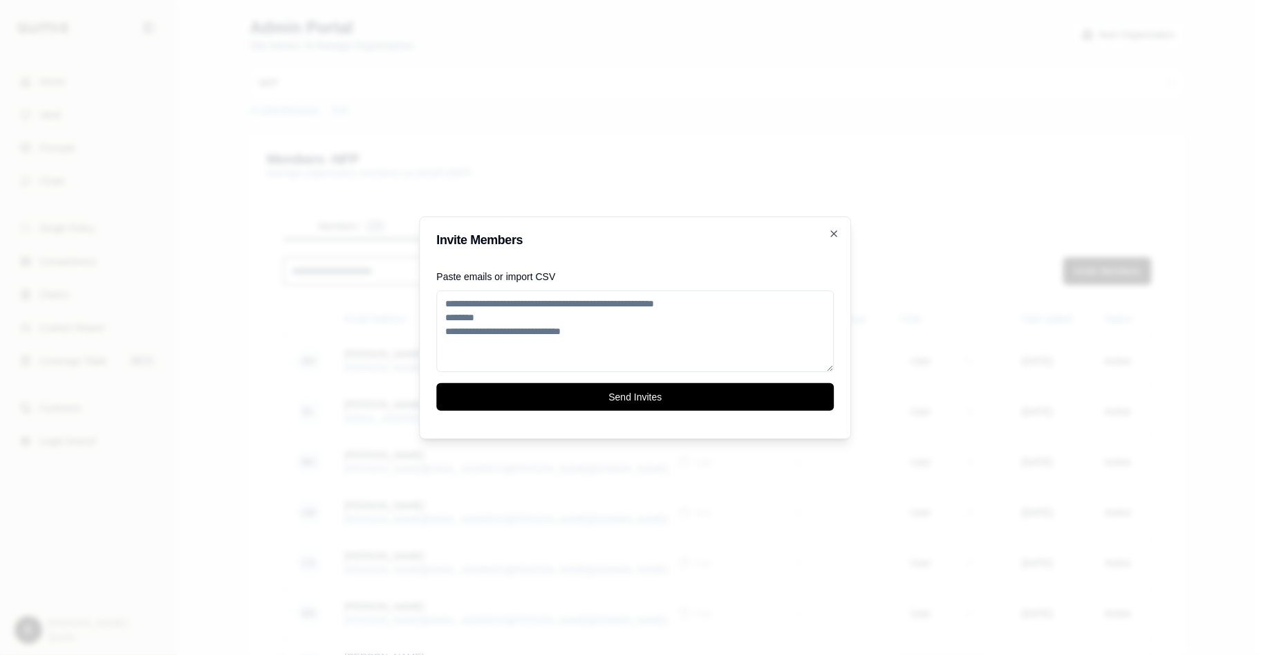
paste textarea "**********"
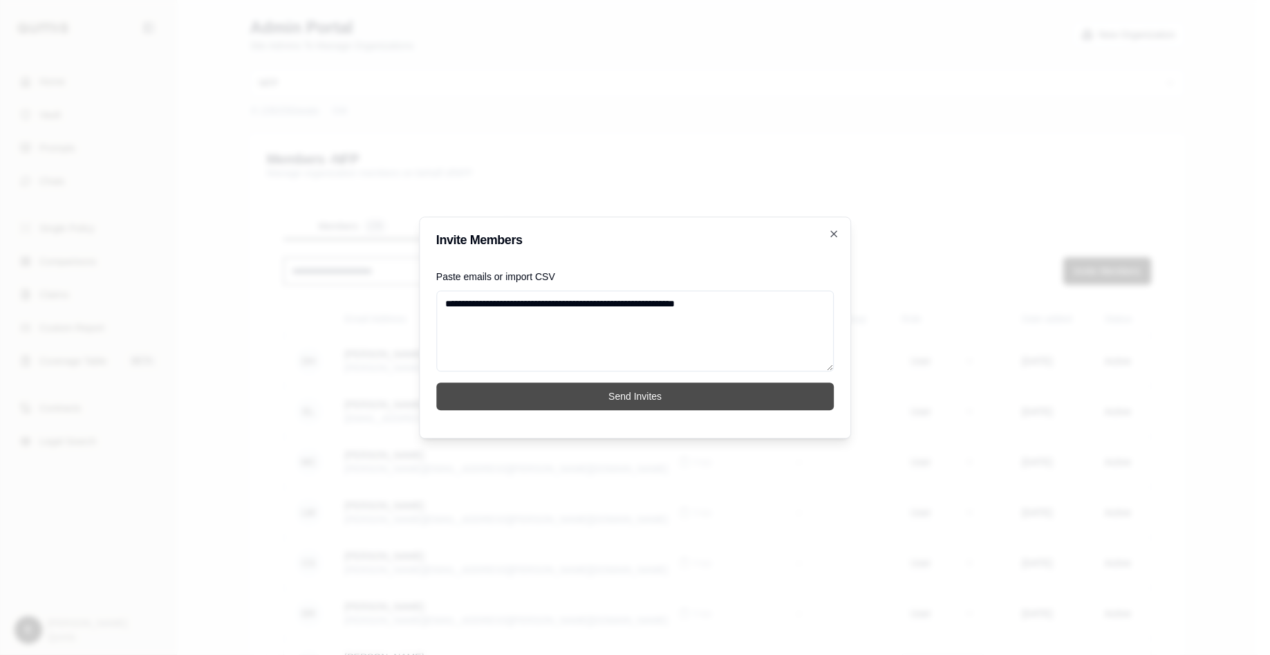
type textarea "**********"
click at [642, 391] on button "Send Invites" at bounding box center [635, 396] width 398 height 28
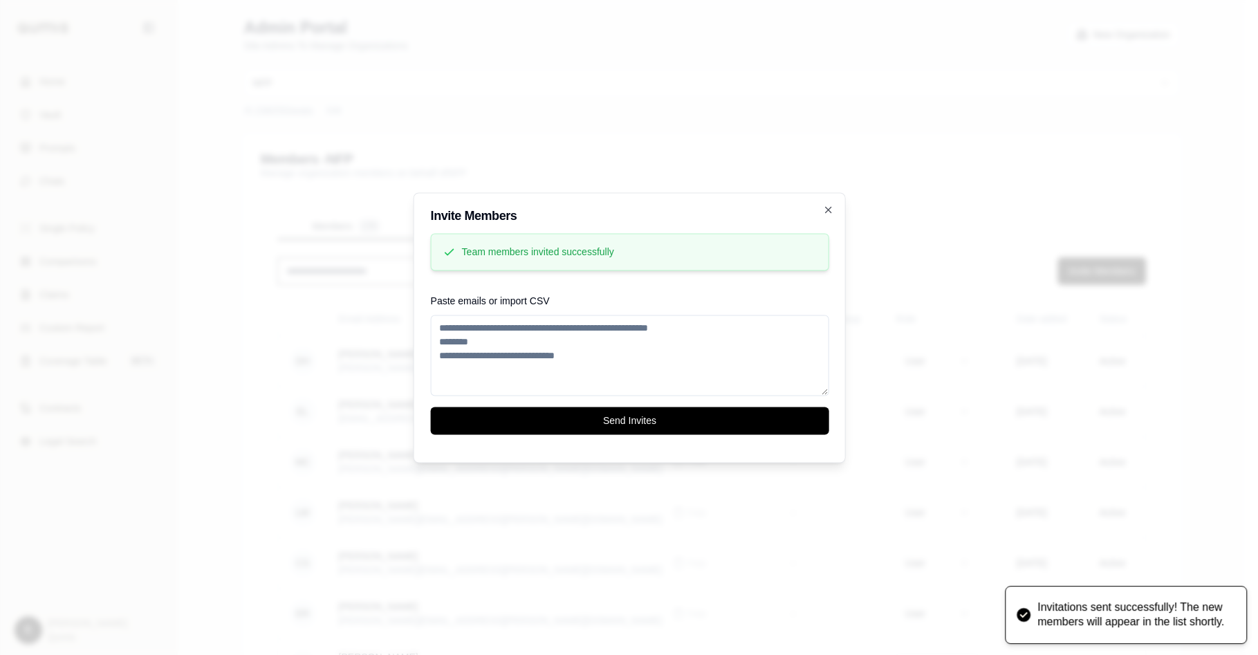
click at [831, 209] on div "Members 176 Invites 70 Engagement Metrics Shared Vault All Clear filters Invite…" at bounding box center [712, 560] width 902 height 729
